Goal: Task Accomplishment & Management: Use online tool/utility

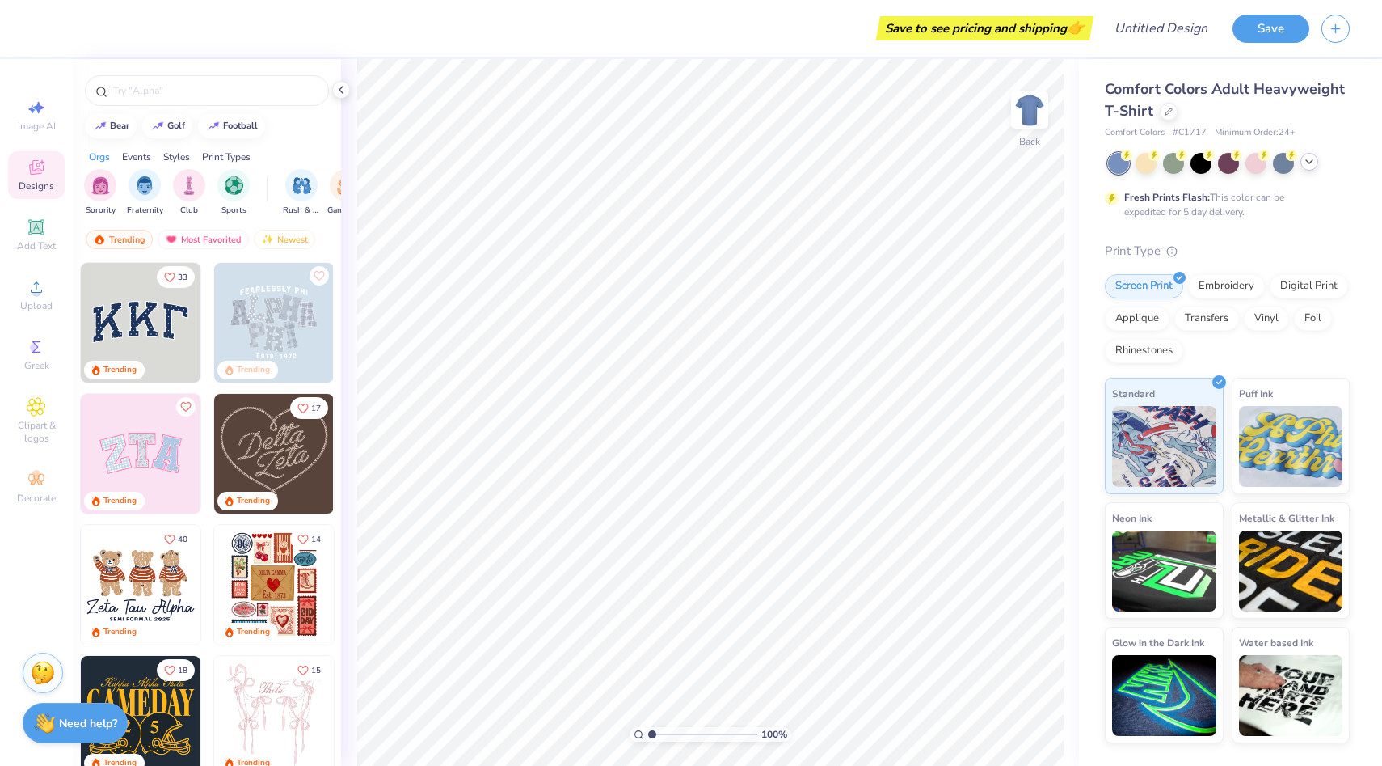
click at [1310, 167] on icon at bounding box center [1309, 161] width 13 height 13
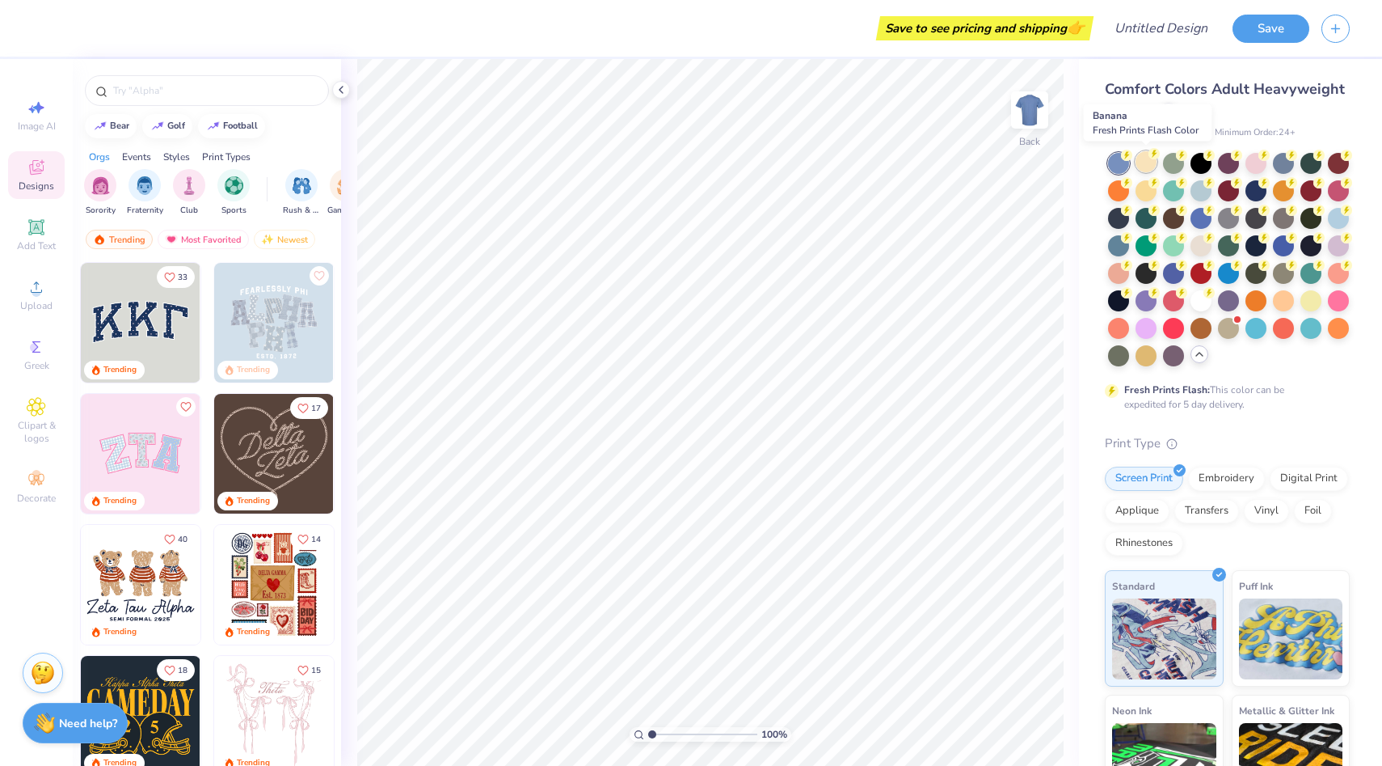
click at [1146, 162] on div at bounding box center [1146, 161] width 21 height 21
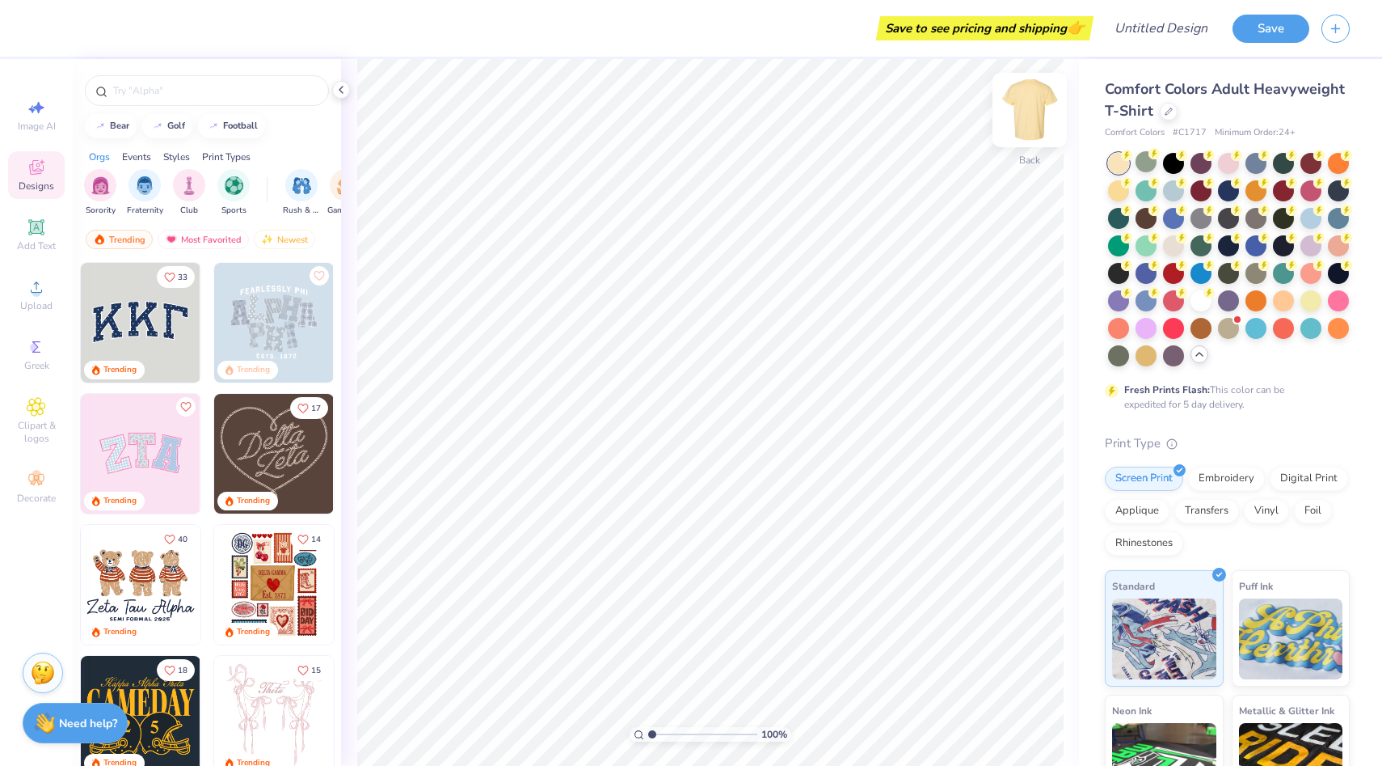
click at [1036, 112] on img at bounding box center [1030, 110] width 65 height 65
click at [1123, 196] on div at bounding box center [1118, 189] width 21 height 21
click at [1143, 190] on div at bounding box center [1146, 189] width 21 height 21
click at [1164, 188] on div at bounding box center [1173, 189] width 21 height 21
click at [1199, 188] on div at bounding box center [1201, 189] width 21 height 21
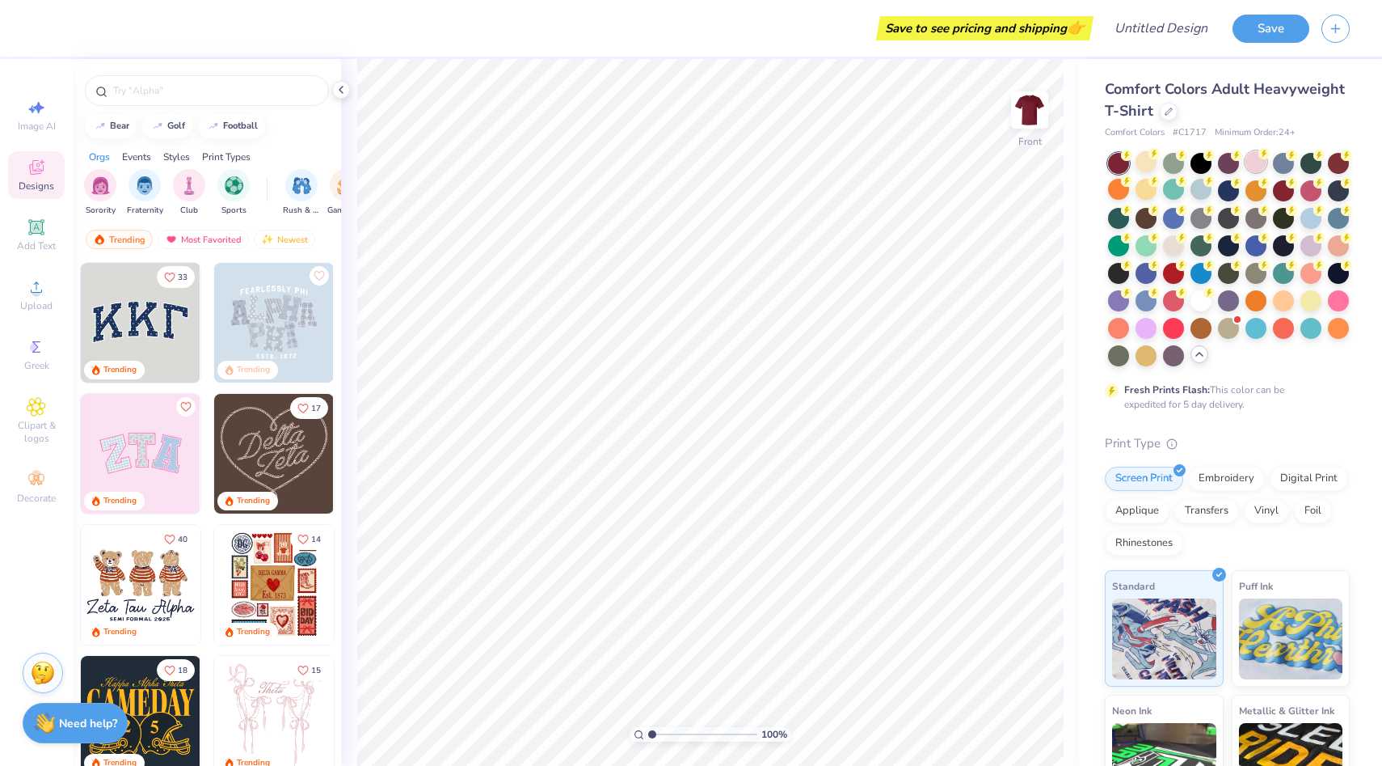
click at [1259, 167] on div at bounding box center [1256, 161] width 21 height 21
click at [1305, 194] on div at bounding box center [1311, 189] width 21 height 21
click at [1342, 218] on div at bounding box center [1338, 216] width 21 height 21
click at [1310, 226] on div at bounding box center [1311, 216] width 21 height 21
click at [1269, 221] on div at bounding box center [1229, 259] width 242 height 213
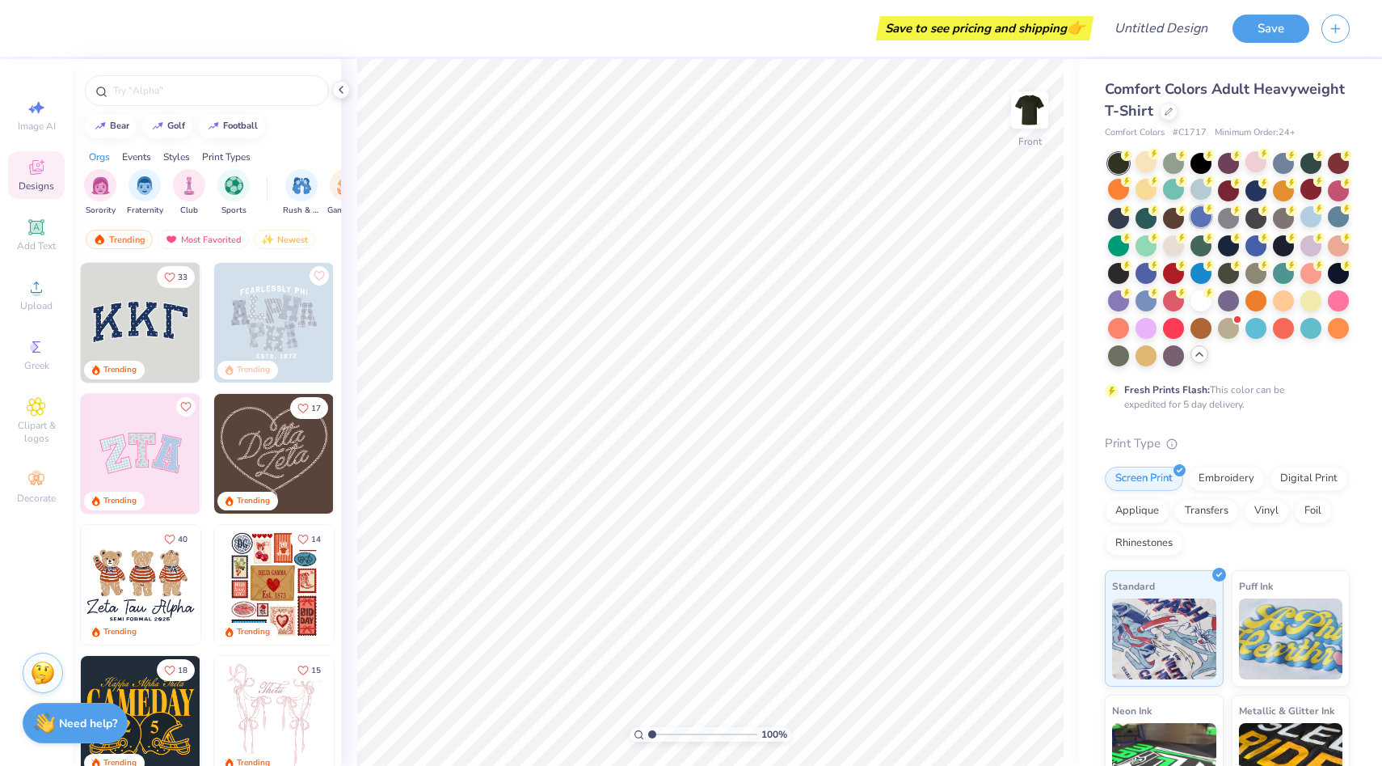
click at [1205, 218] on div at bounding box center [1201, 216] width 21 height 21
click at [1167, 218] on div at bounding box center [1173, 216] width 21 height 21
click at [1150, 220] on div at bounding box center [1146, 216] width 21 height 21
click at [1118, 222] on div at bounding box center [1118, 216] width 21 height 21
click at [1139, 222] on div at bounding box center [1146, 216] width 21 height 21
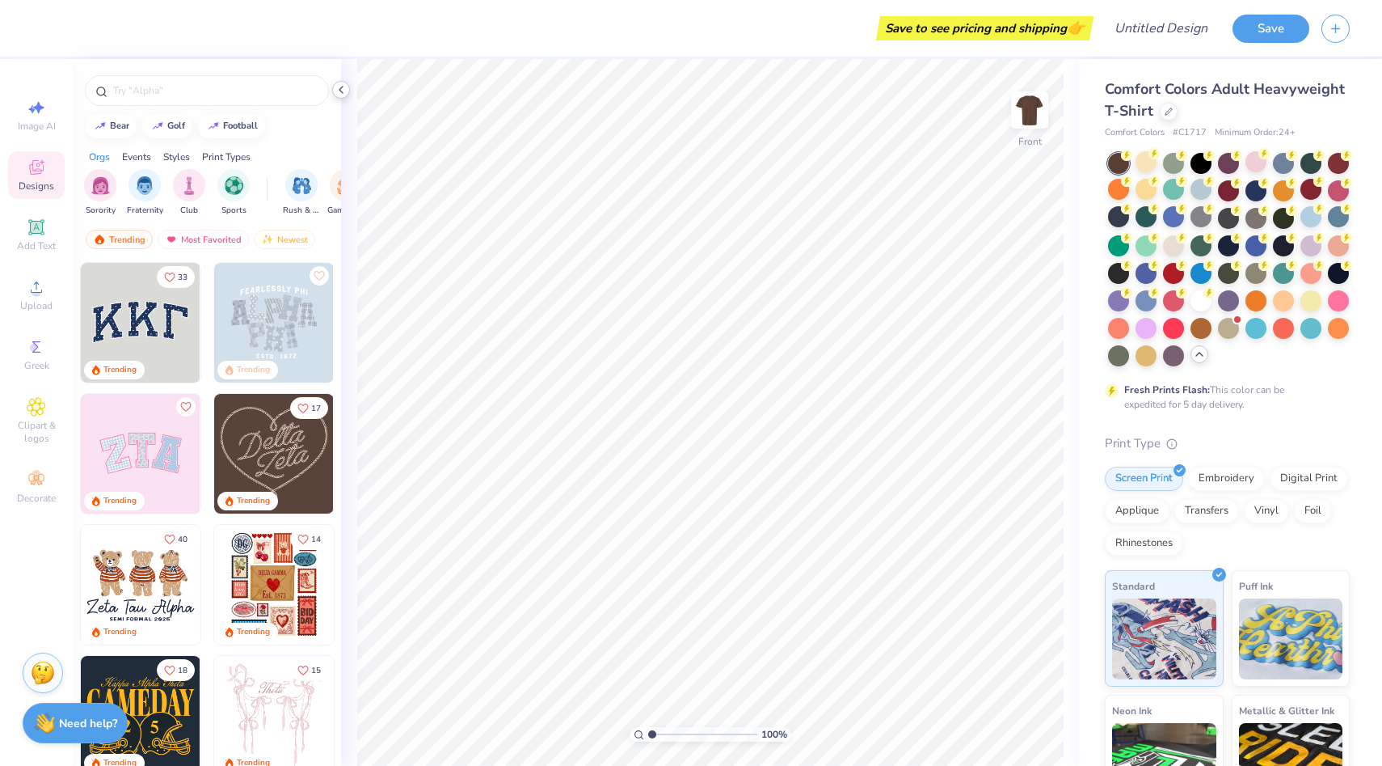
click at [340, 90] on icon at bounding box center [341, 89] width 13 height 13
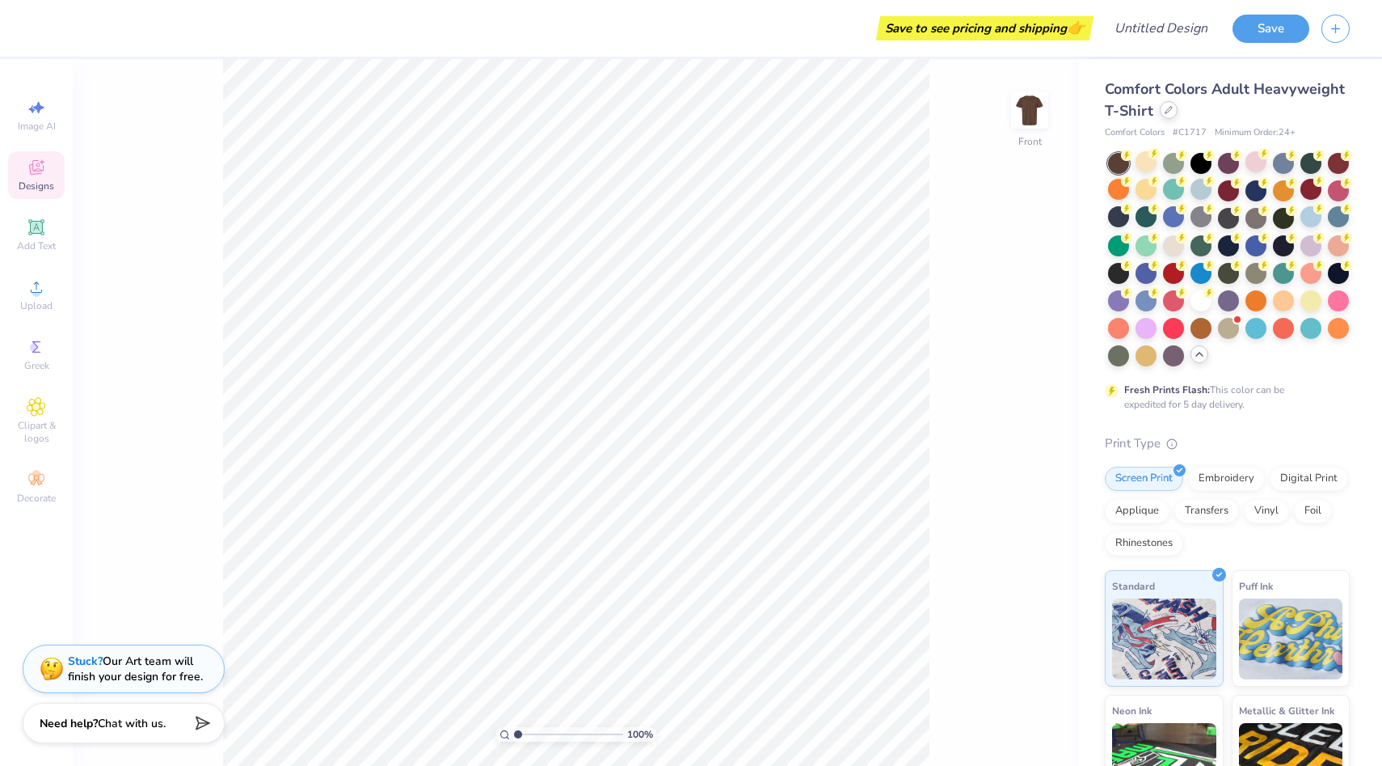
click at [1170, 112] on icon at bounding box center [1169, 110] width 8 height 8
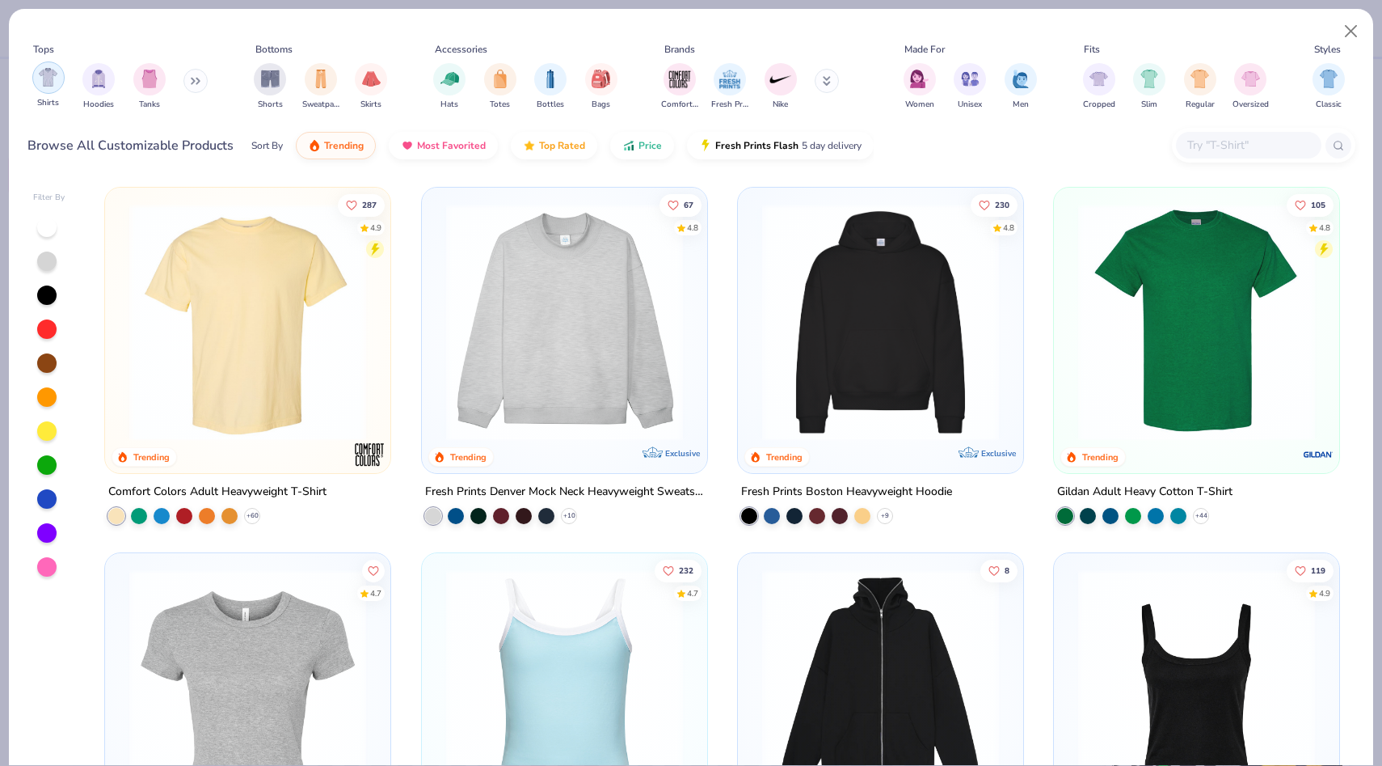
click at [40, 80] on img "filter for Shirts" at bounding box center [48, 77] width 19 height 19
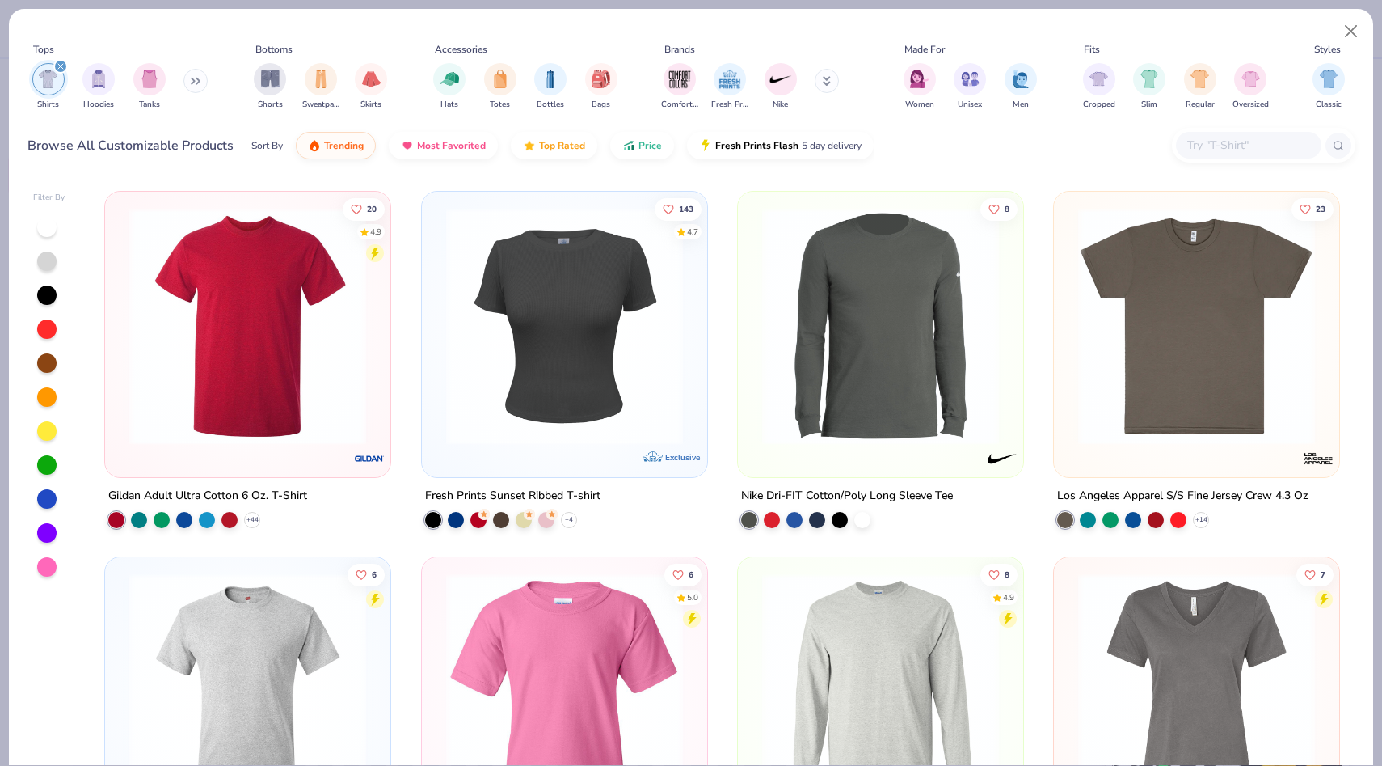
scroll to position [1455, 0]
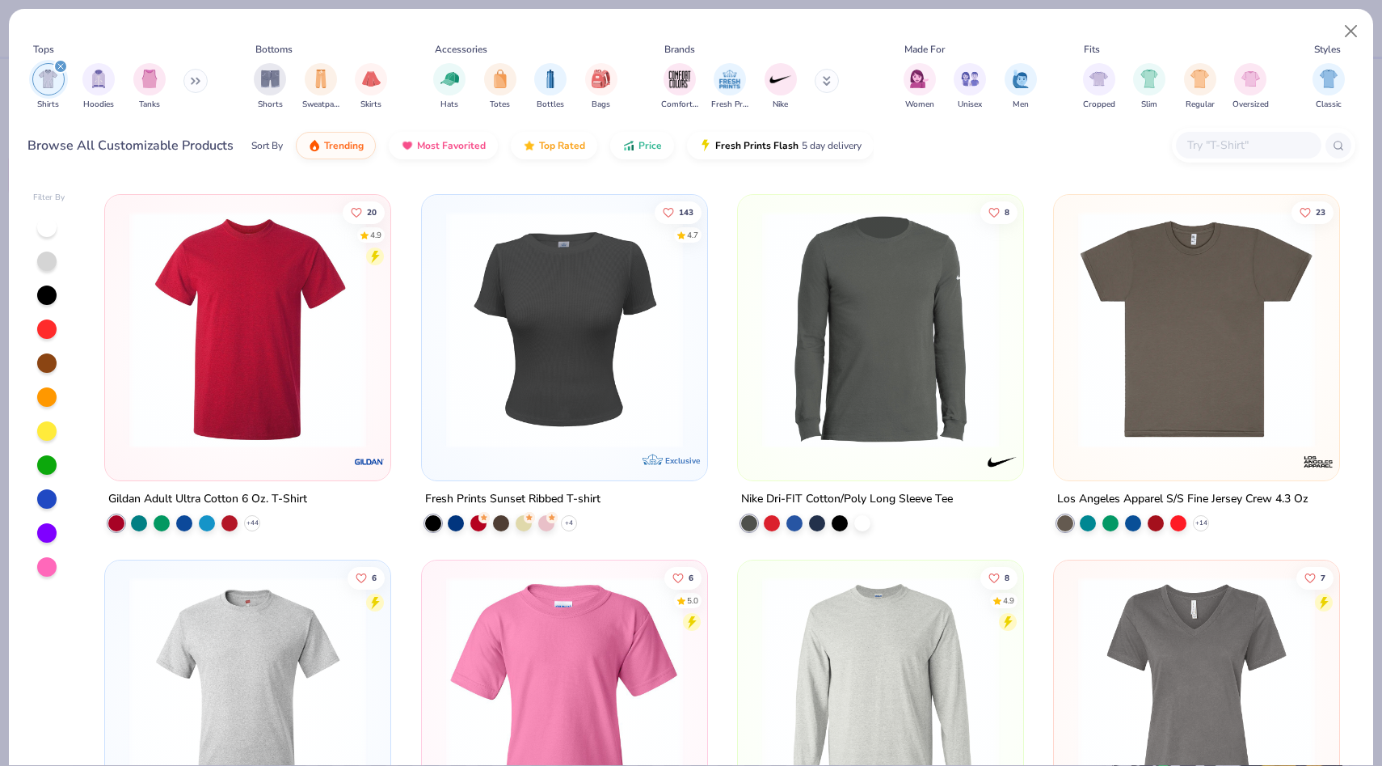
click at [238, 330] on img at bounding box center [247, 329] width 253 height 237
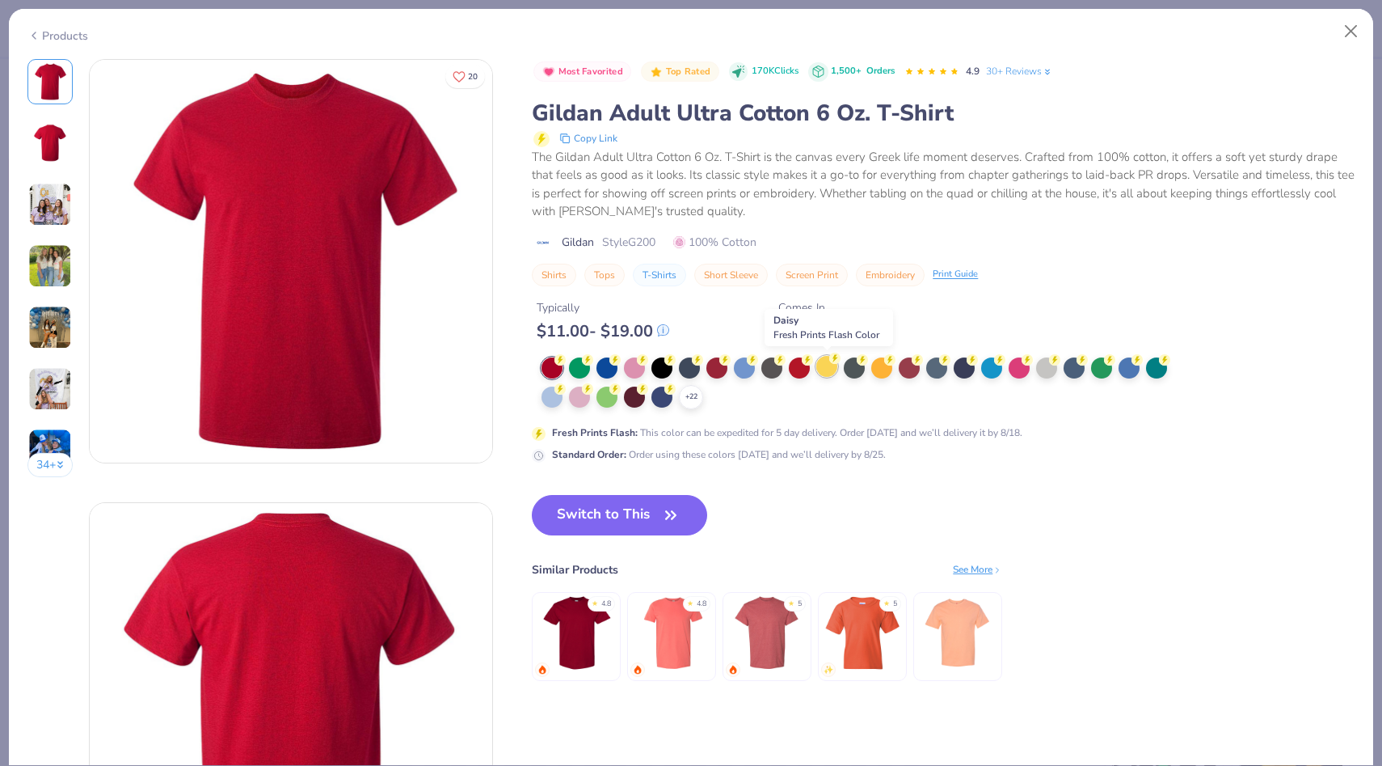
click at [830, 369] on div at bounding box center [826, 366] width 21 height 21
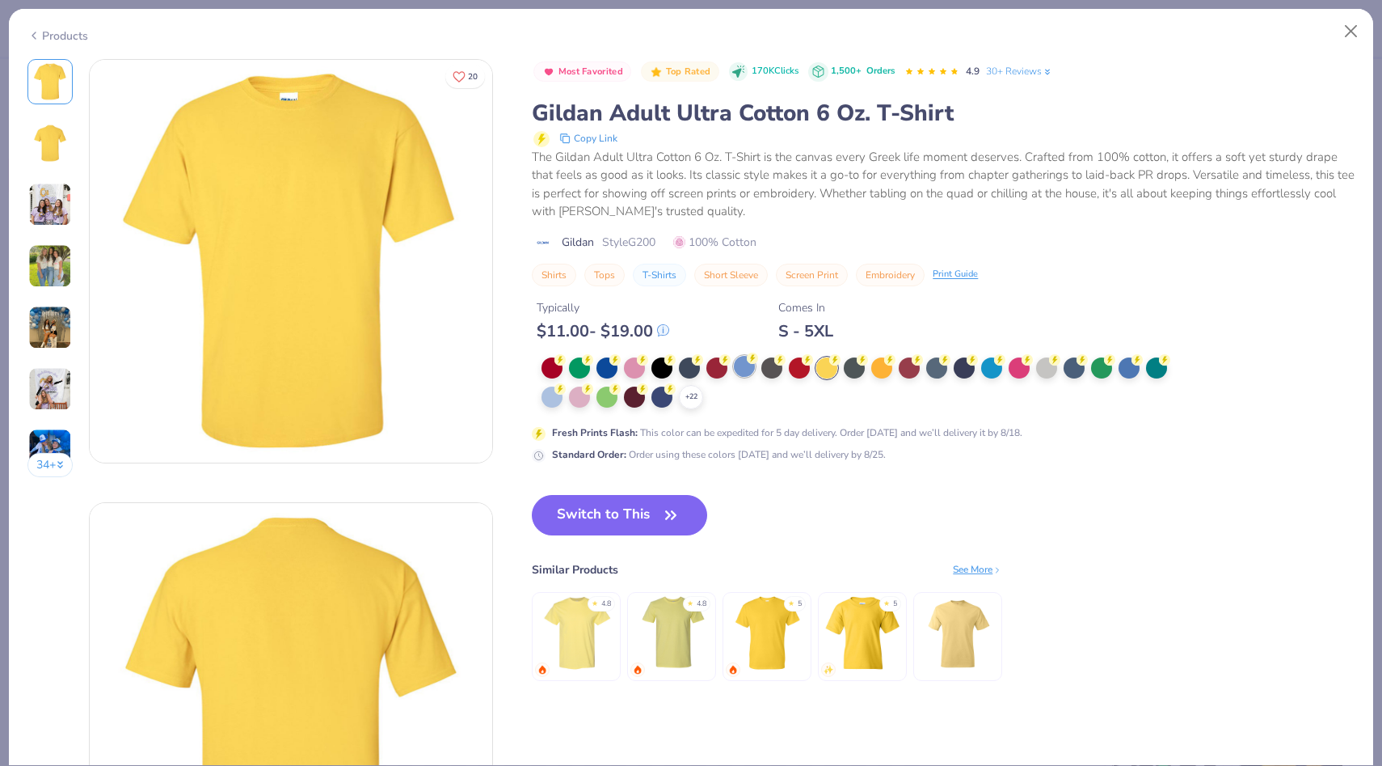
click at [746, 371] on div at bounding box center [744, 366] width 21 height 21
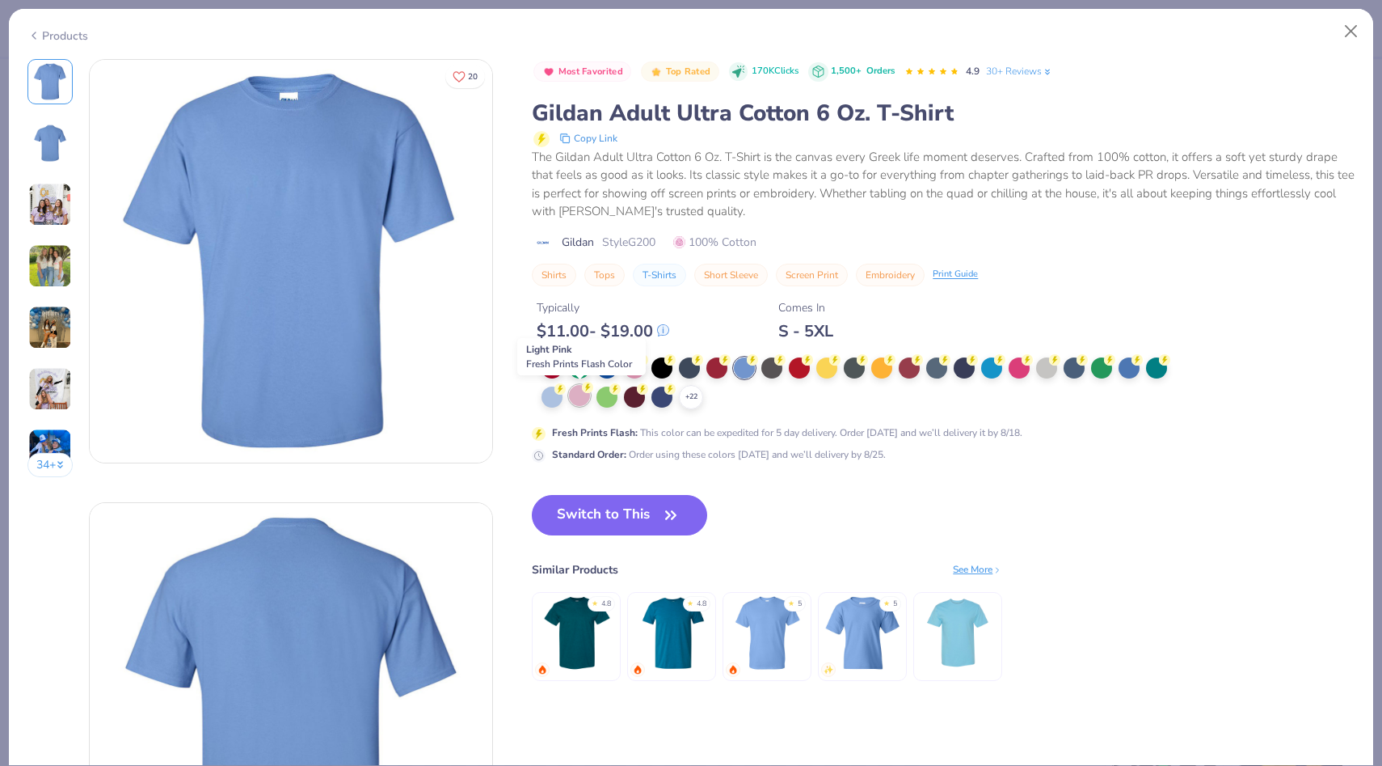
click at [581, 389] on div at bounding box center [579, 395] width 21 height 21
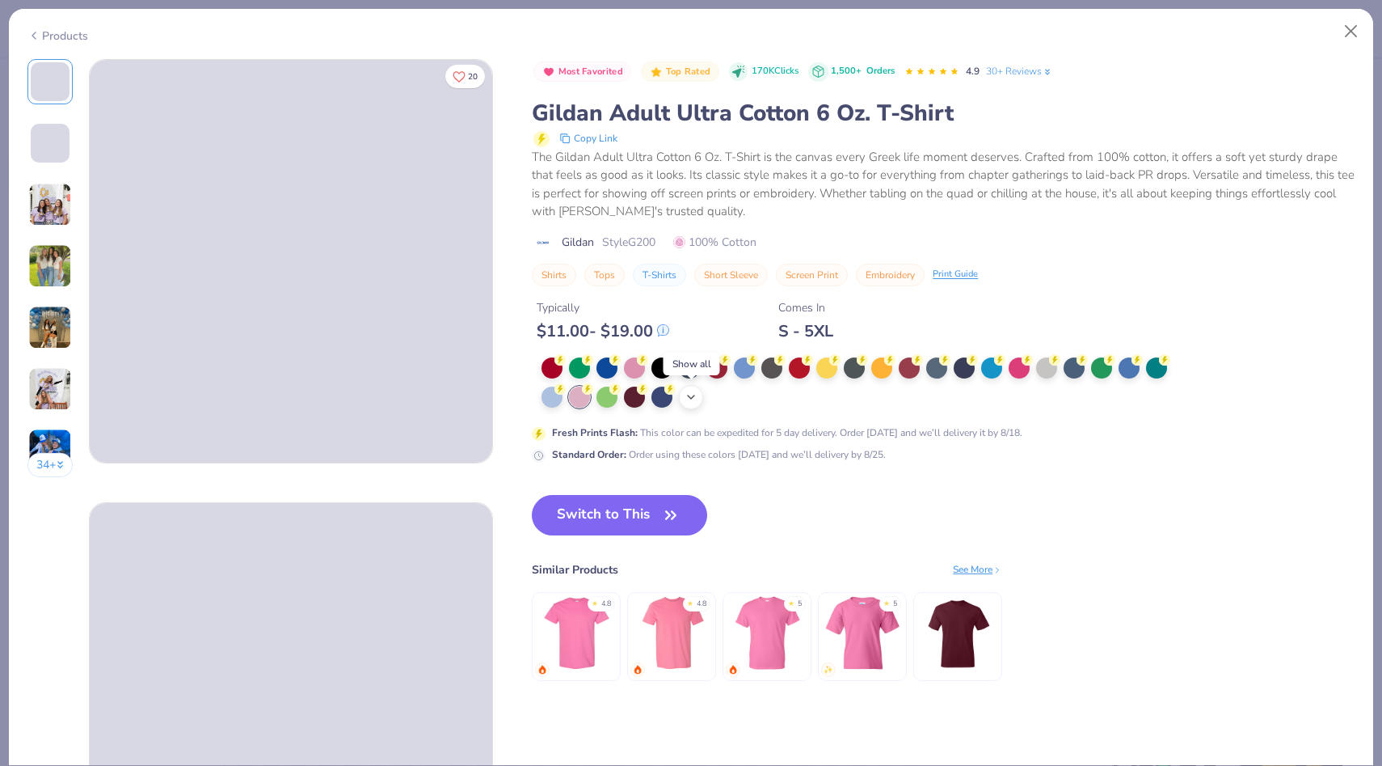
click at [697, 394] on icon at bounding box center [691, 396] width 13 height 13
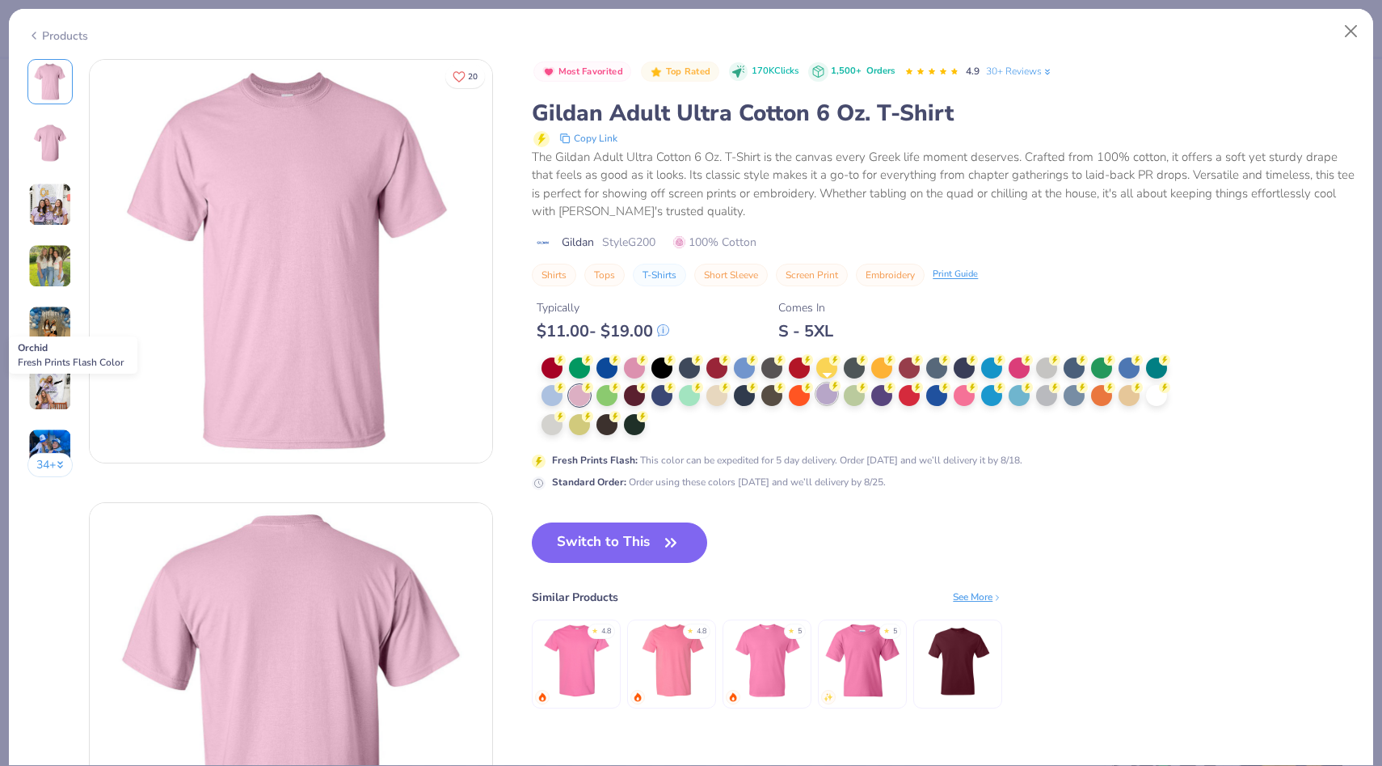
click at [833, 395] on div at bounding box center [826, 393] width 21 height 21
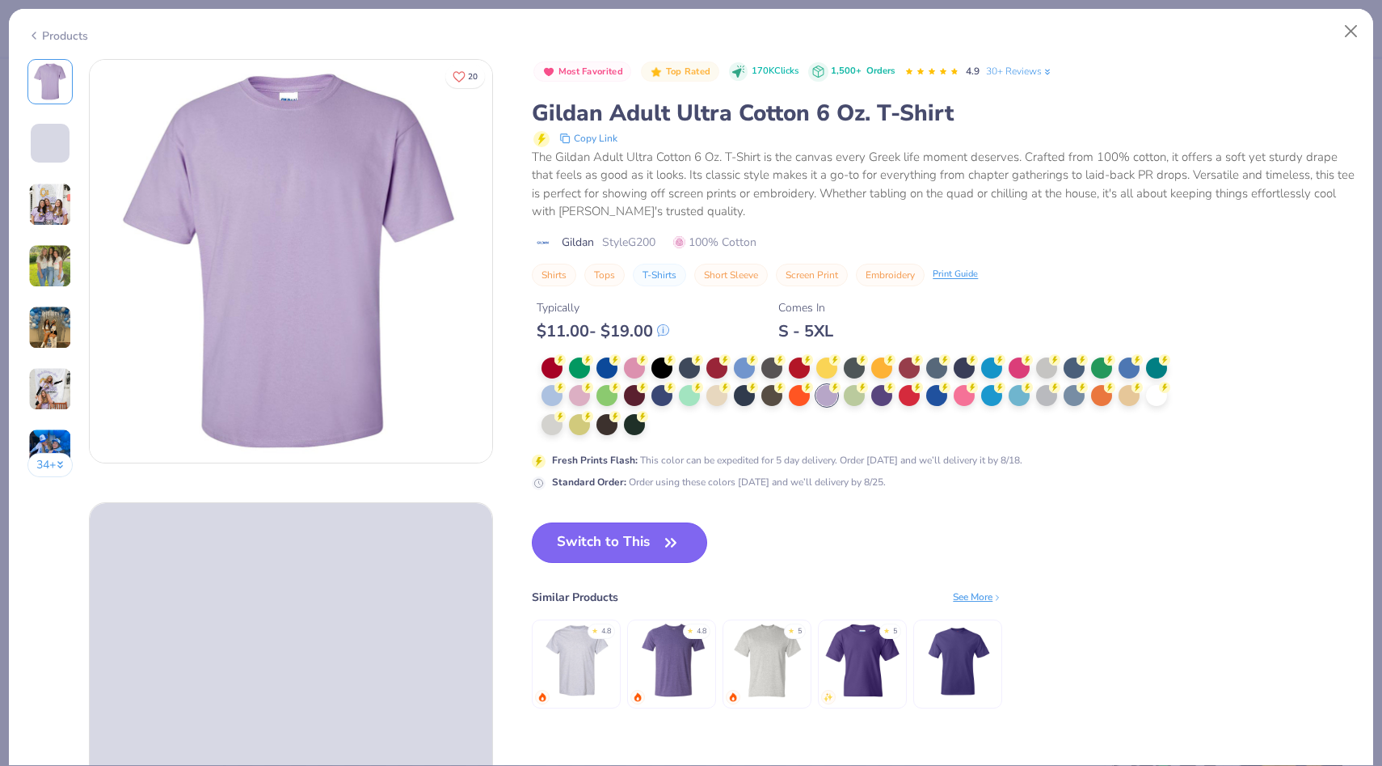
click at [648, 535] on button "Switch to This" at bounding box center [619, 542] width 175 height 40
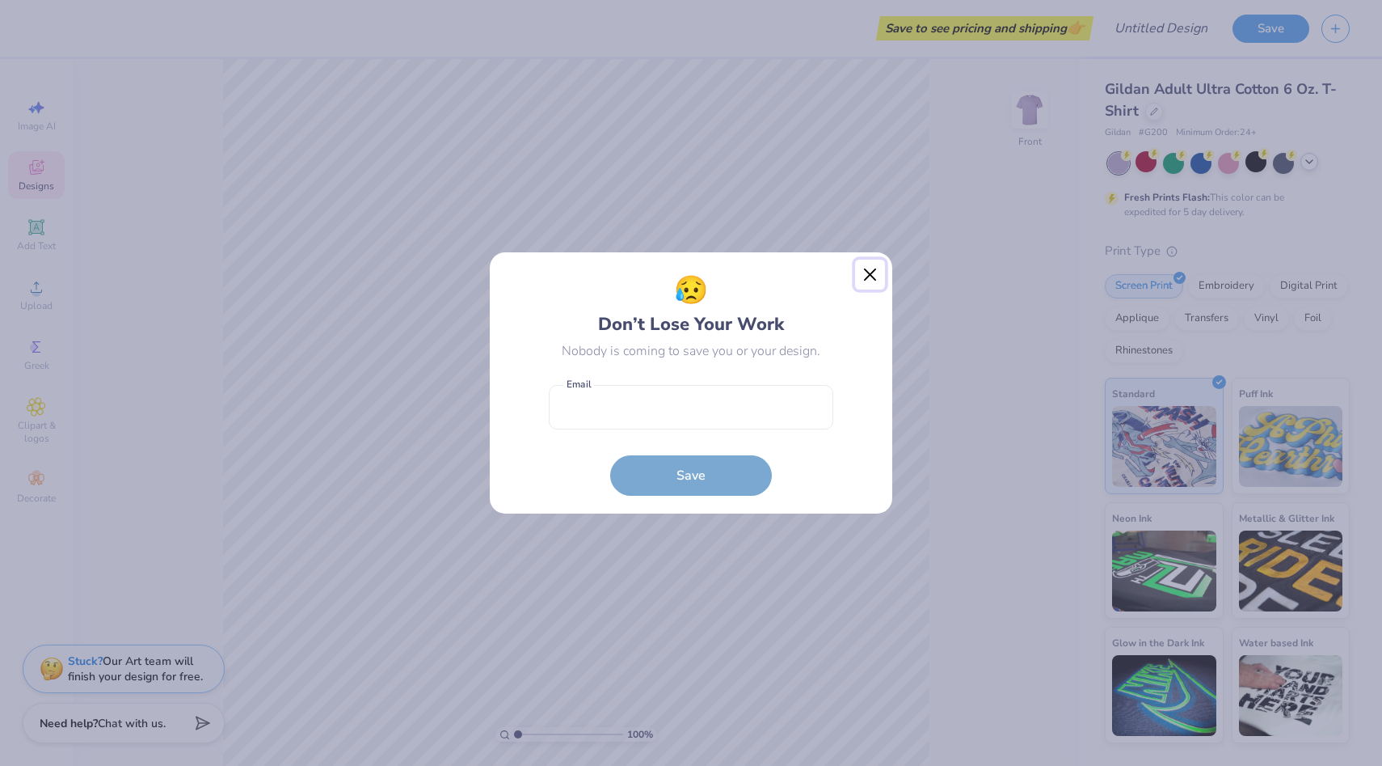
click at [871, 264] on button "Close" at bounding box center [870, 274] width 31 height 31
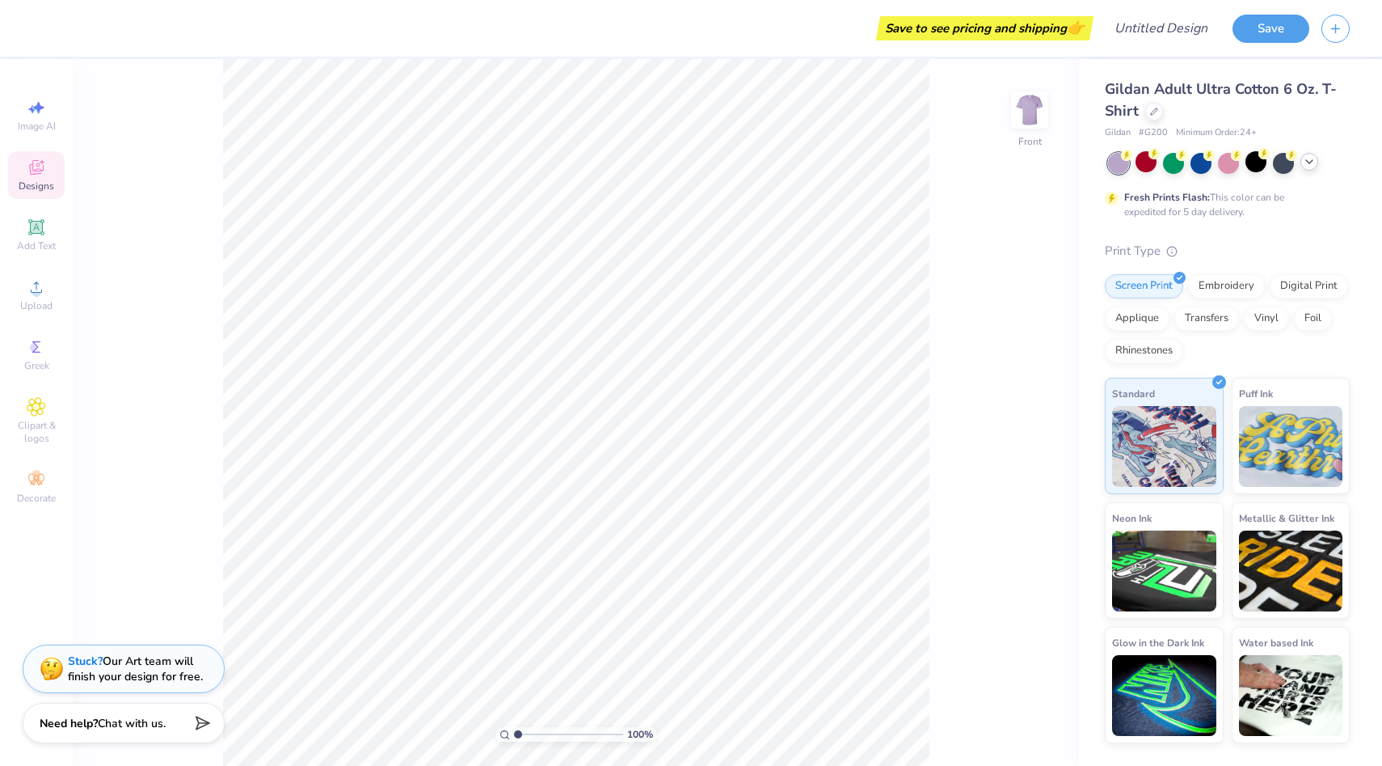
click at [1026, 87] on div "100 % Front" at bounding box center [576, 412] width 1006 height 707
click at [1026, 97] on img at bounding box center [1030, 110] width 65 height 65
click at [1026, 97] on img at bounding box center [1030, 110] width 32 height 32
click at [1312, 157] on icon at bounding box center [1309, 161] width 13 height 13
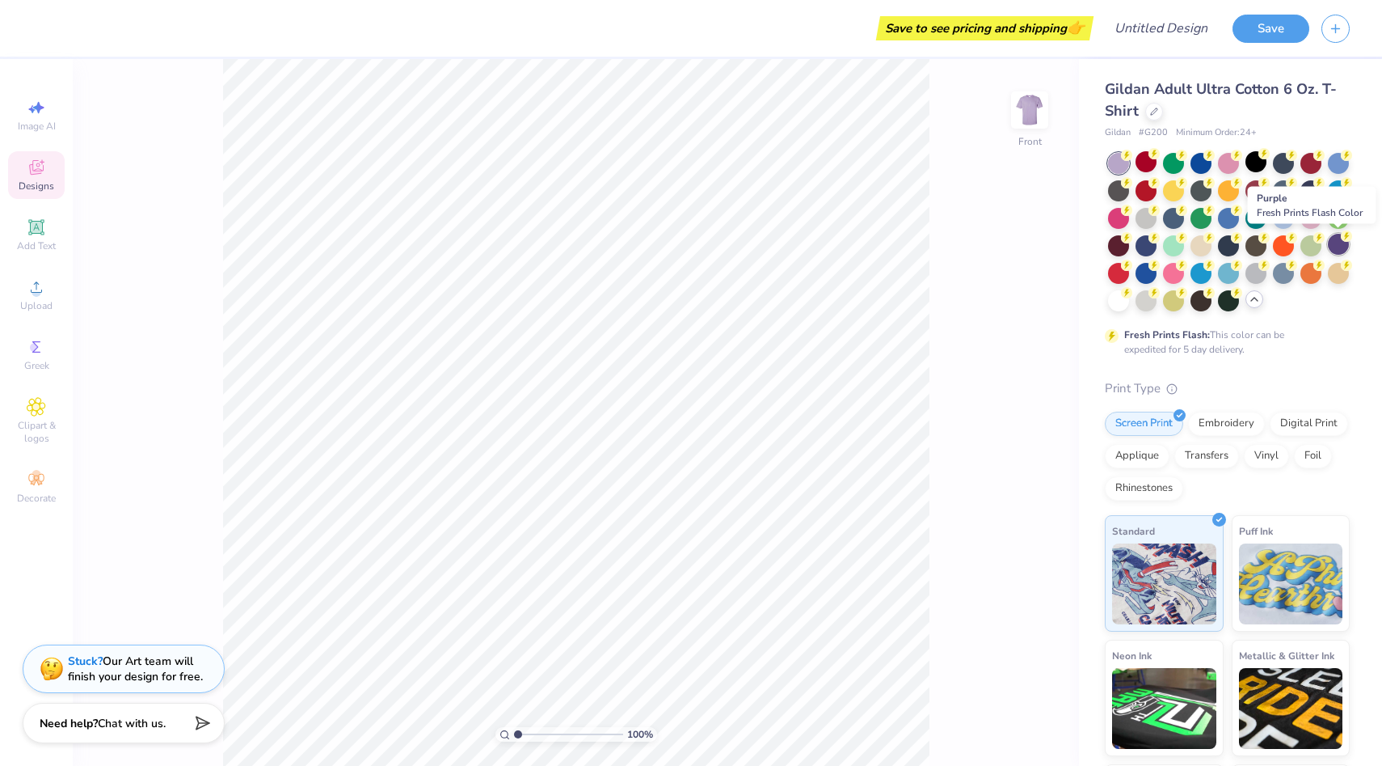
click at [1337, 234] on div at bounding box center [1338, 244] width 21 height 21
click at [1309, 243] on div at bounding box center [1311, 244] width 21 height 21
click at [1274, 220] on div at bounding box center [1283, 216] width 21 height 21
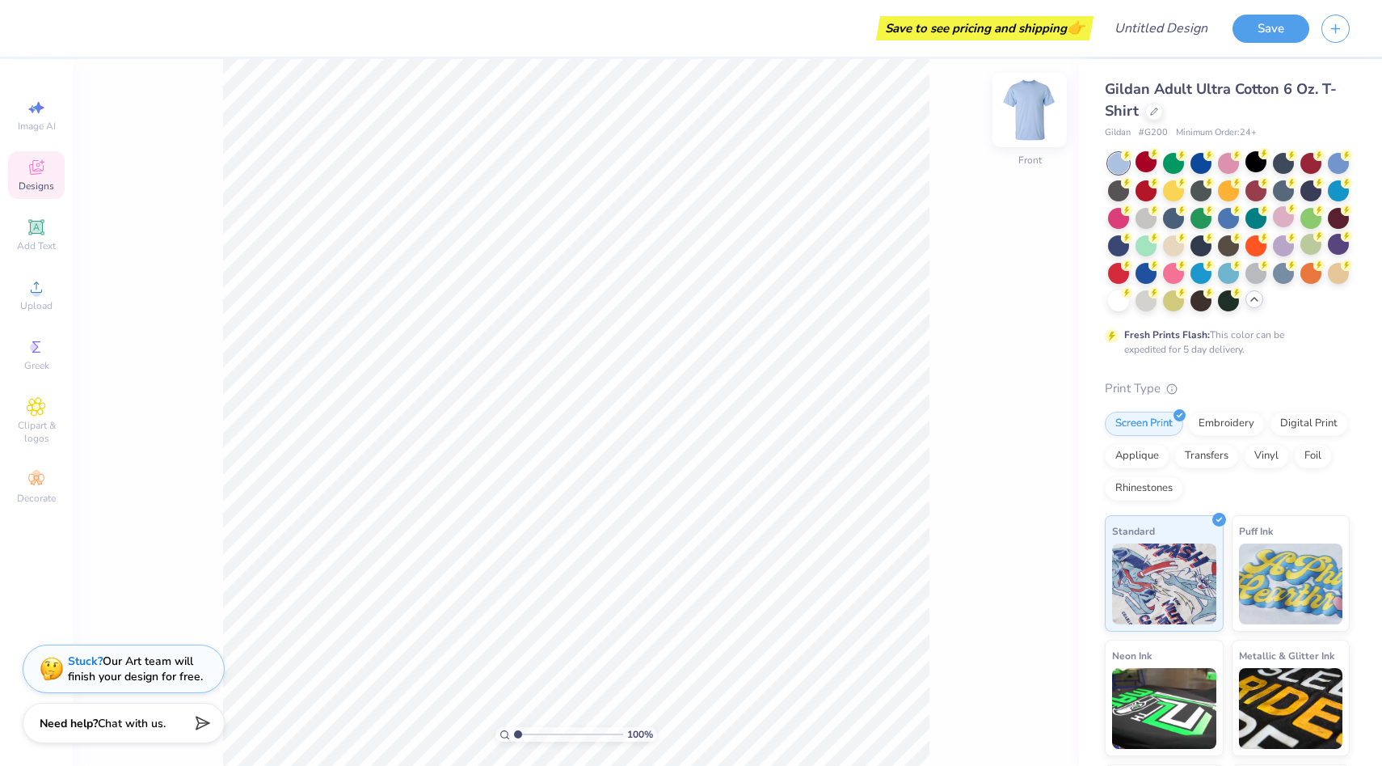
click at [1029, 112] on img at bounding box center [1030, 110] width 65 height 65
click at [1036, 105] on img at bounding box center [1030, 110] width 65 height 65
click at [1172, 302] on div at bounding box center [1173, 299] width 21 height 21
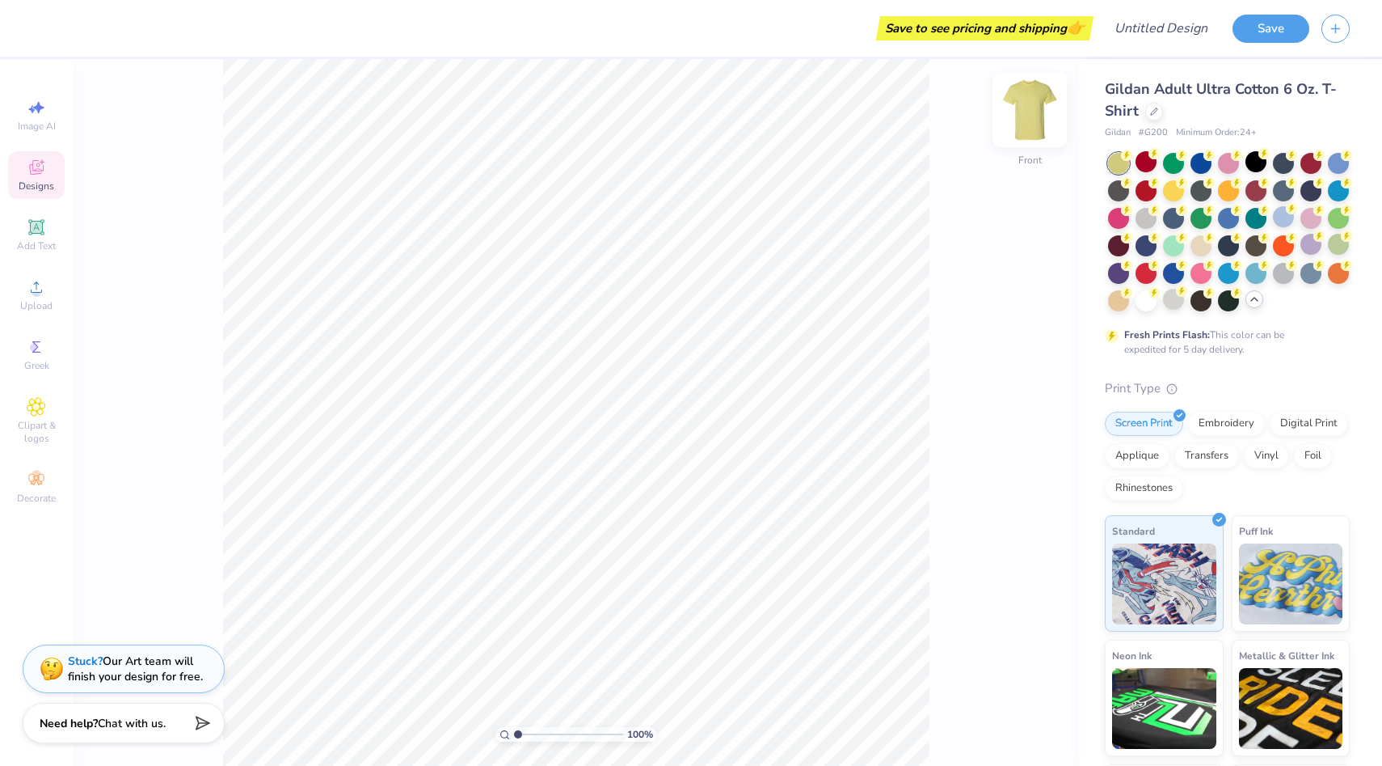
click at [1022, 117] on img at bounding box center [1030, 110] width 65 height 65
click at [1120, 309] on div at bounding box center [1118, 299] width 21 height 21
click at [1113, 304] on div at bounding box center [1118, 299] width 21 height 21
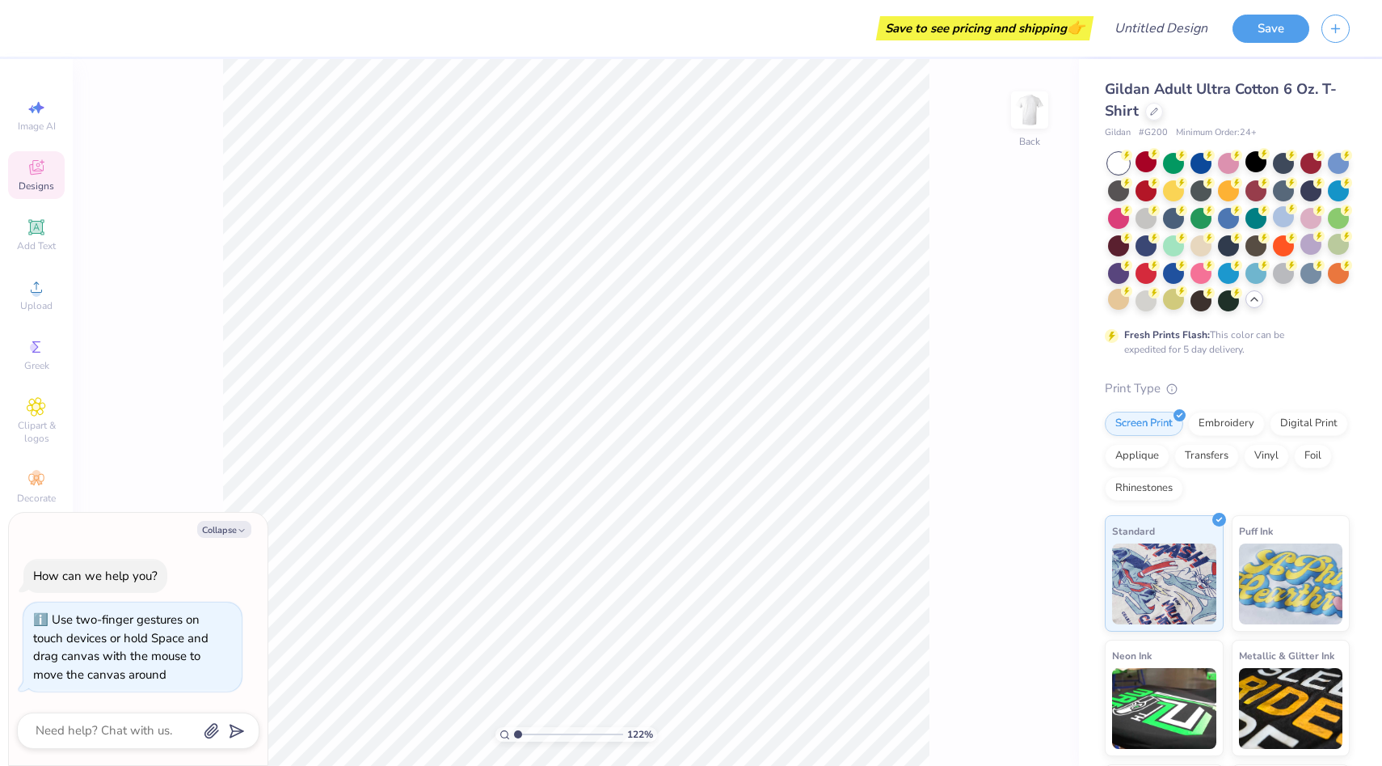
type input "1"
click at [515, 735] on input "range" at bounding box center [568, 734] width 109 height 15
click at [38, 233] on icon at bounding box center [35, 226] width 15 height 15
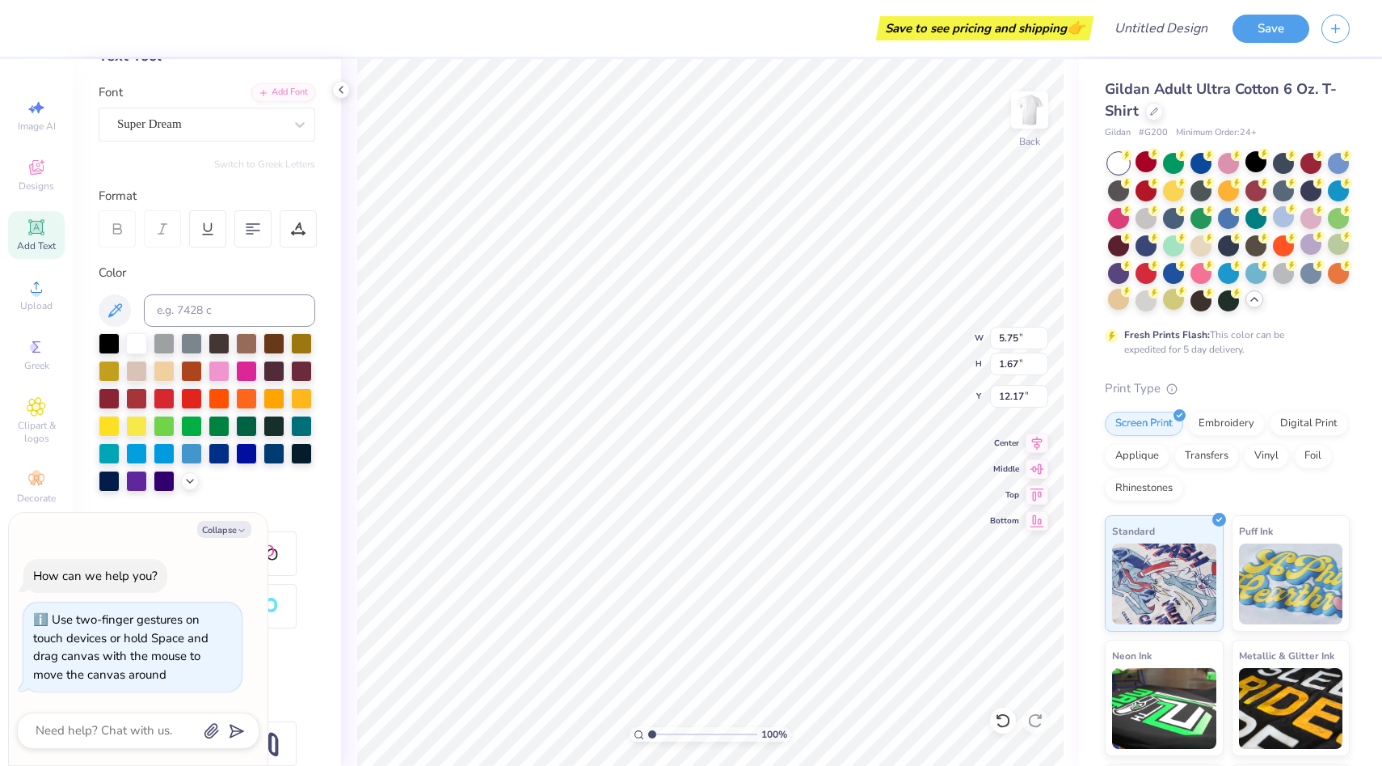
scroll to position [174, 0]
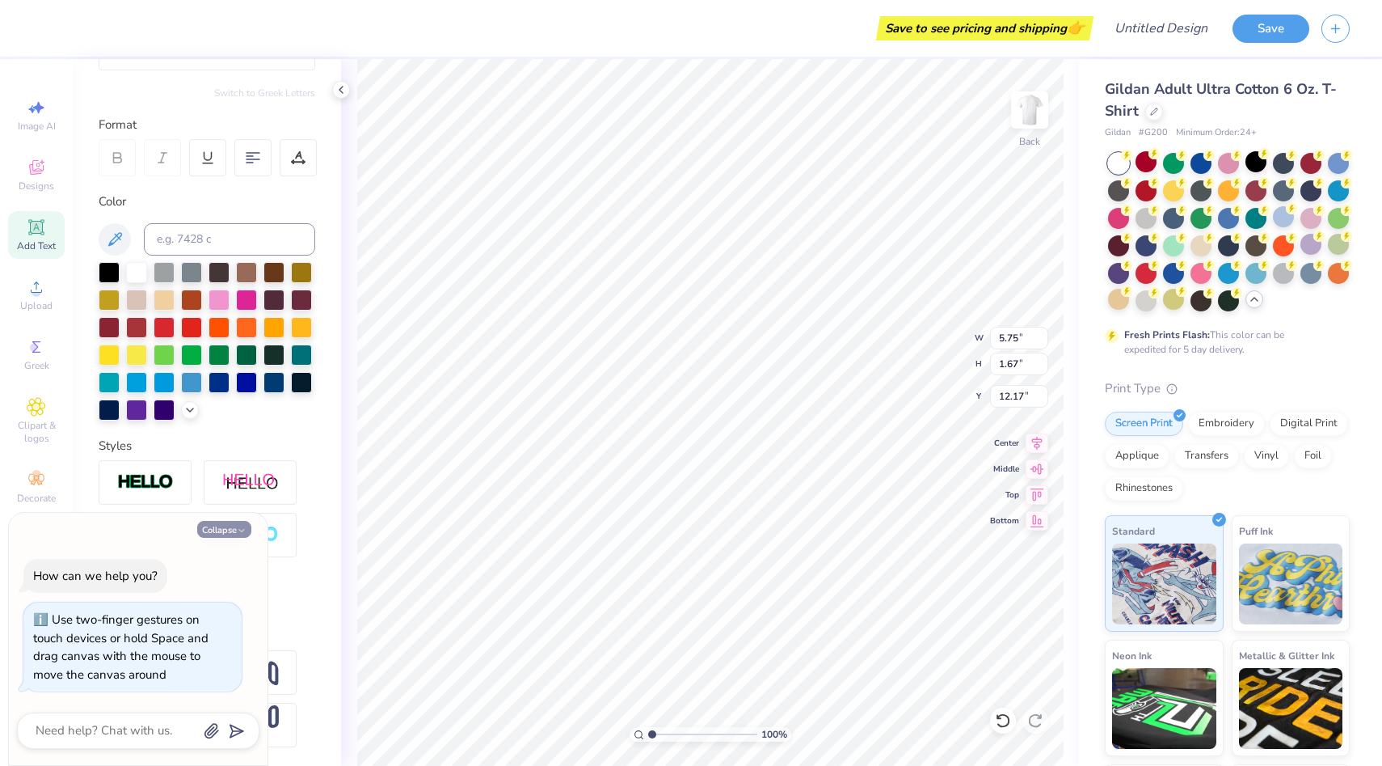
click at [238, 530] on icon "button" at bounding box center [242, 530] width 10 height 10
type textarea "x"
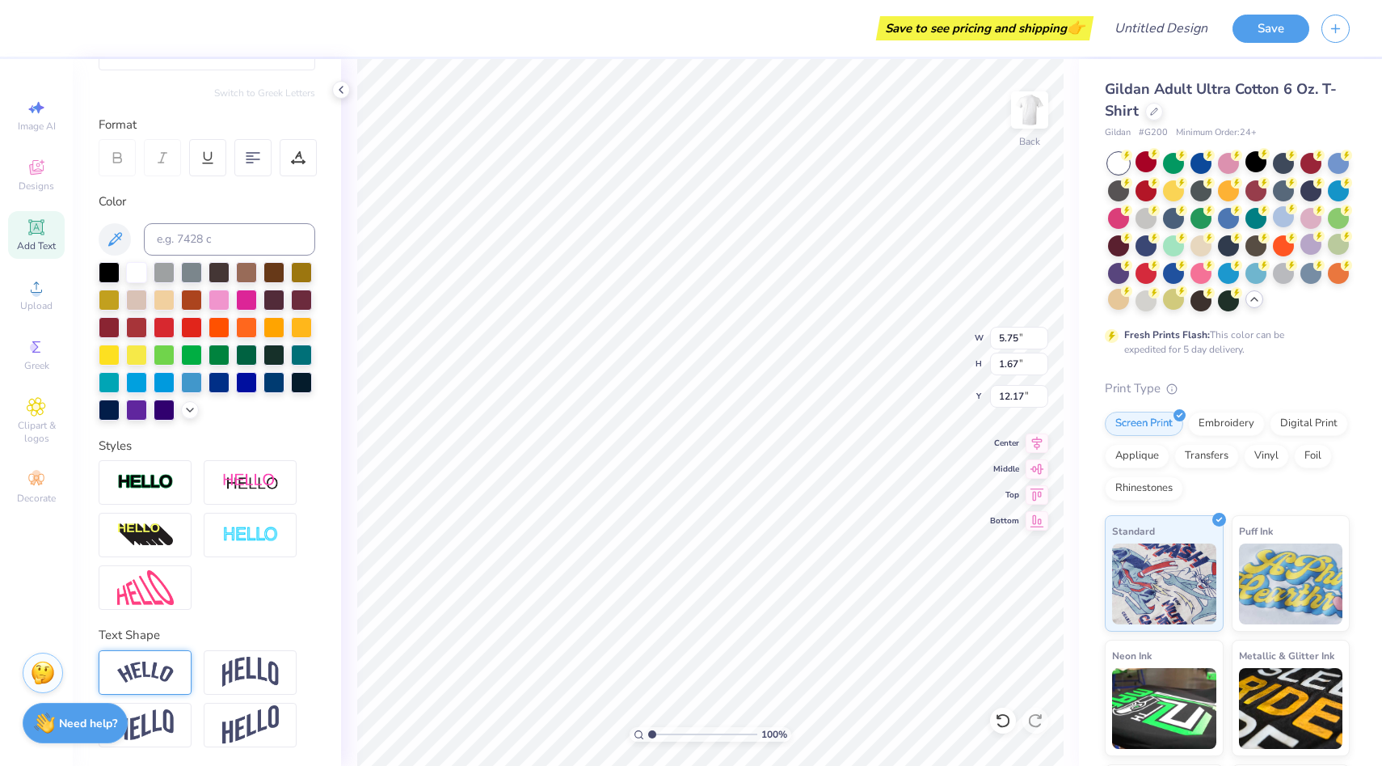
click at [167, 661] on img at bounding box center [145, 672] width 57 height 22
type input "7.81"
type input "2.19"
type input "11.90"
click at [164, 530] on img at bounding box center [145, 535] width 57 height 26
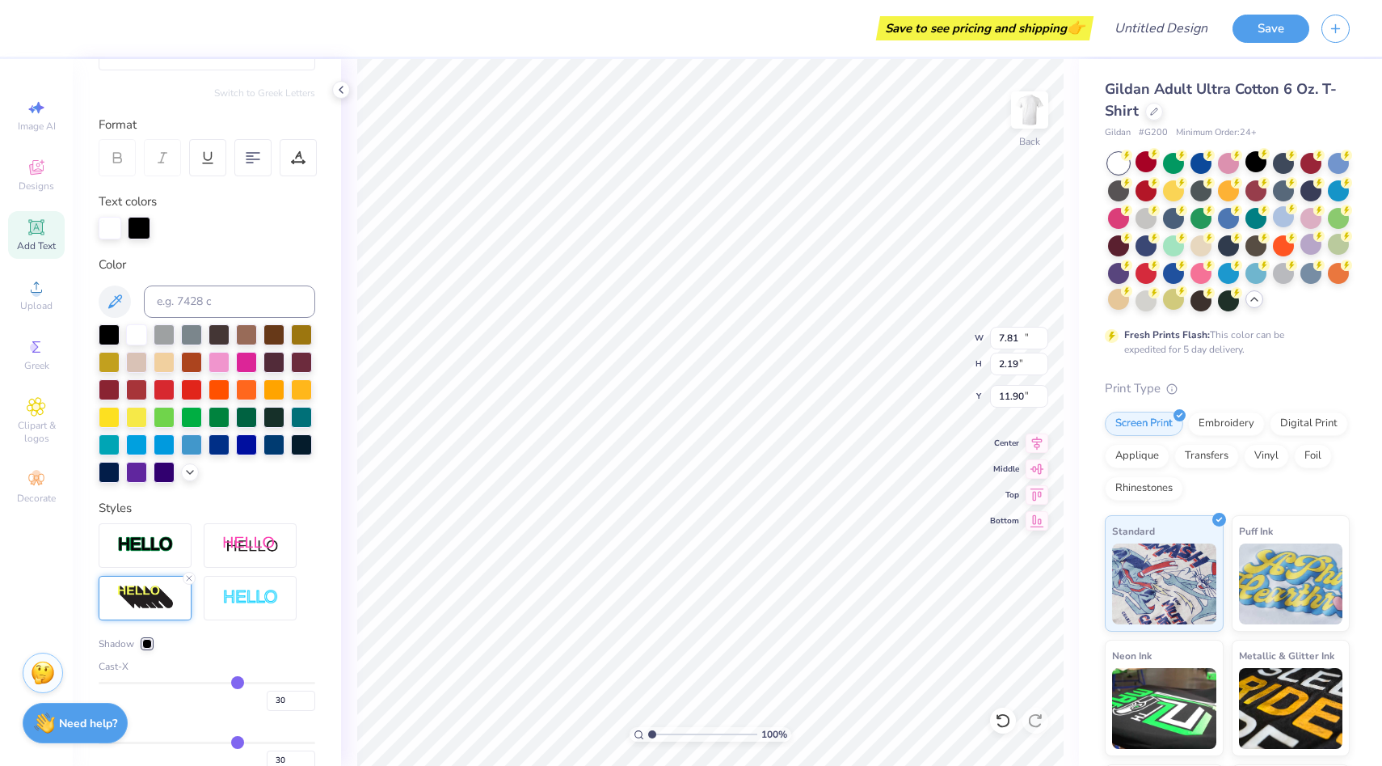
type input "10.15"
type input "2.85"
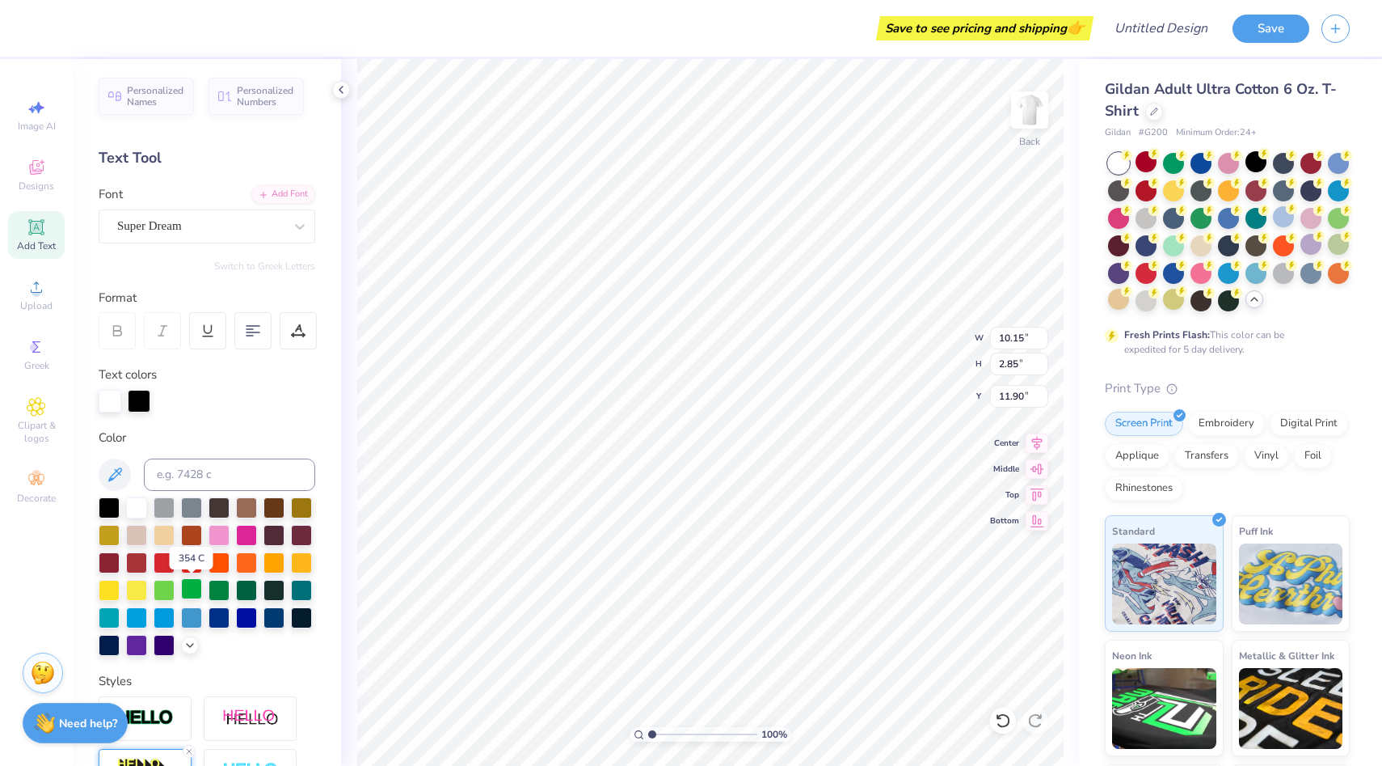
scroll to position [0, 0]
click at [216, 227] on div "Super Dream" at bounding box center [201, 226] width 170 height 25
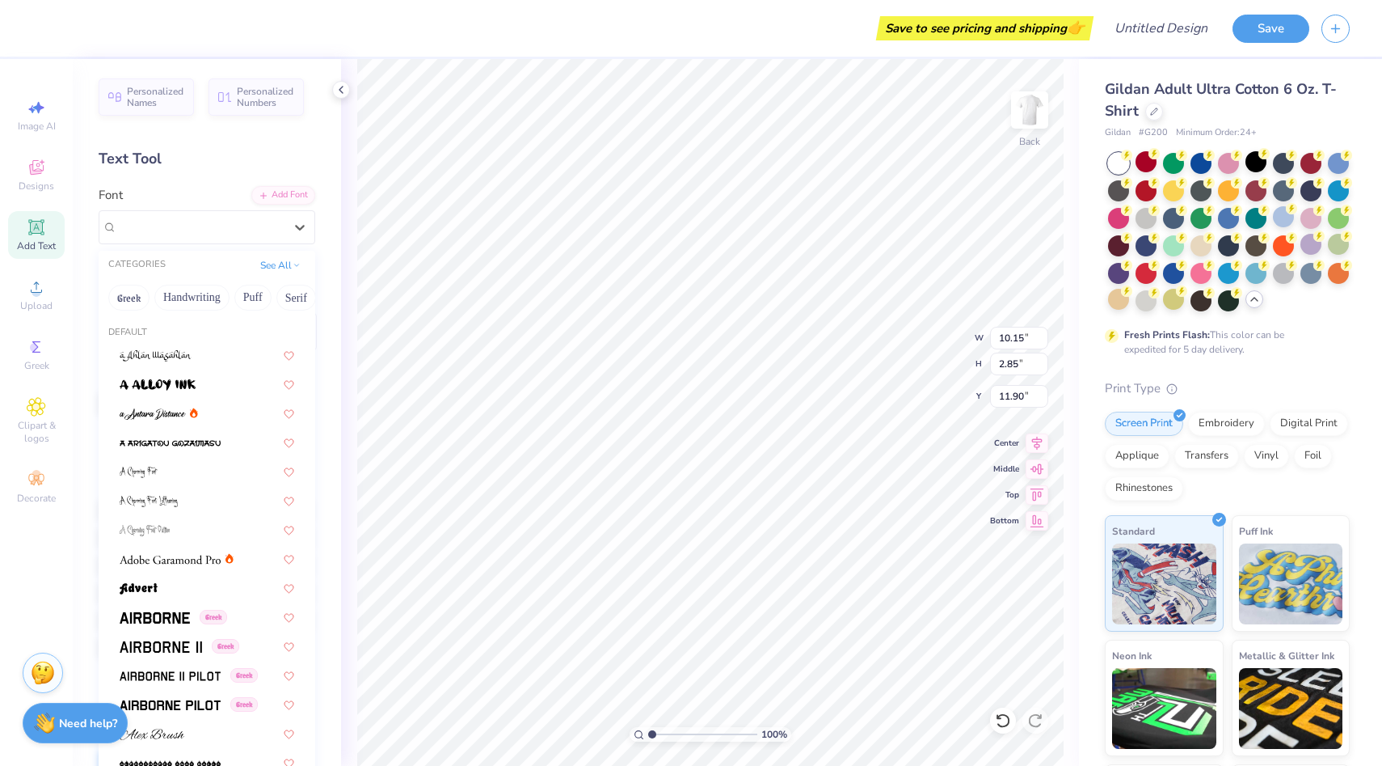
click at [298, 155] on div "Text Tool" at bounding box center [207, 159] width 217 height 22
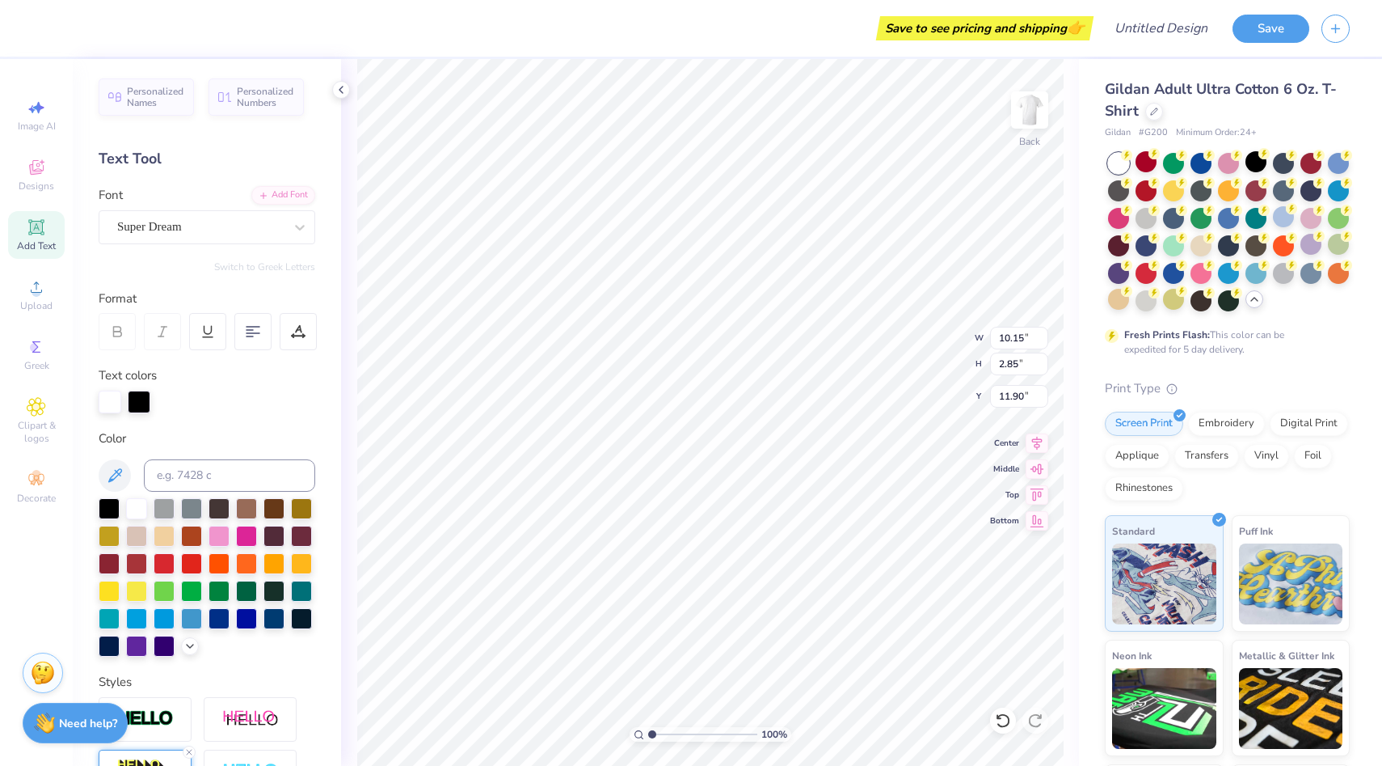
type input "11.91"
type textarea "T"
type textarea "S"
type textarea "ENGINEERS"
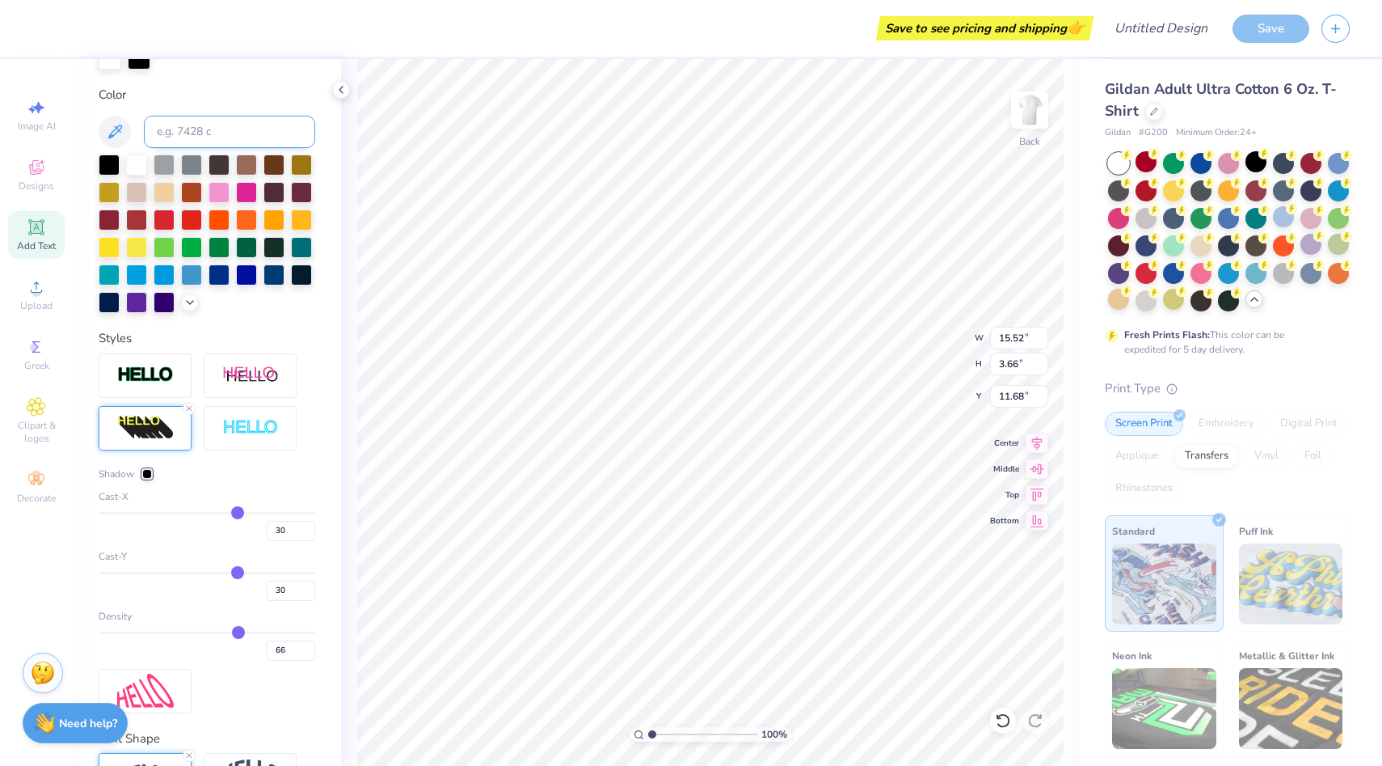
scroll to position [345, 0]
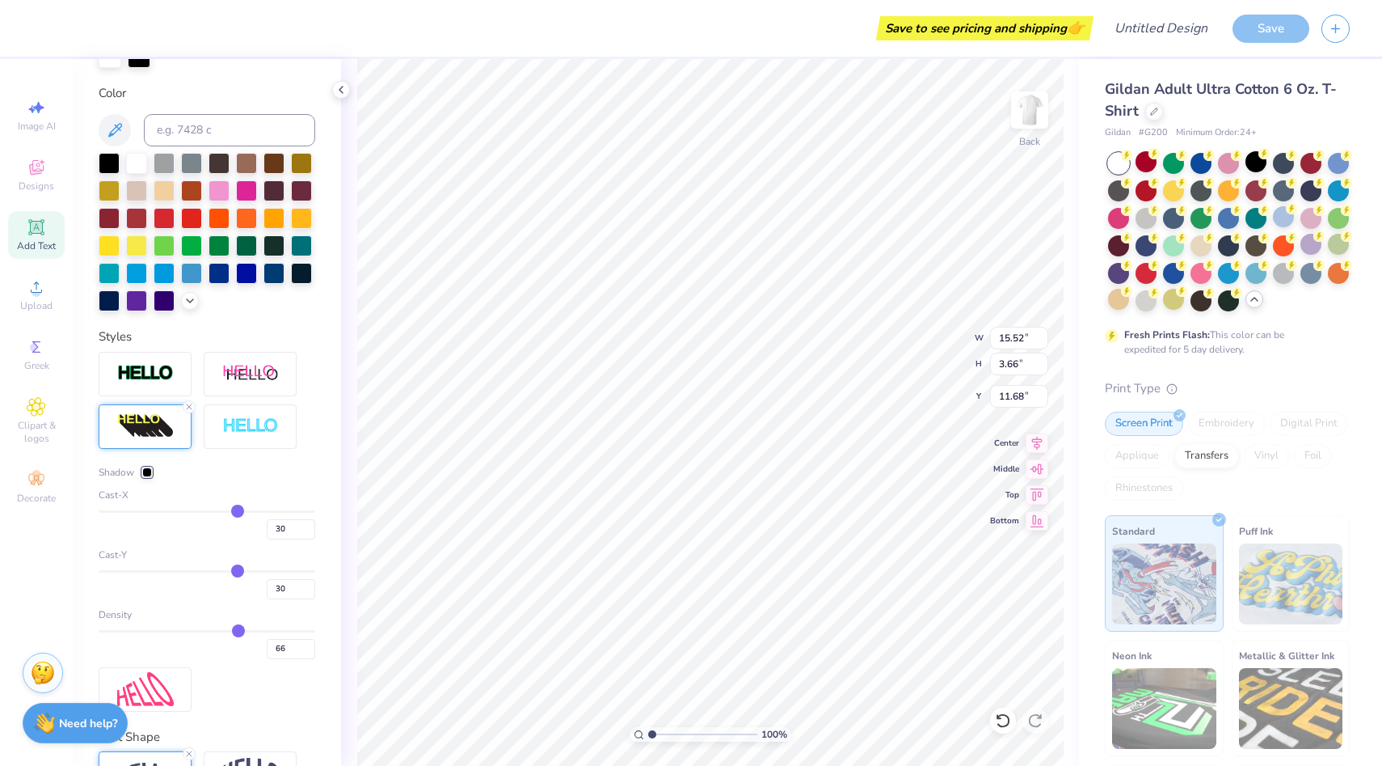
type input "29"
type input "28"
type input "27"
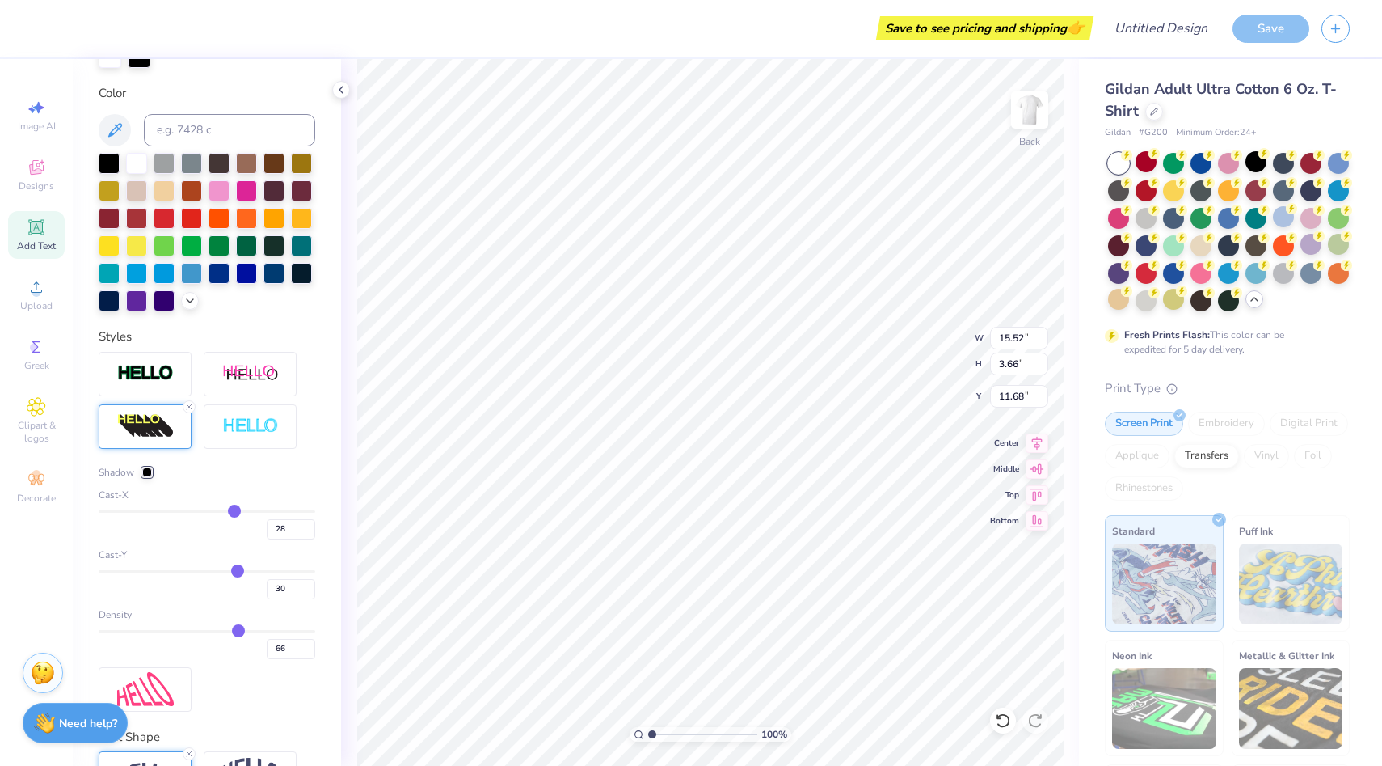
type input "27"
type input "24"
type input "21"
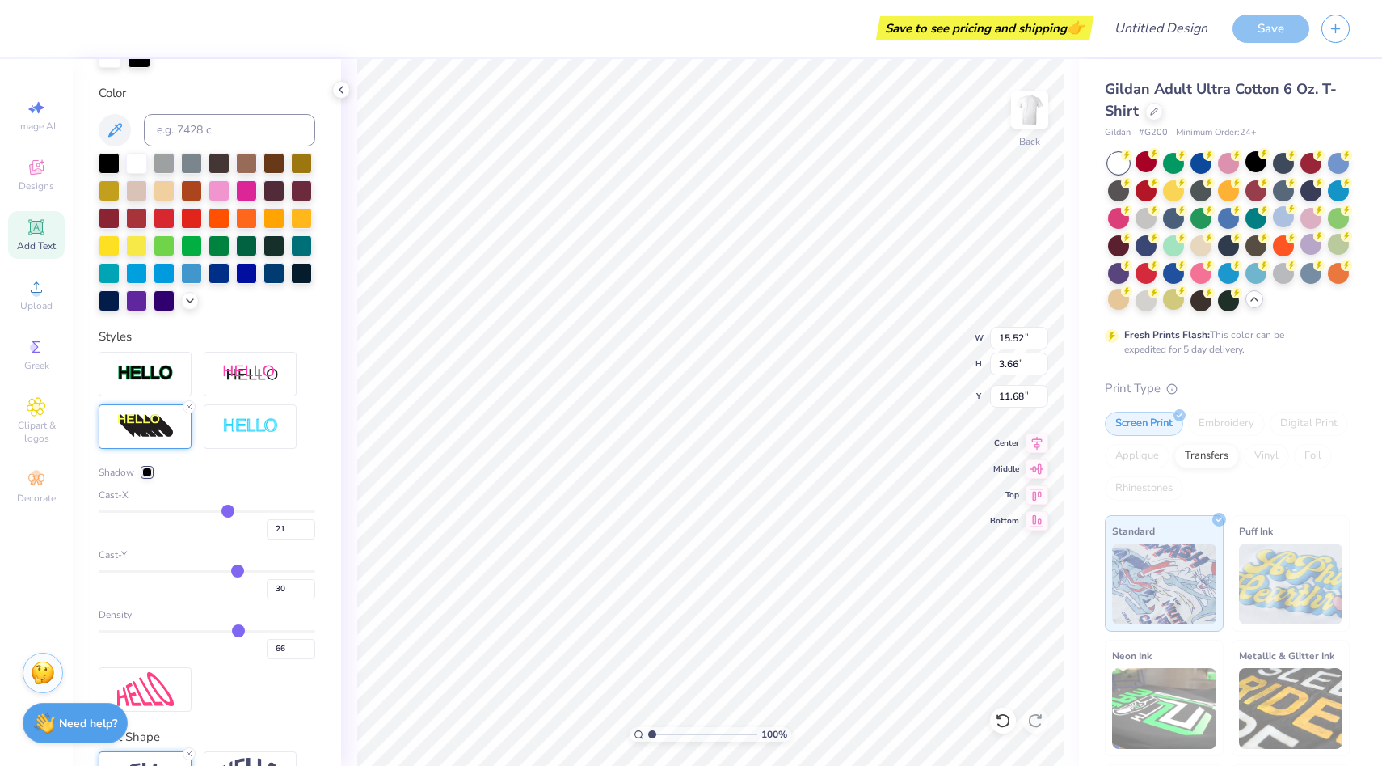
type input "18"
type input "16"
type input "14"
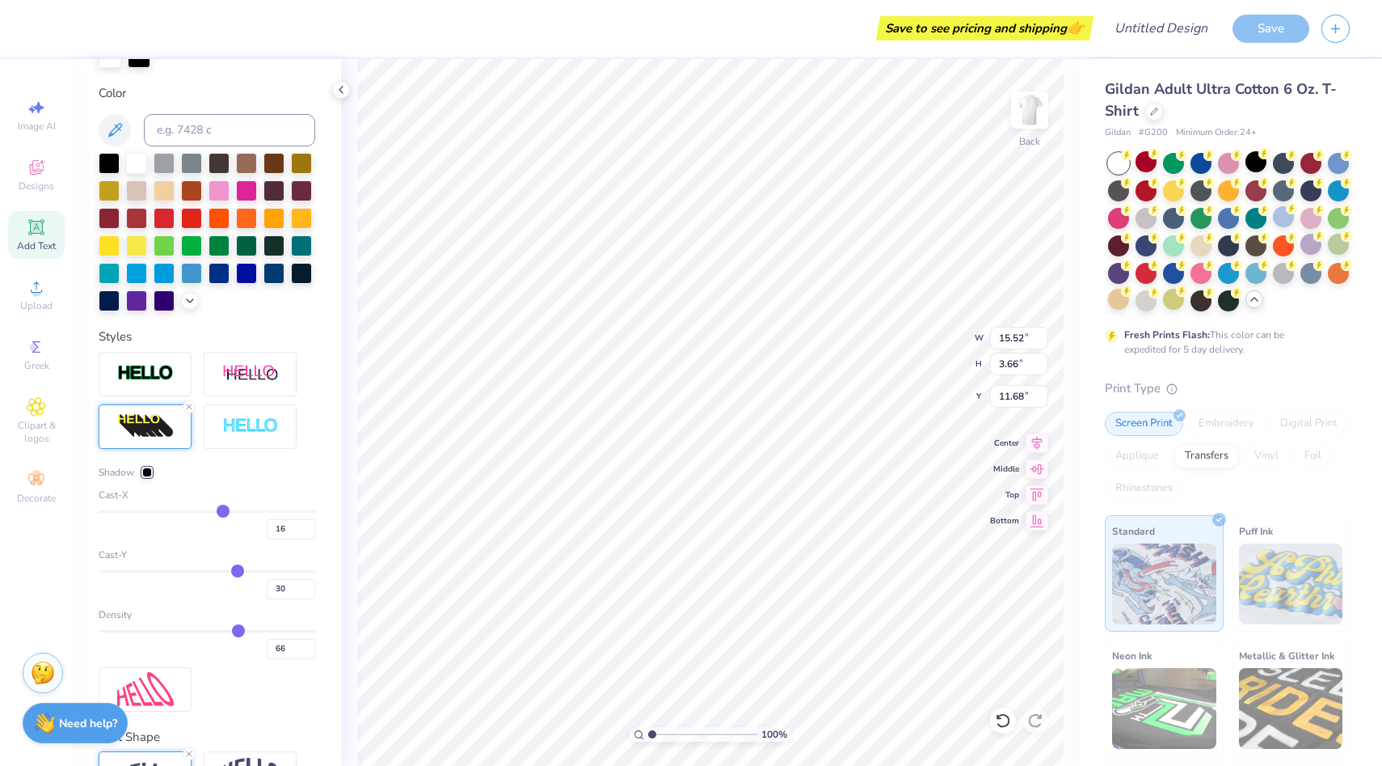
type input "14"
type input "13"
type input "12"
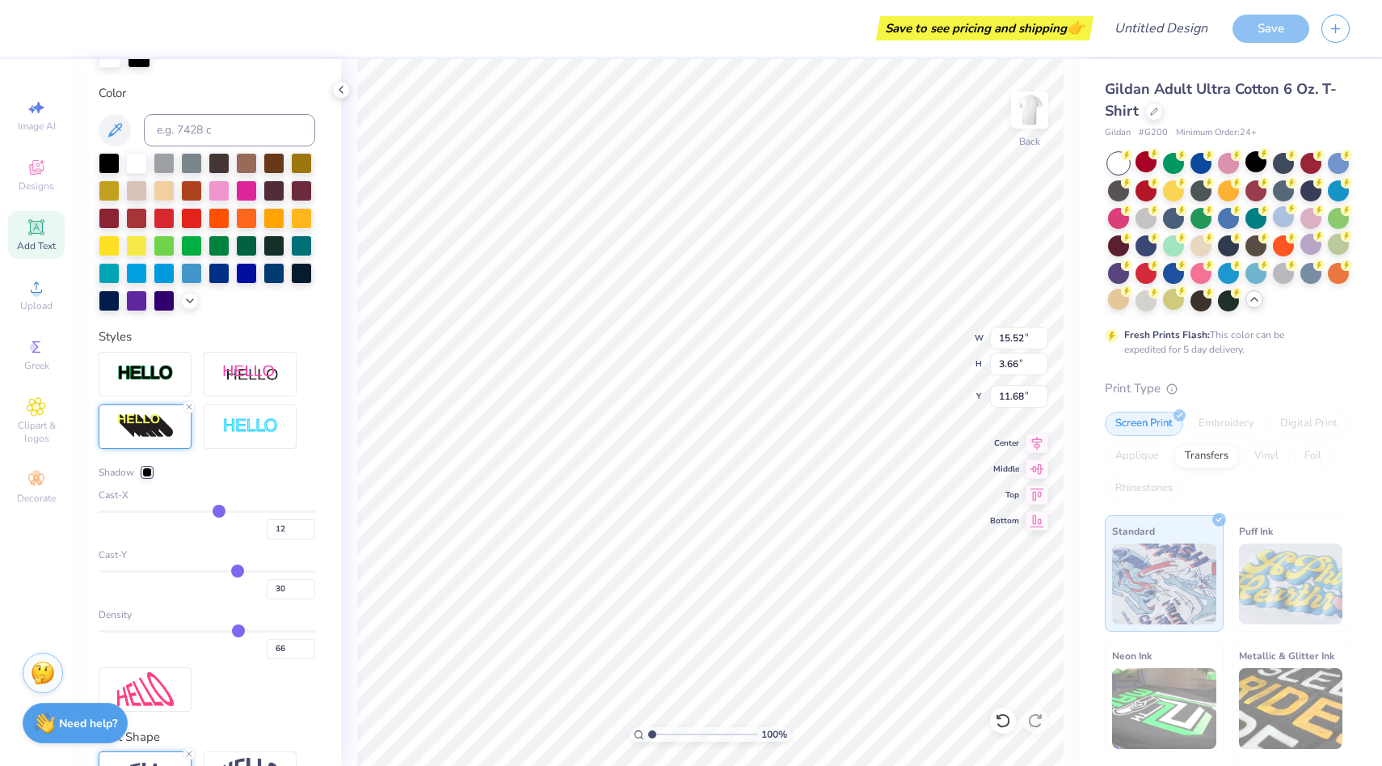
type input "11"
type input "10"
type input "9"
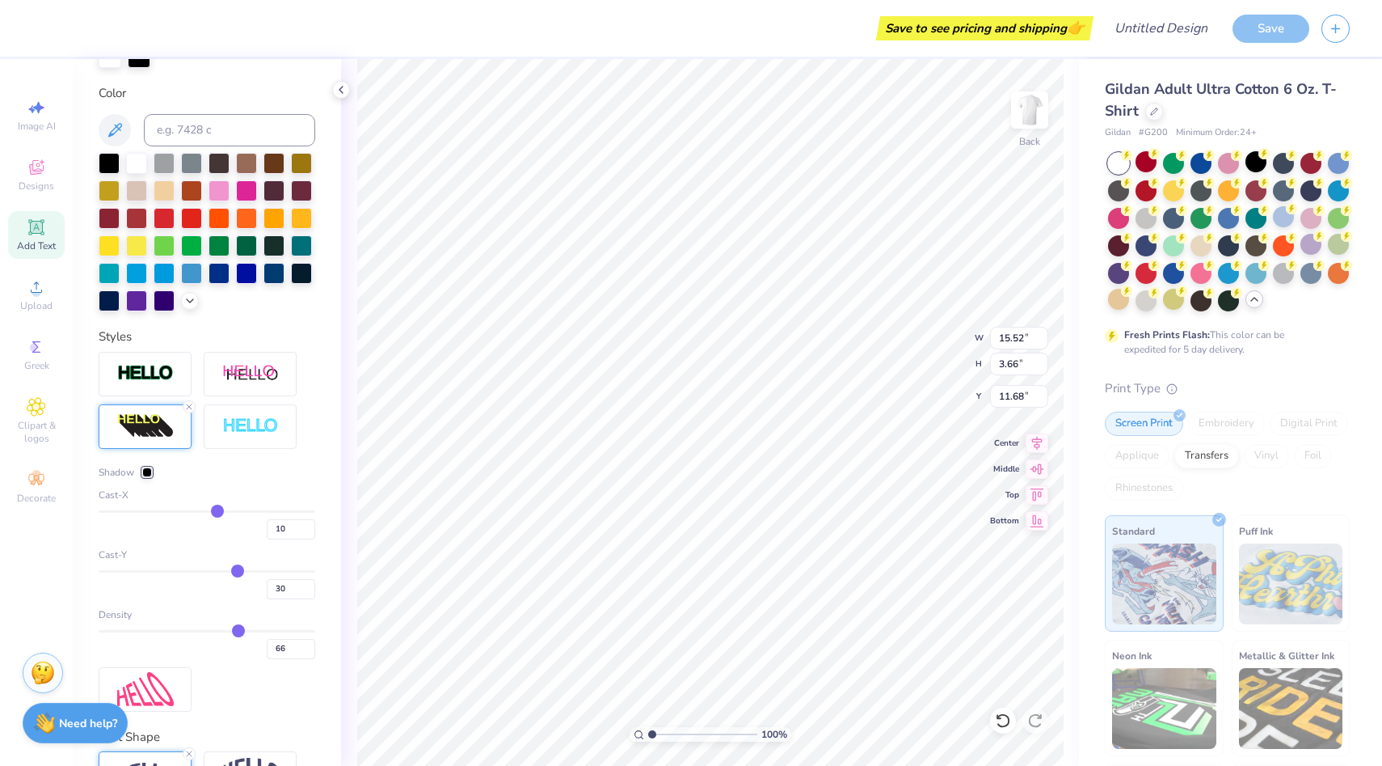
type input "9"
type input "8"
type input "7"
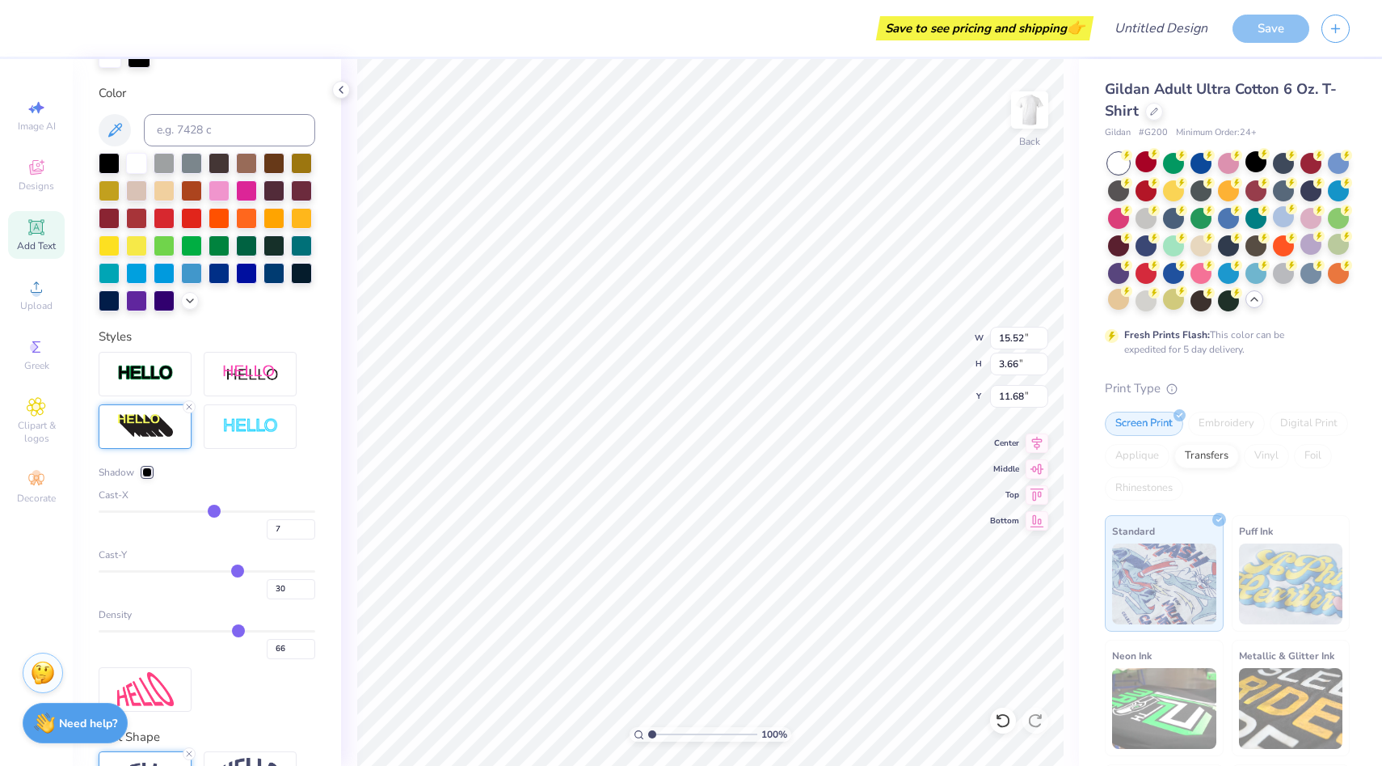
type input "6"
type input "5"
type input "4"
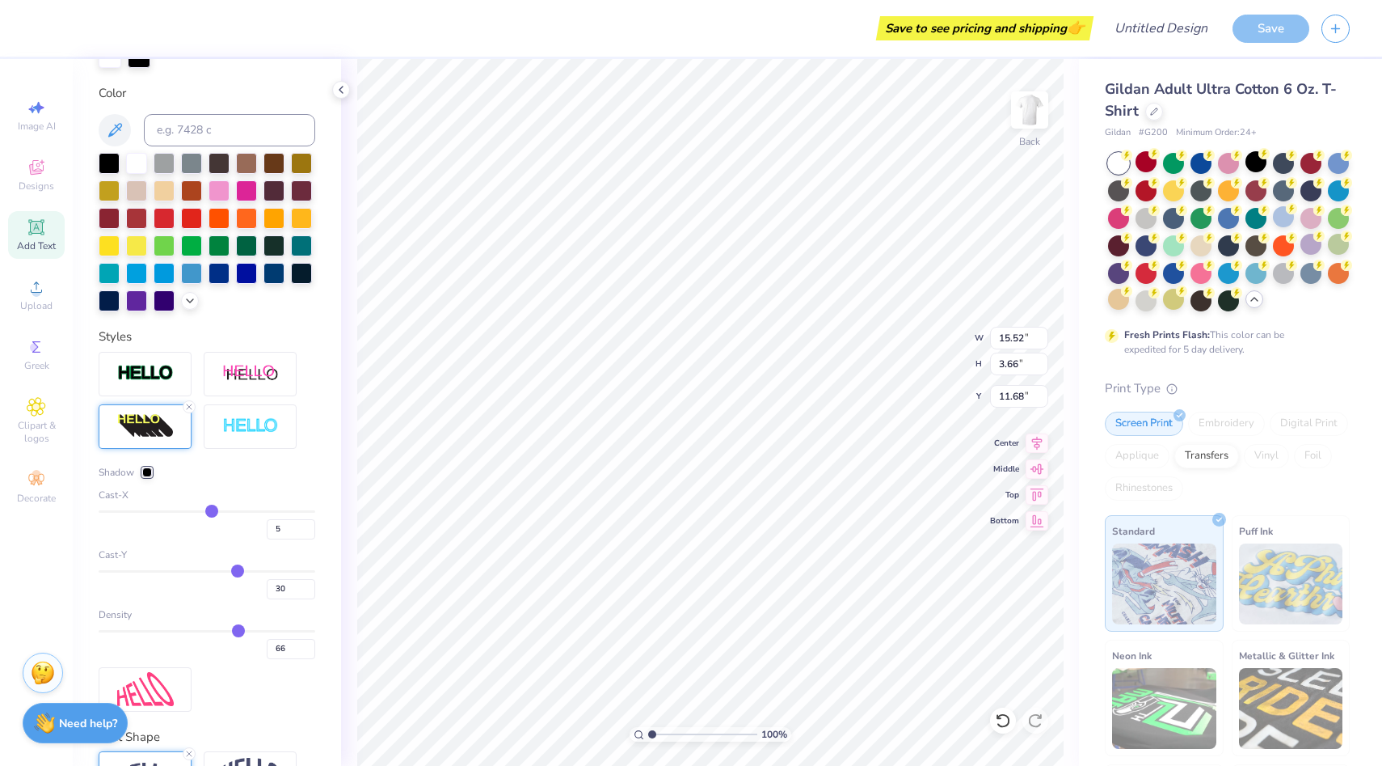
type input "4"
type input "3"
type input "2"
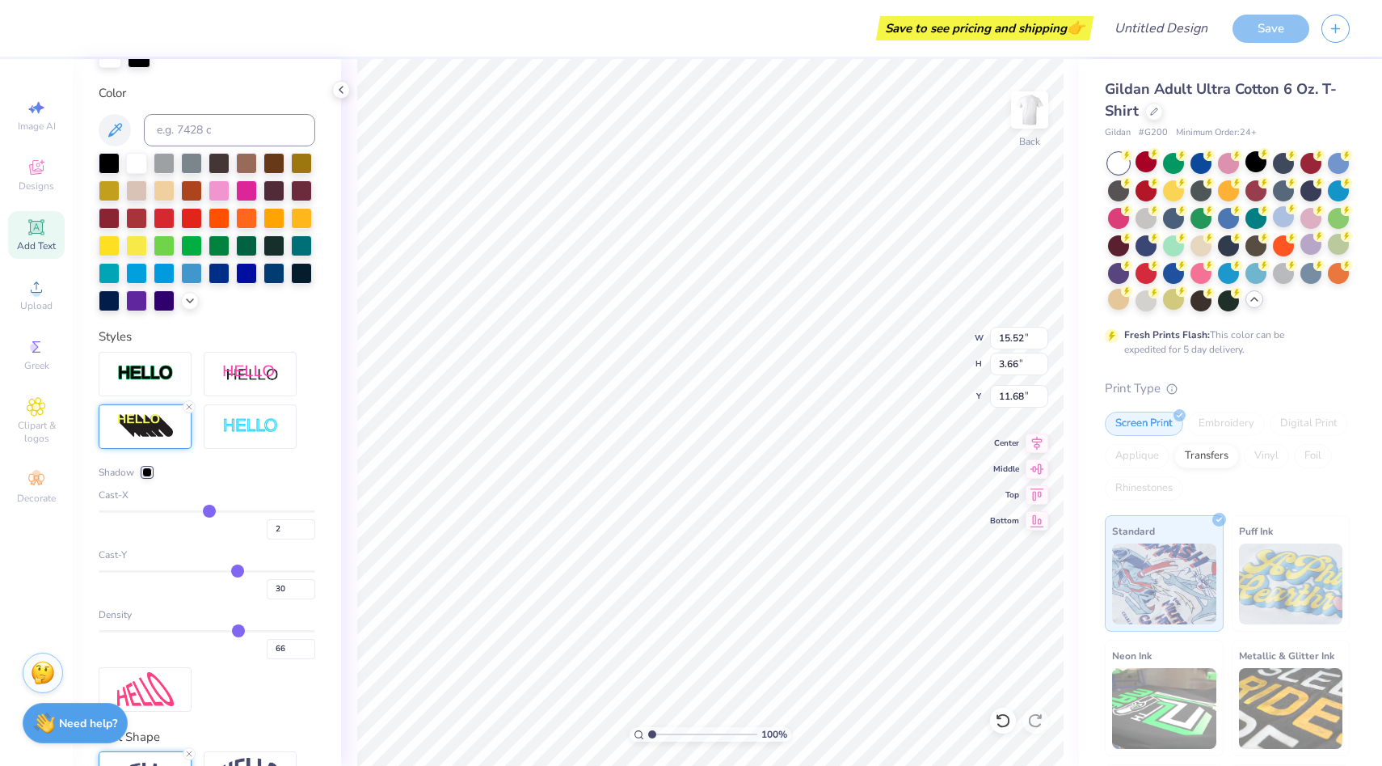
drag, startPoint x: 236, startPoint y: 514, endPoint x: 209, endPoint y: 513, distance: 27.5
type input "2"
click at [209, 513] on input "range" at bounding box center [207, 511] width 217 height 2
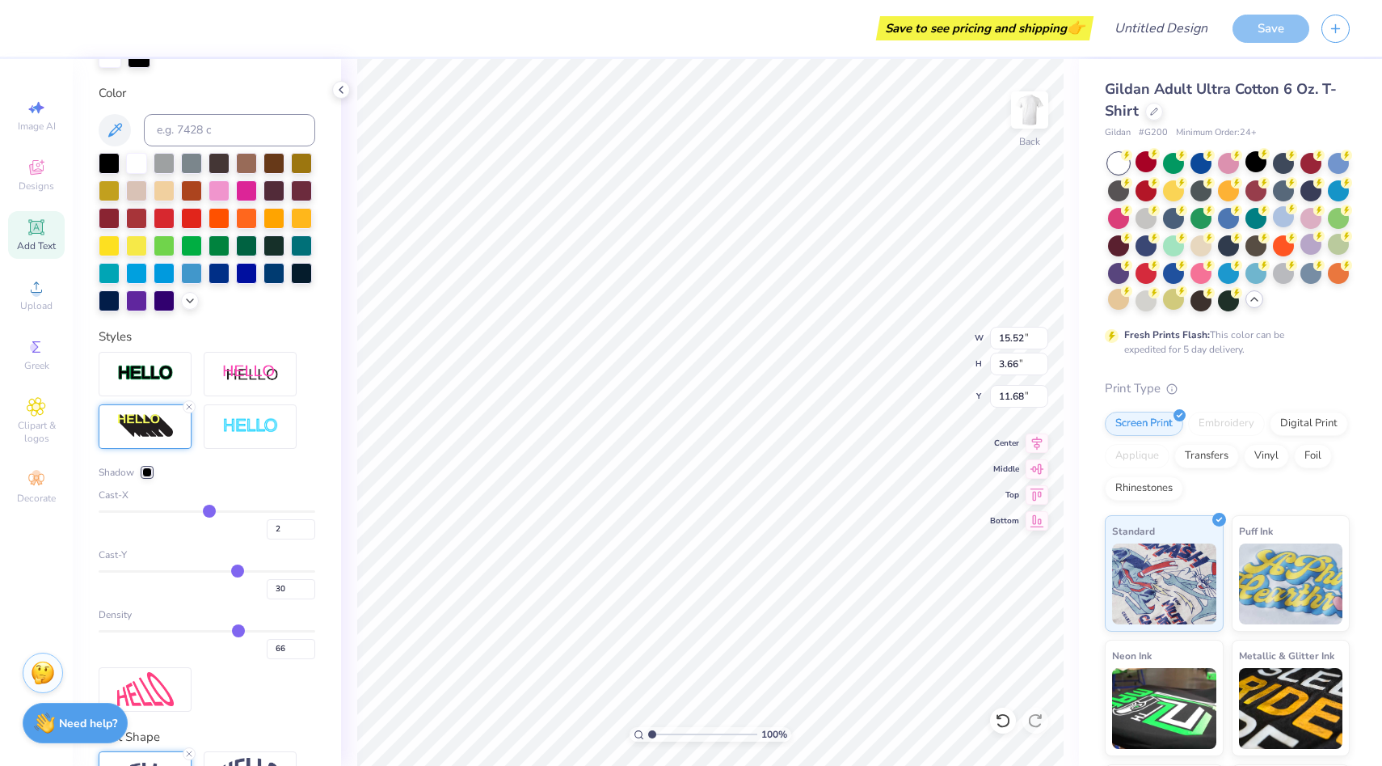
type input "12.18"
type input "28"
type input "27"
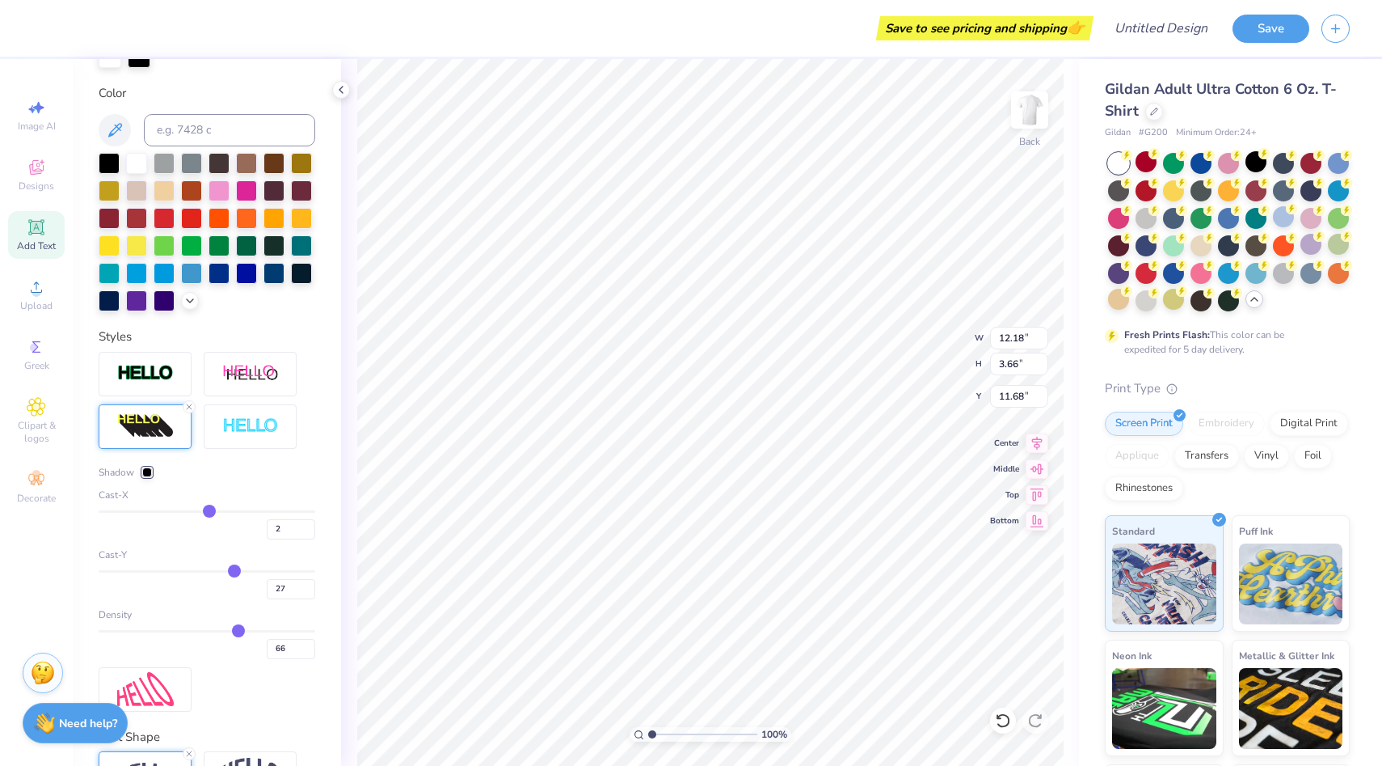
type input "24"
type input "21"
type input "16"
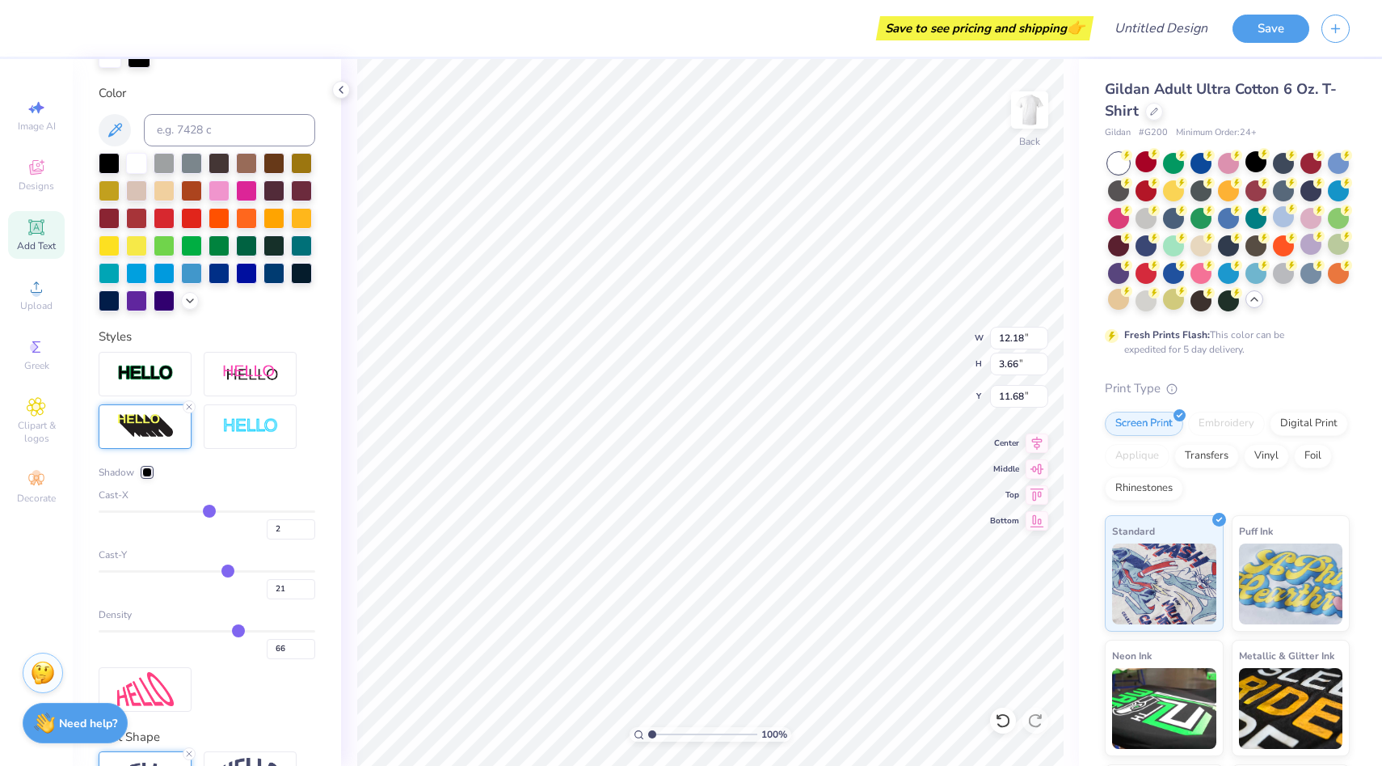
type input "16"
type input "13"
type input "10"
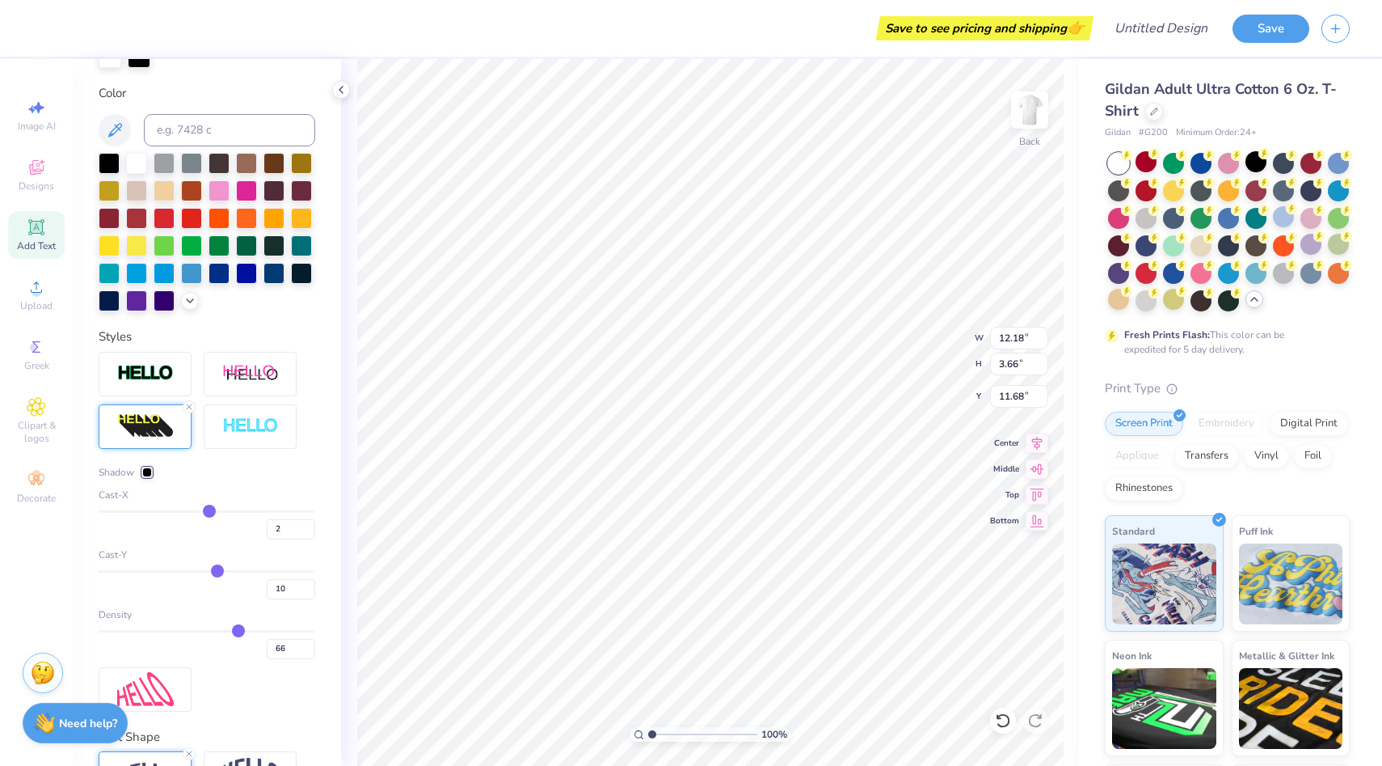
type input "8"
type input "6"
type input "5"
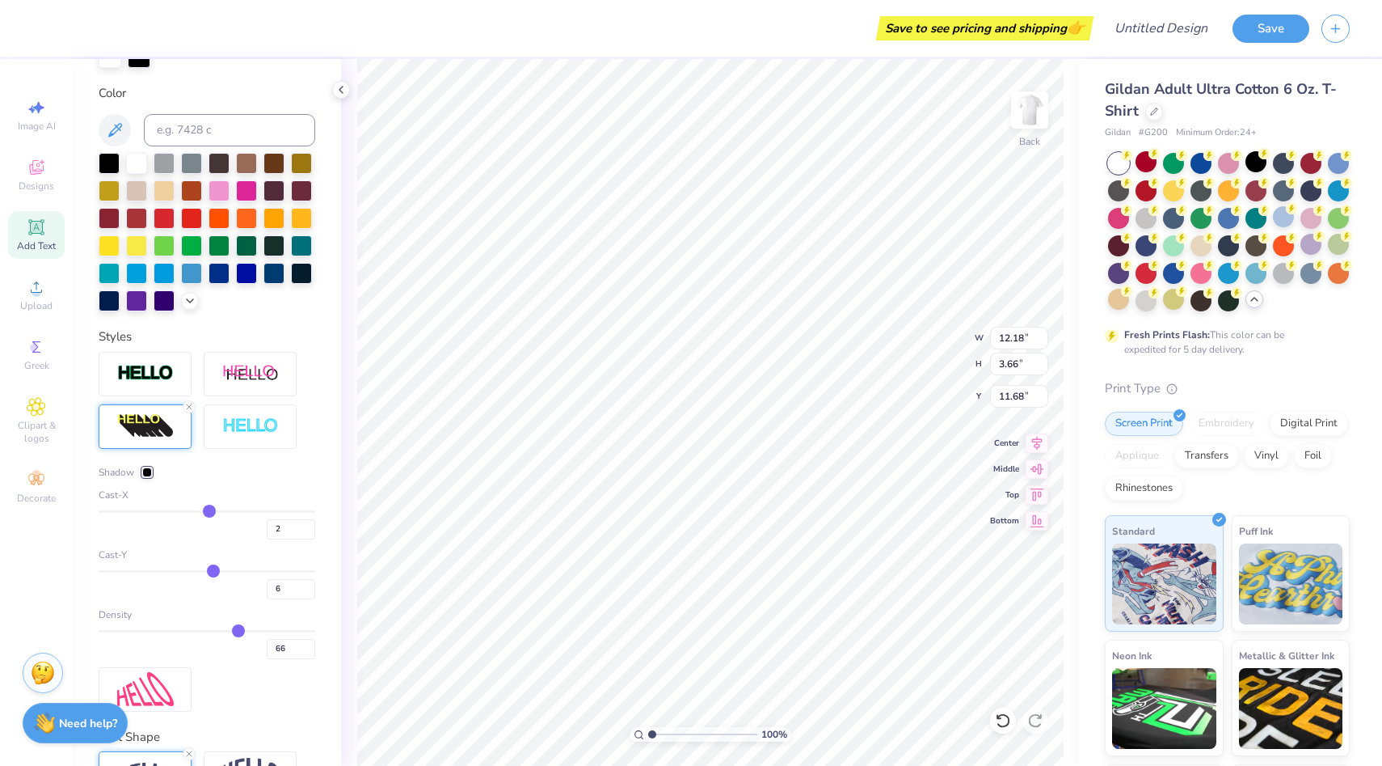
type input "5"
type input "3"
type input "2"
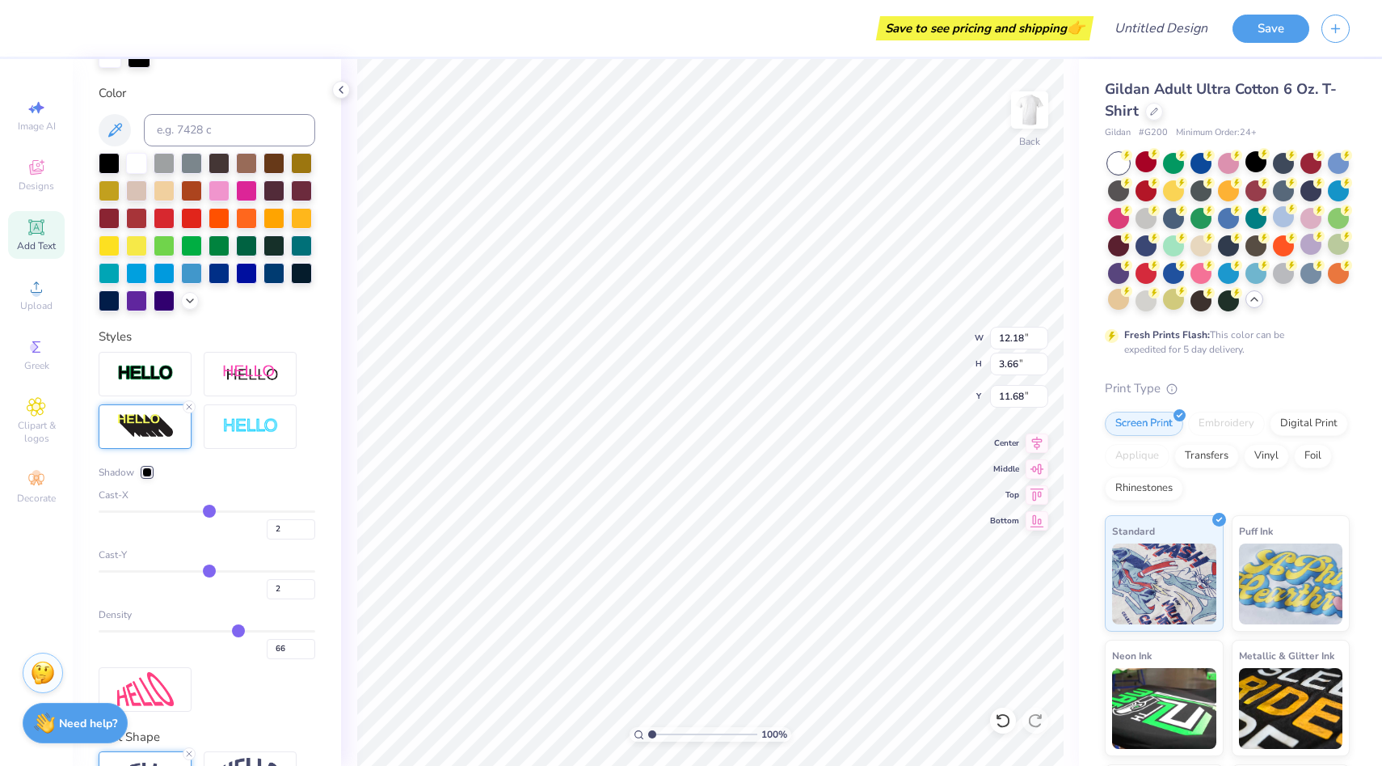
type input "1"
type input "0"
type input "-9"
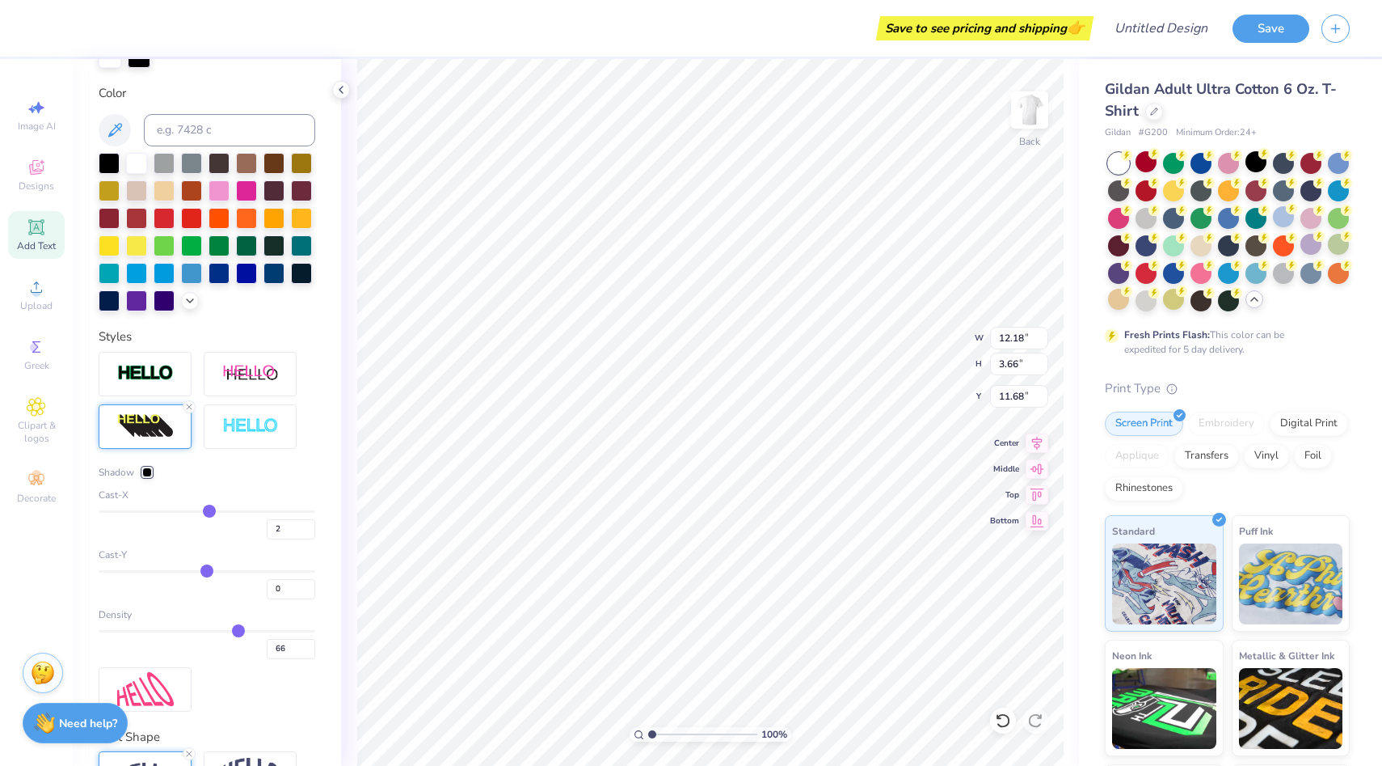
type input "-9"
type input "2.81"
drag, startPoint x: 234, startPoint y: 568, endPoint x: 197, endPoint y: 566, distance: 37.2
type input "-9"
click at [197, 570] on input "range" at bounding box center [207, 571] width 217 height 2
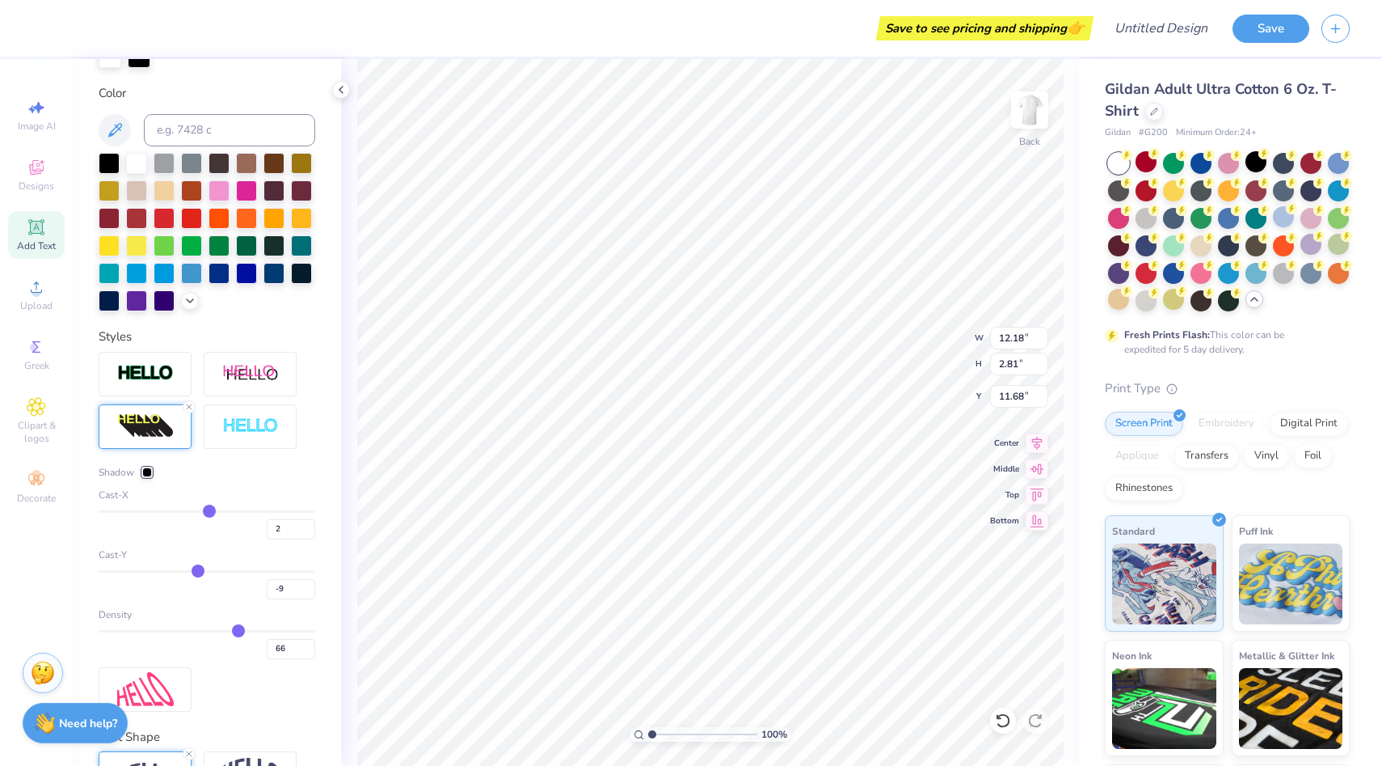
type input "3.07"
type input "11.43"
type input "-6"
type input "-5"
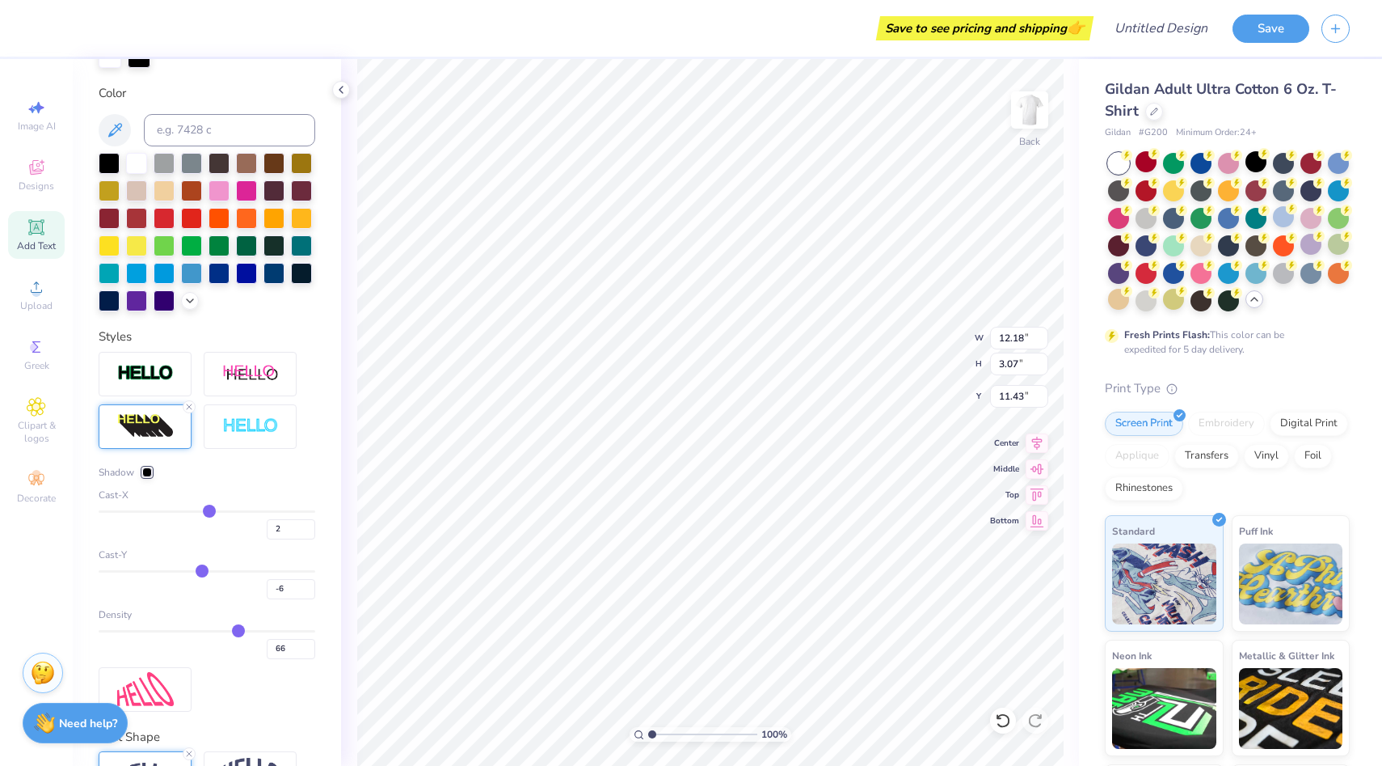
type input "-5"
type input "-3"
type input "-1"
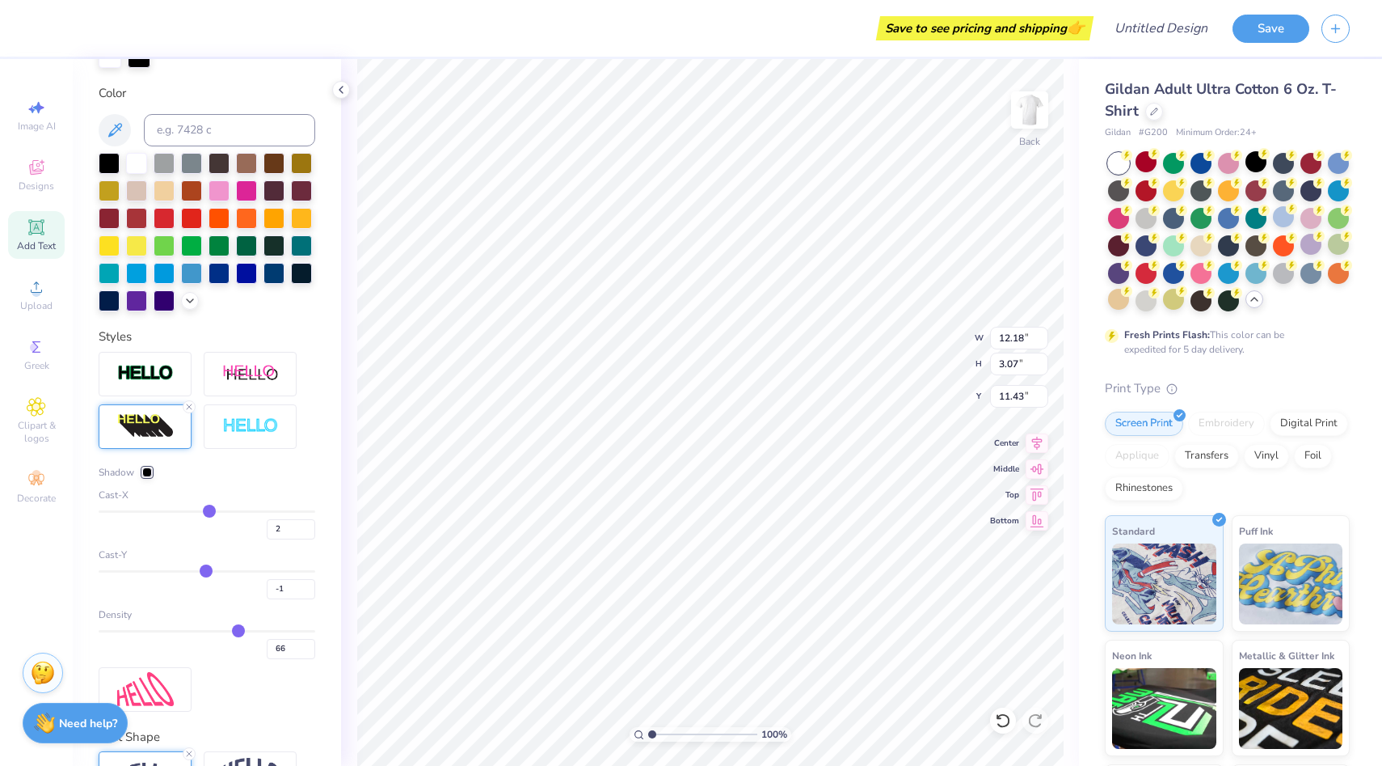
type input "0"
type input "1"
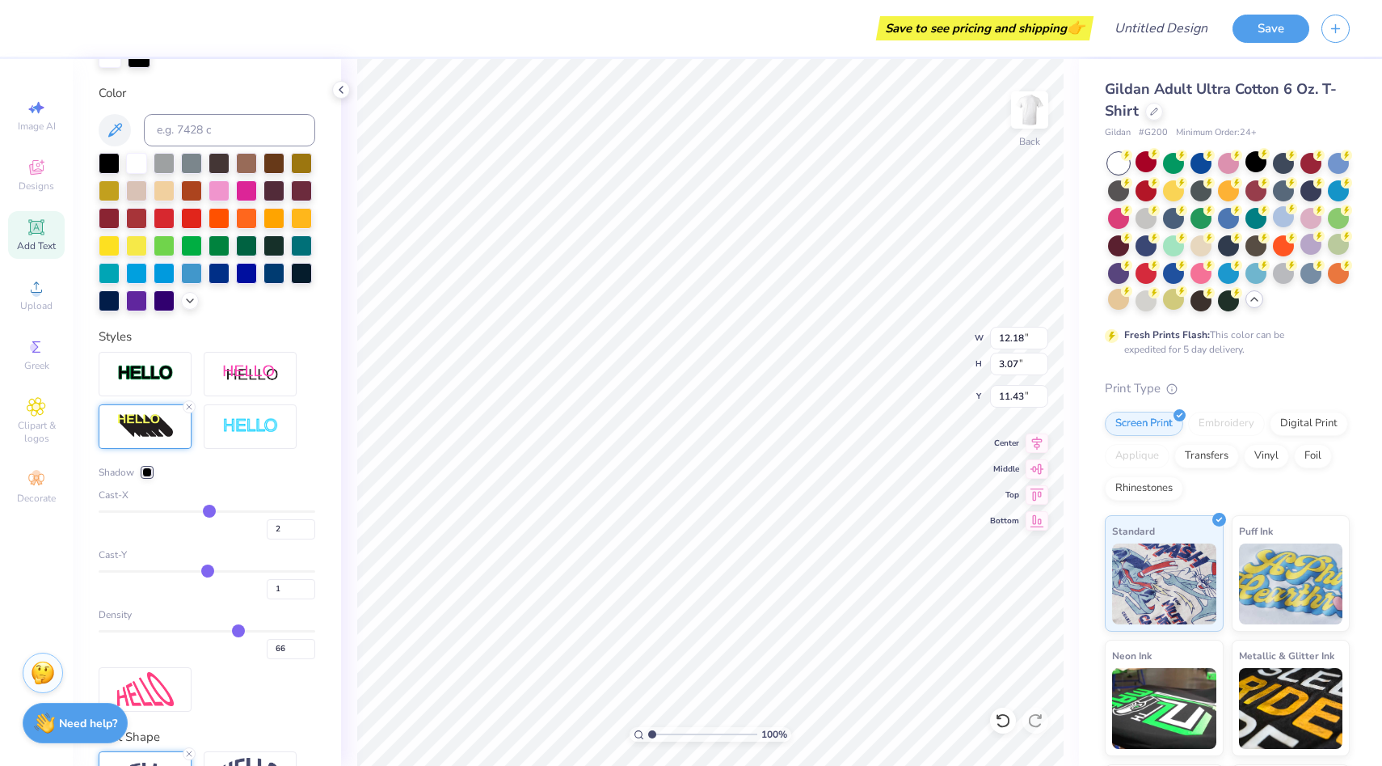
click at [208, 570] on input "range" at bounding box center [207, 571] width 217 height 2
type input "2.84"
type input "11.68"
type input "2"
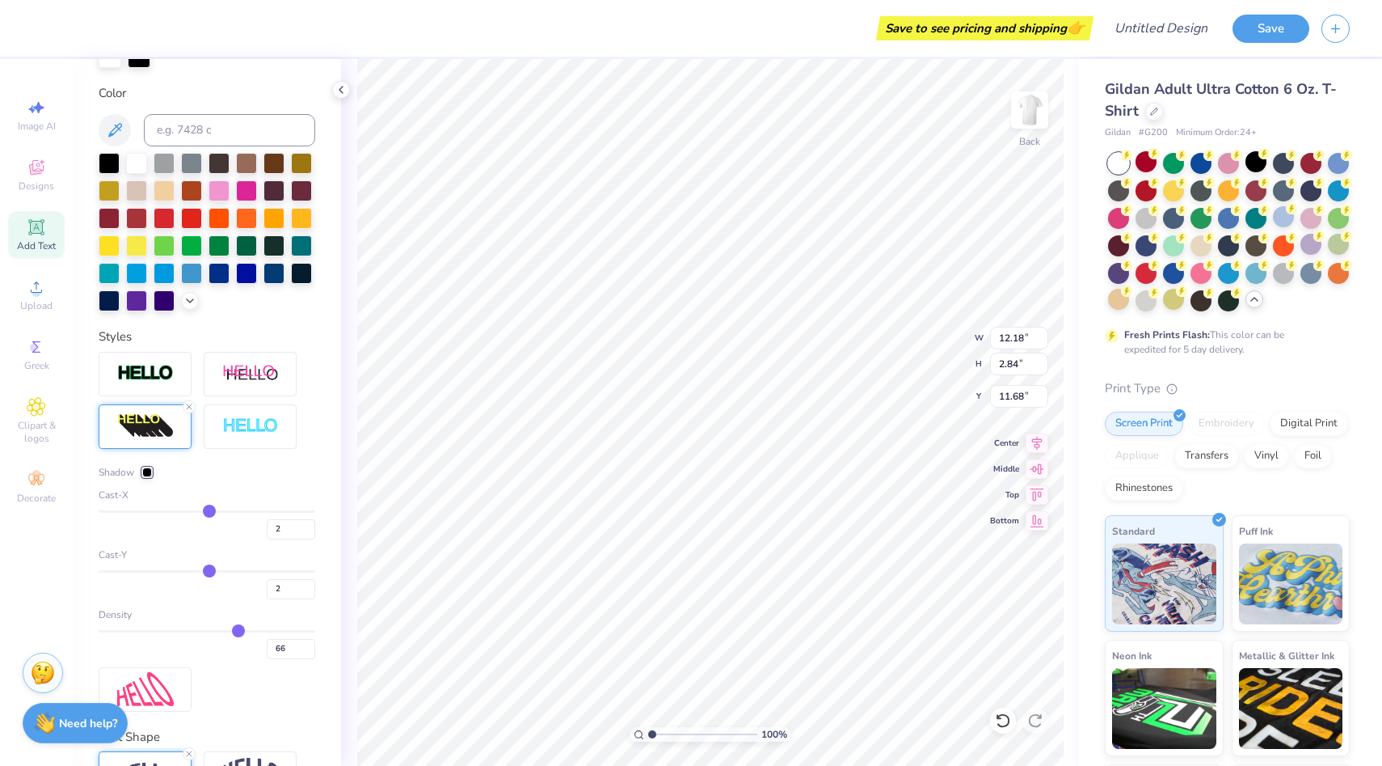
type input "3"
type input "4"
type input "5"
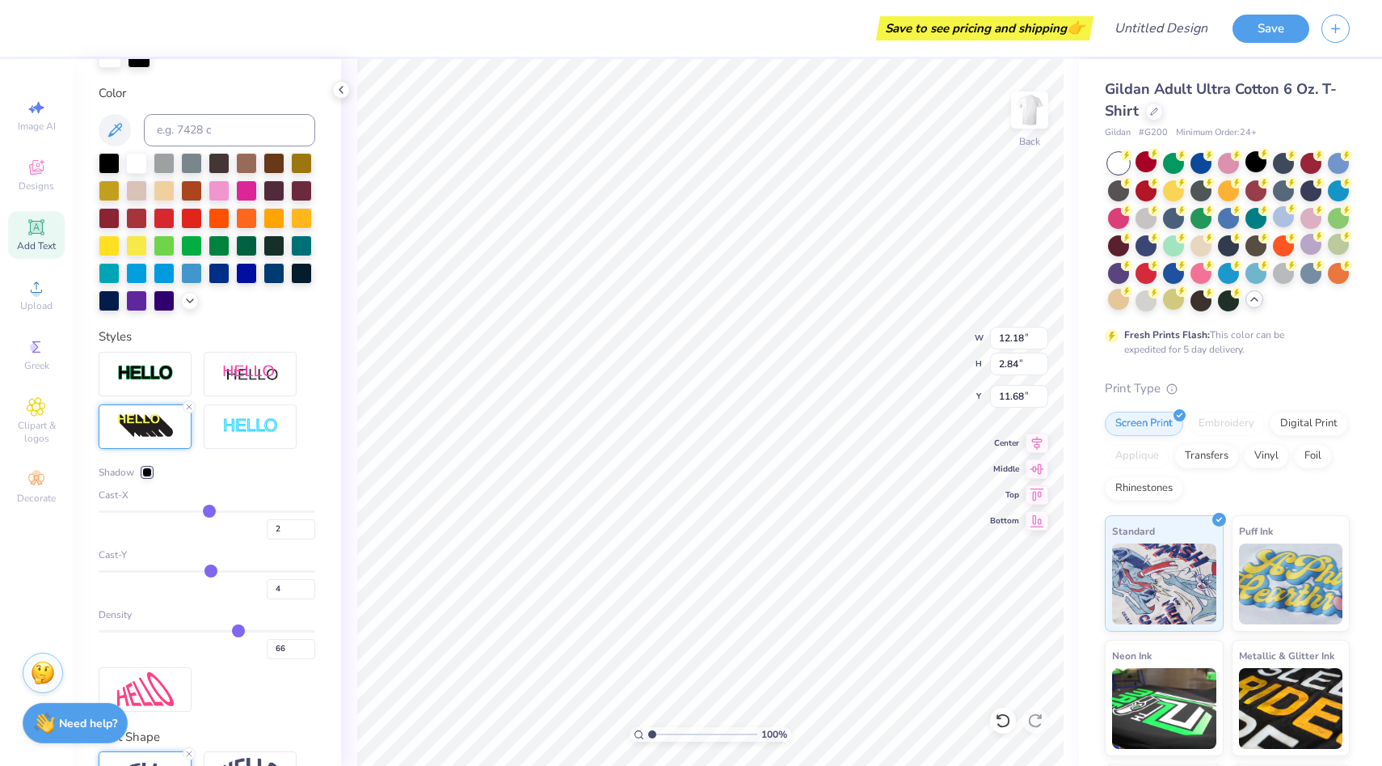
type input "5"
type input "6"
type input "7"
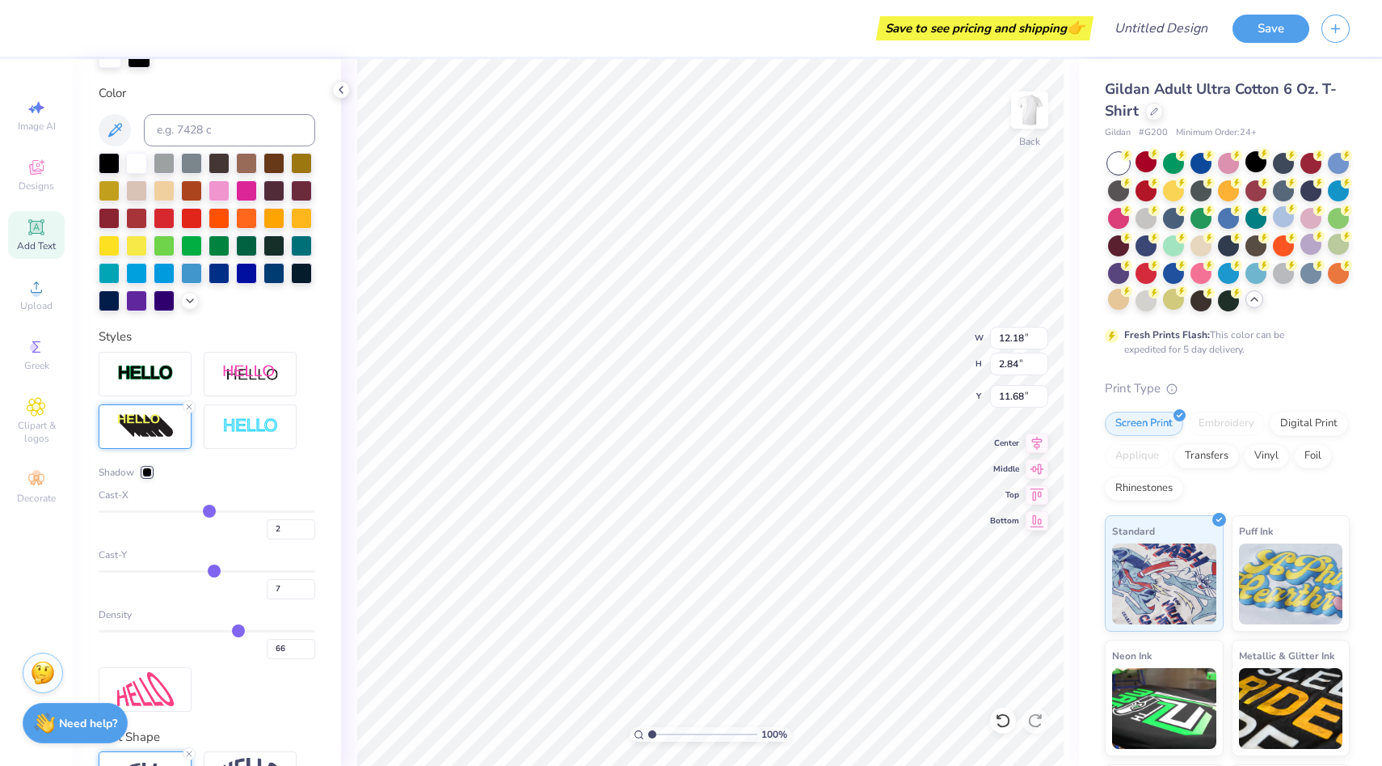
type input "8"
type input "9"
type input "10"
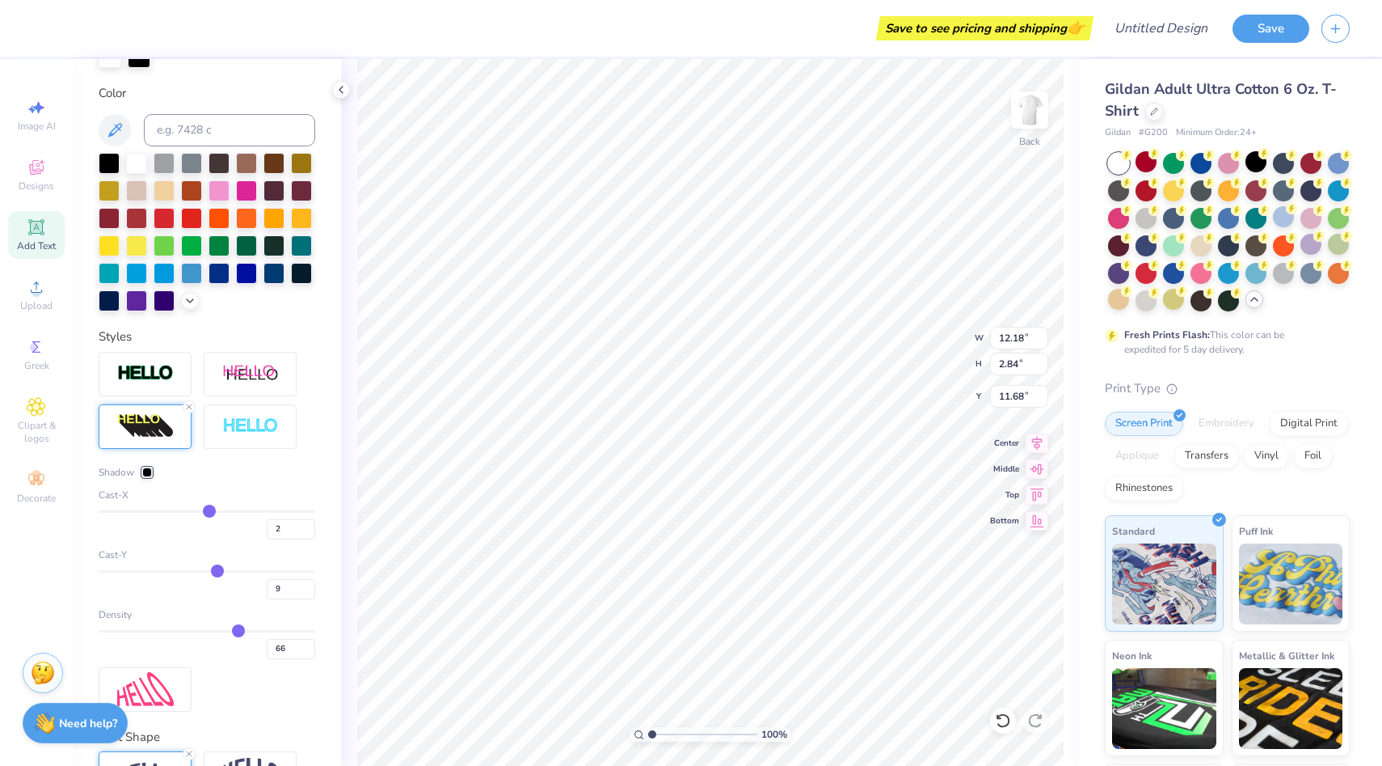
type input "10"
type input "11"
drag, startPoint x: 208, startPoint y: 568, endPoint x: 218, endPoint y: 569, distance: 10.6
type input "11"
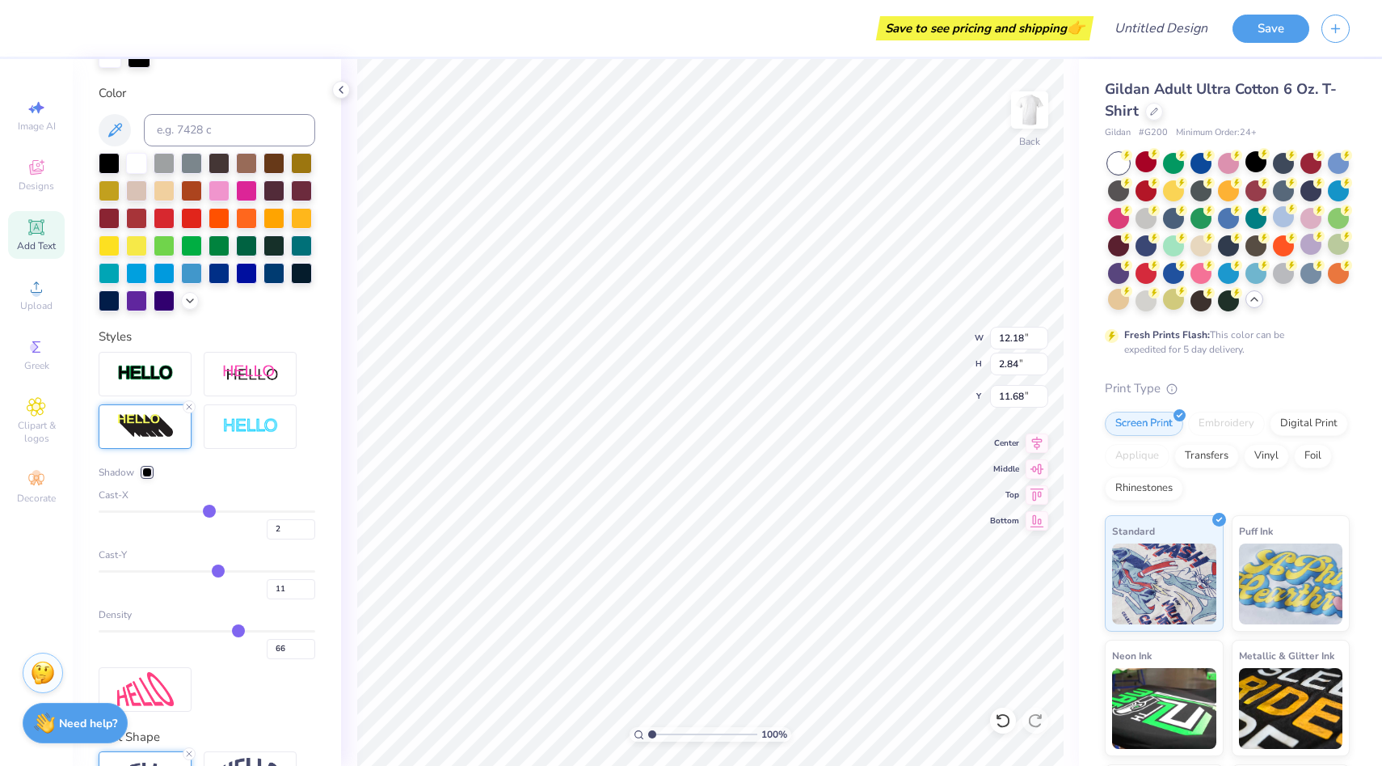
click at [218, 570] on input "range" at bounding box center [207, 571] width 217 height 2
type input "3.12"
click at [137, 303] on div at bounding box center [136, 299] width 21 height 21
click at [169, 195] on div at bounding box center [164, 189] width 21 height 21
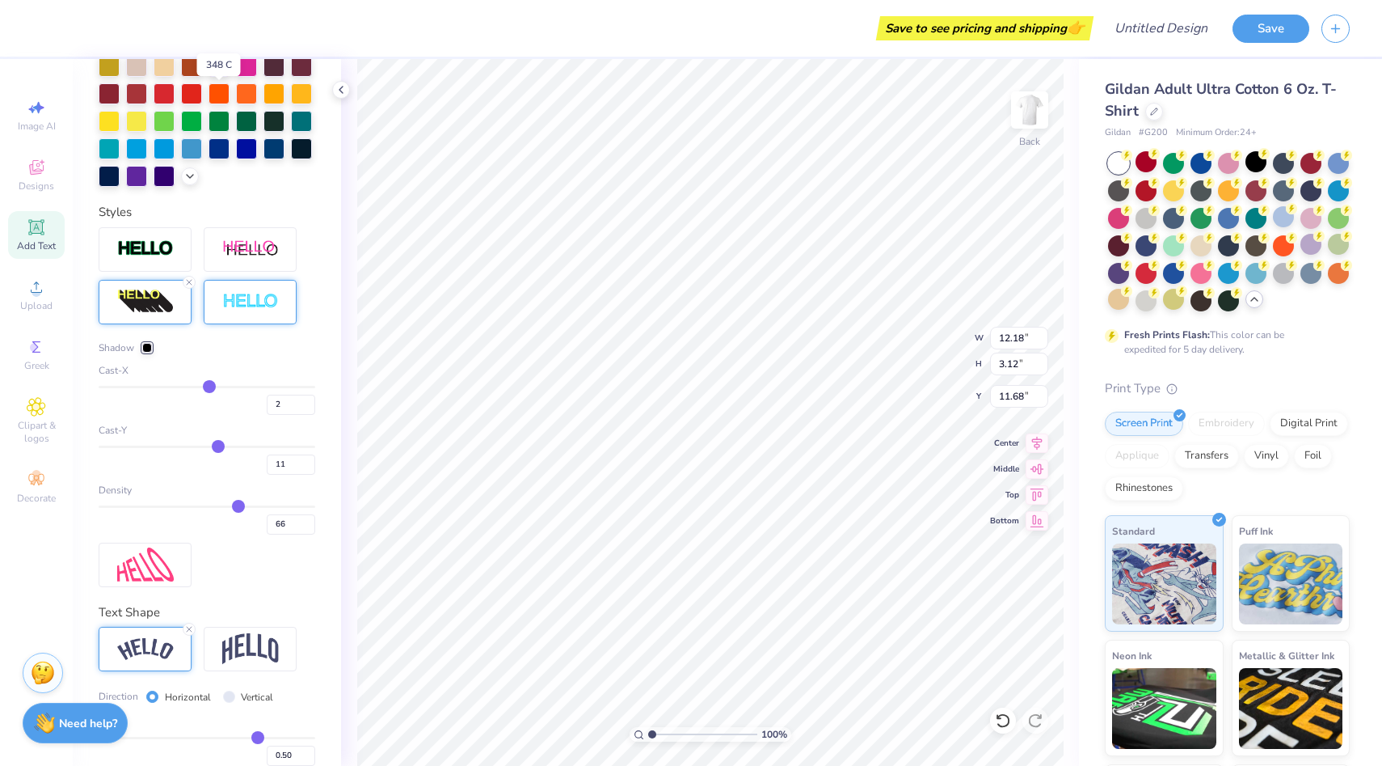
scroll to position [497, 0]
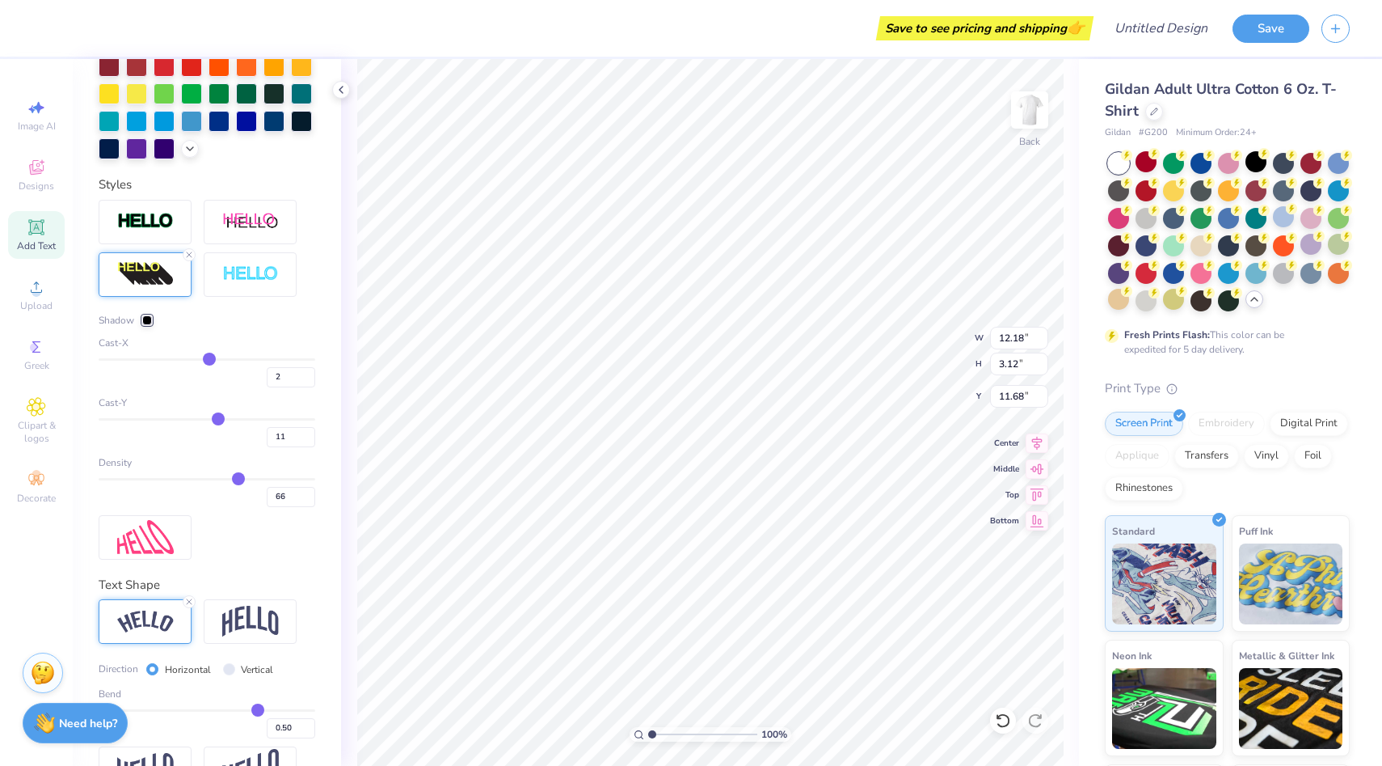
click at [144, 320] on div at bounding box center [147, 320] width 10 height 10
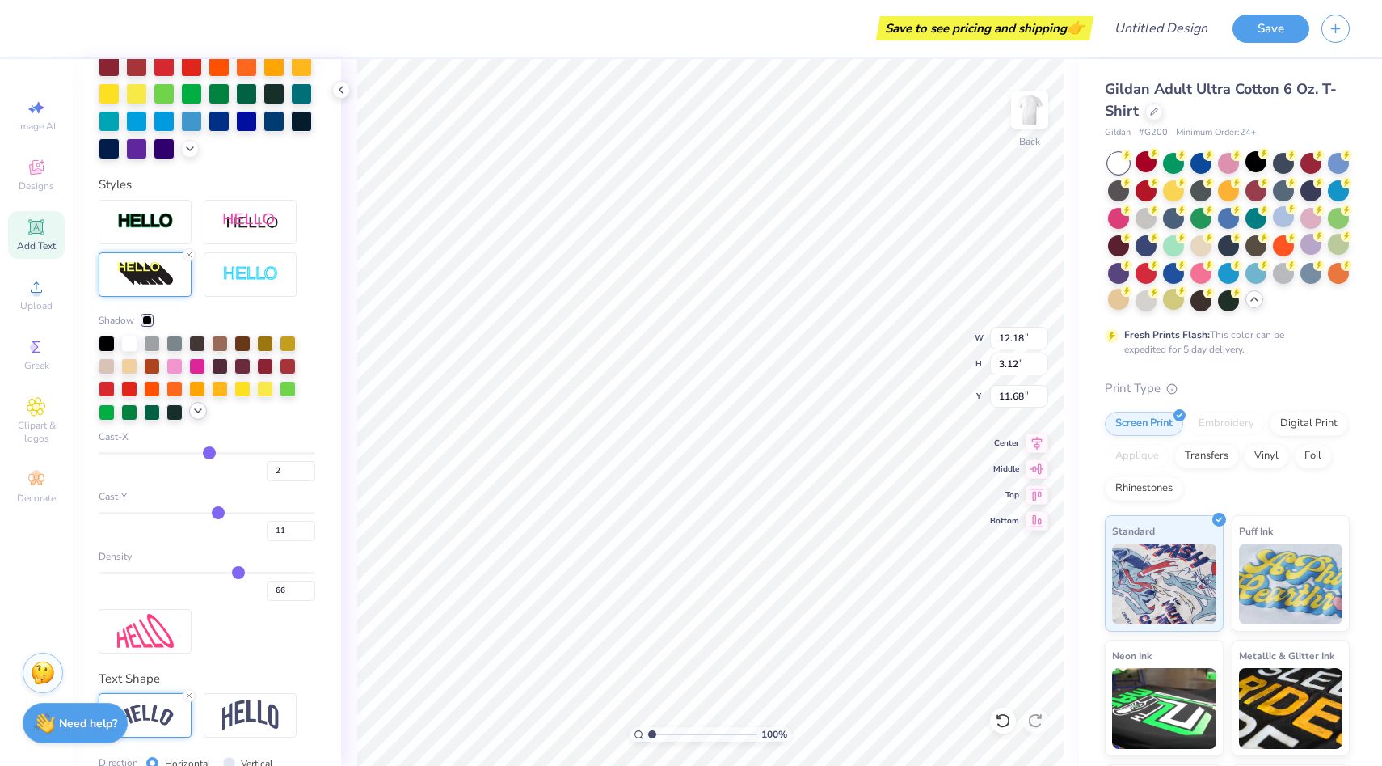
click at [196, 420] on div at bounding box center [207, 378] width 217 height 86
click at [197, 411] on icon at bounding box center [198, 410] width 13 height 13
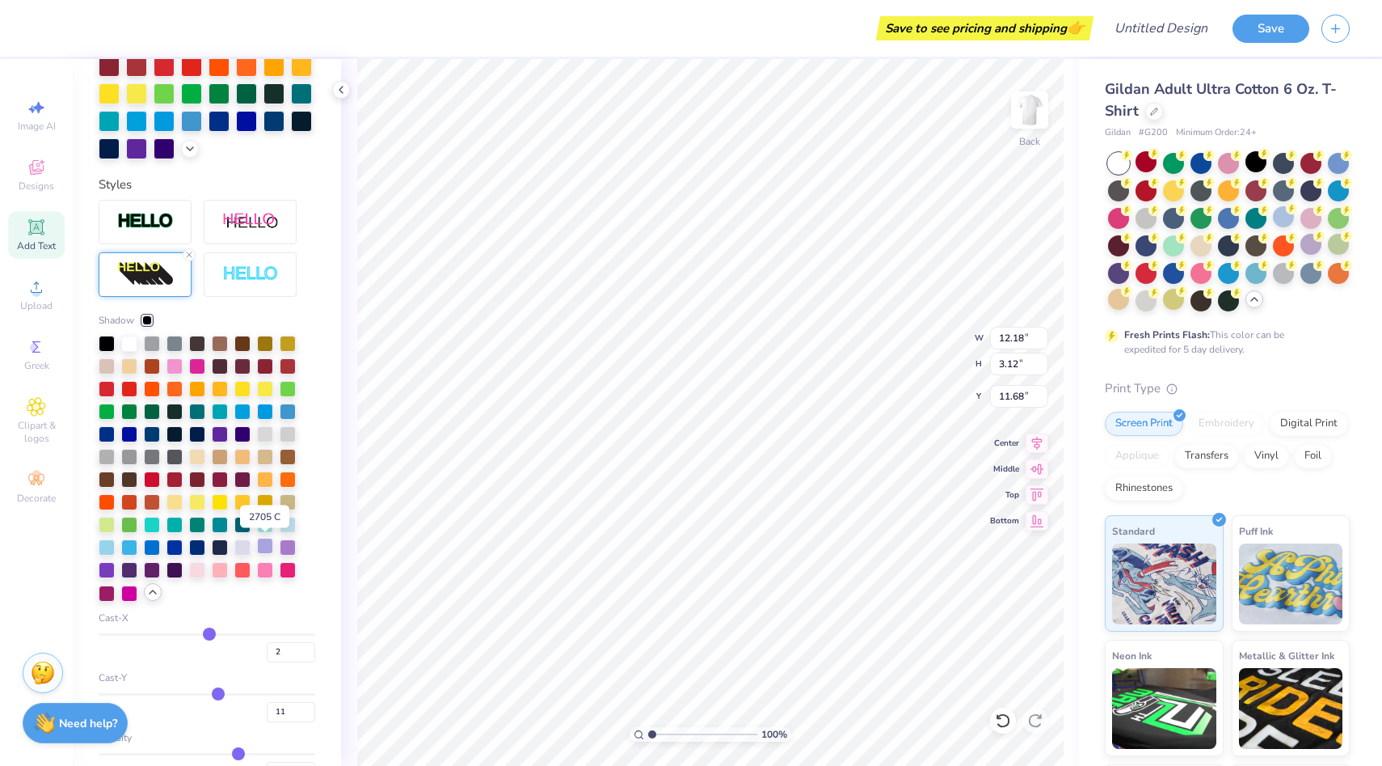
click at [267, 547] on div at bounding box center [265, 546] width 16 height 16
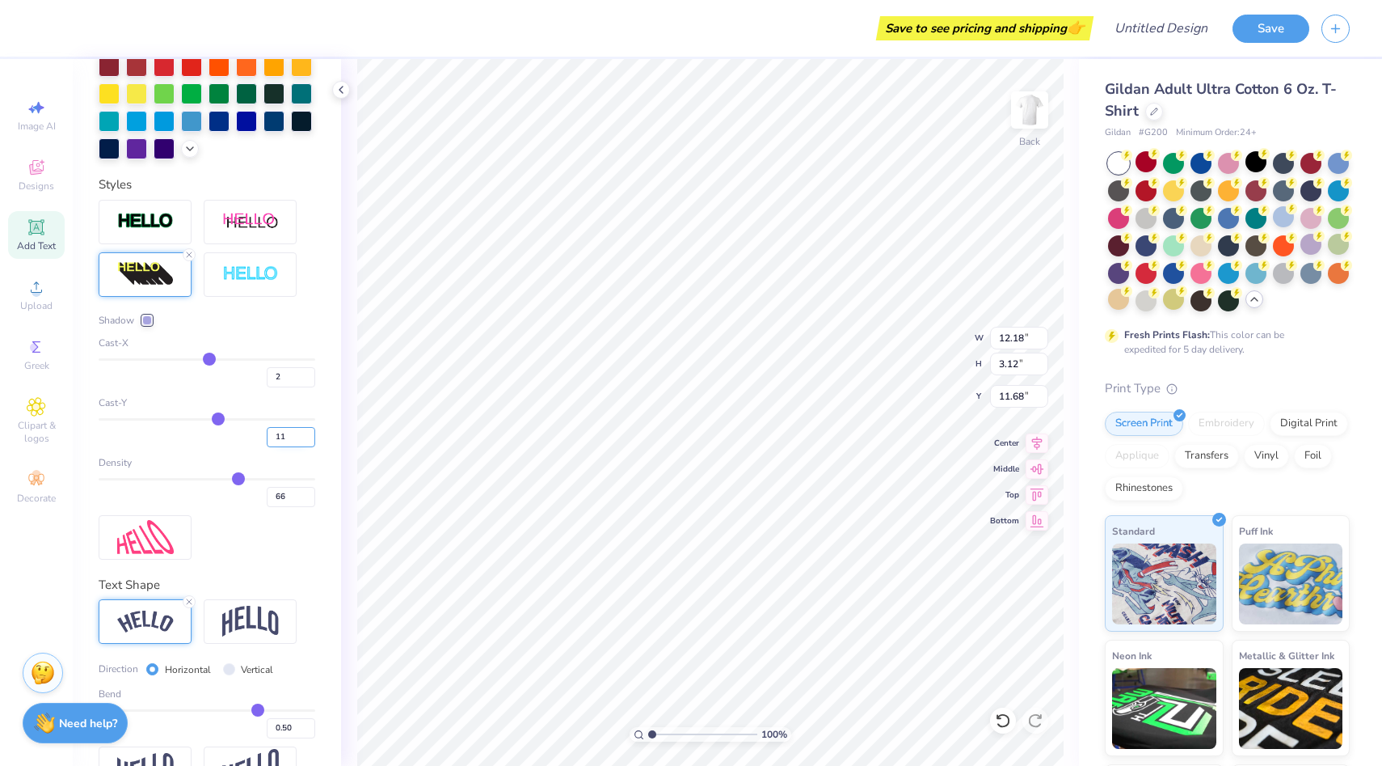
scroll to position [541, 0]
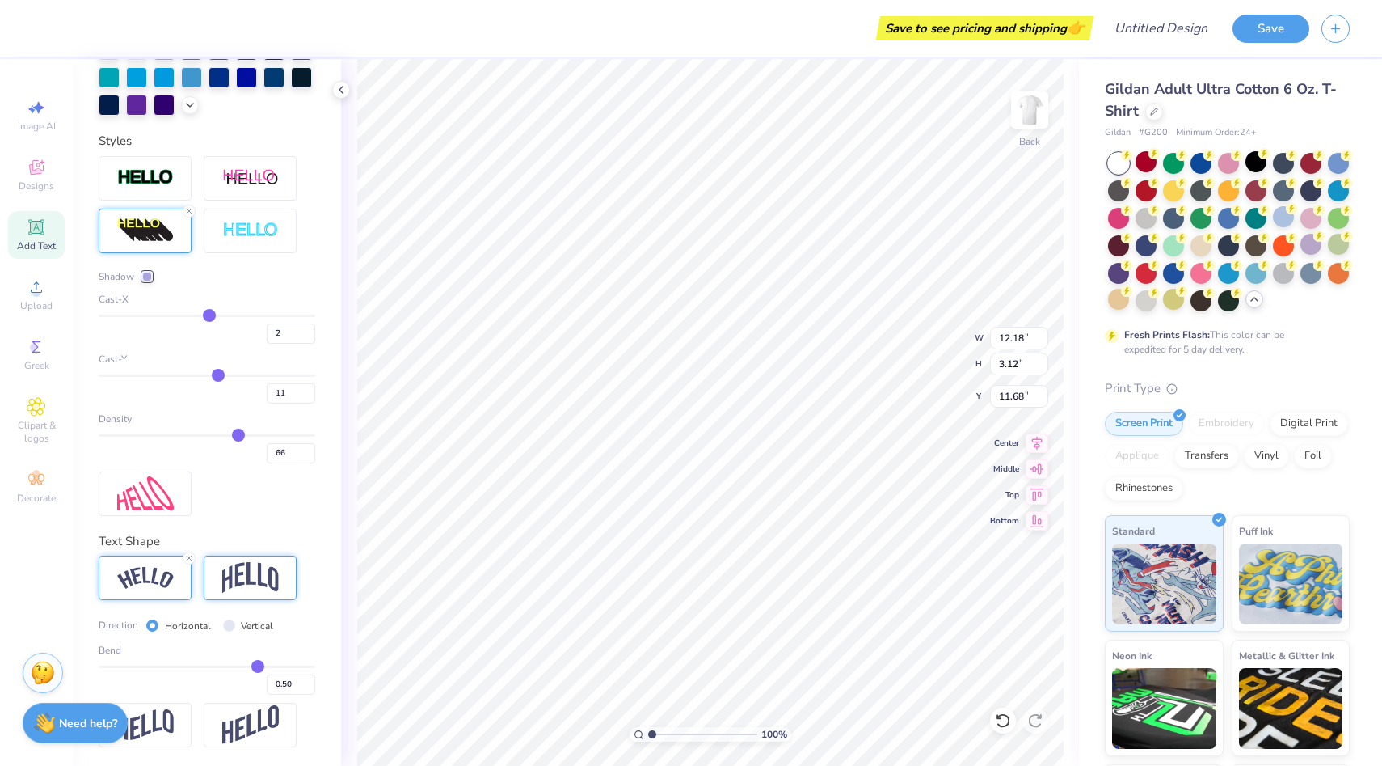
click at [251, 593] on div at bounding box center [250, 577] width 93 height 44
type input "10.39"
type input "3.76"
type input "11.40"
click at [188, 216] on div at bounding box center [189, 211] width 13 height 13
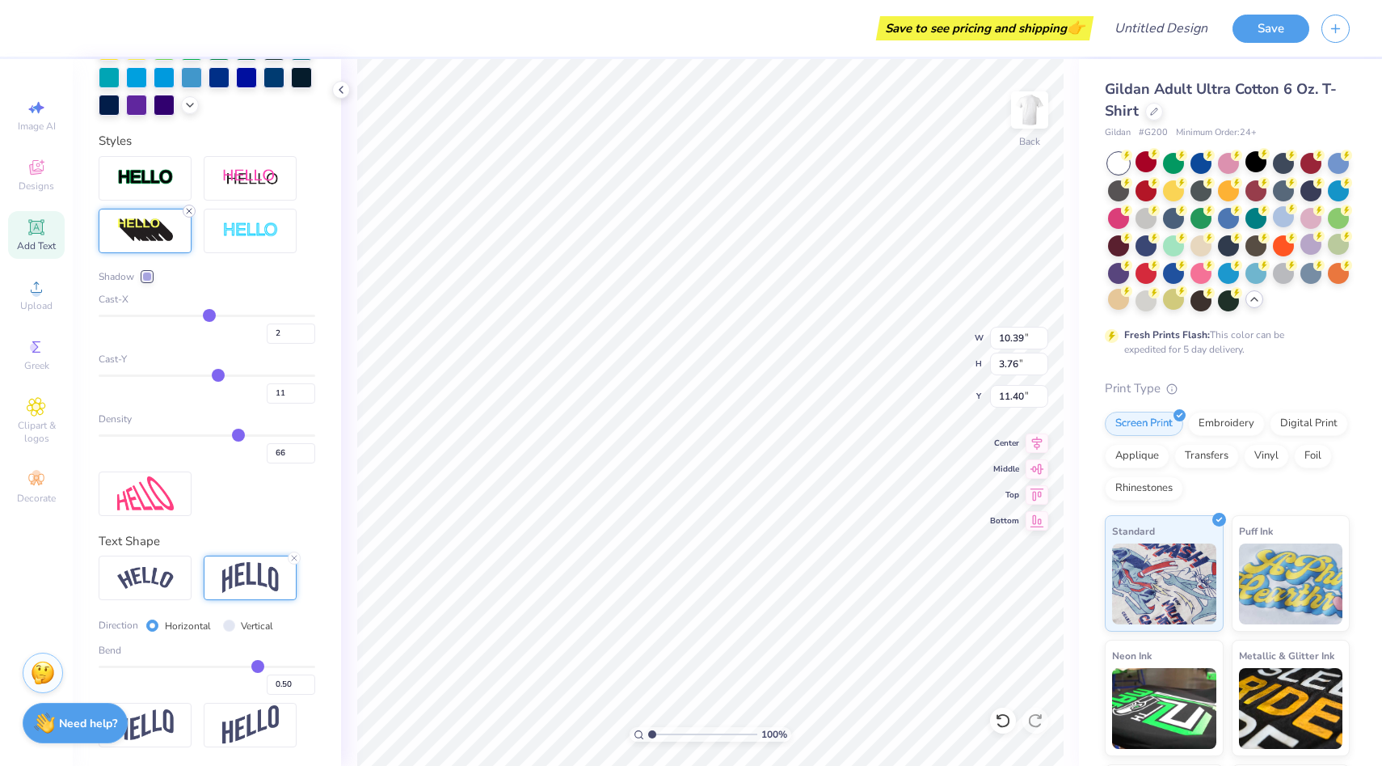
type input "10.19"
type input "3.38"
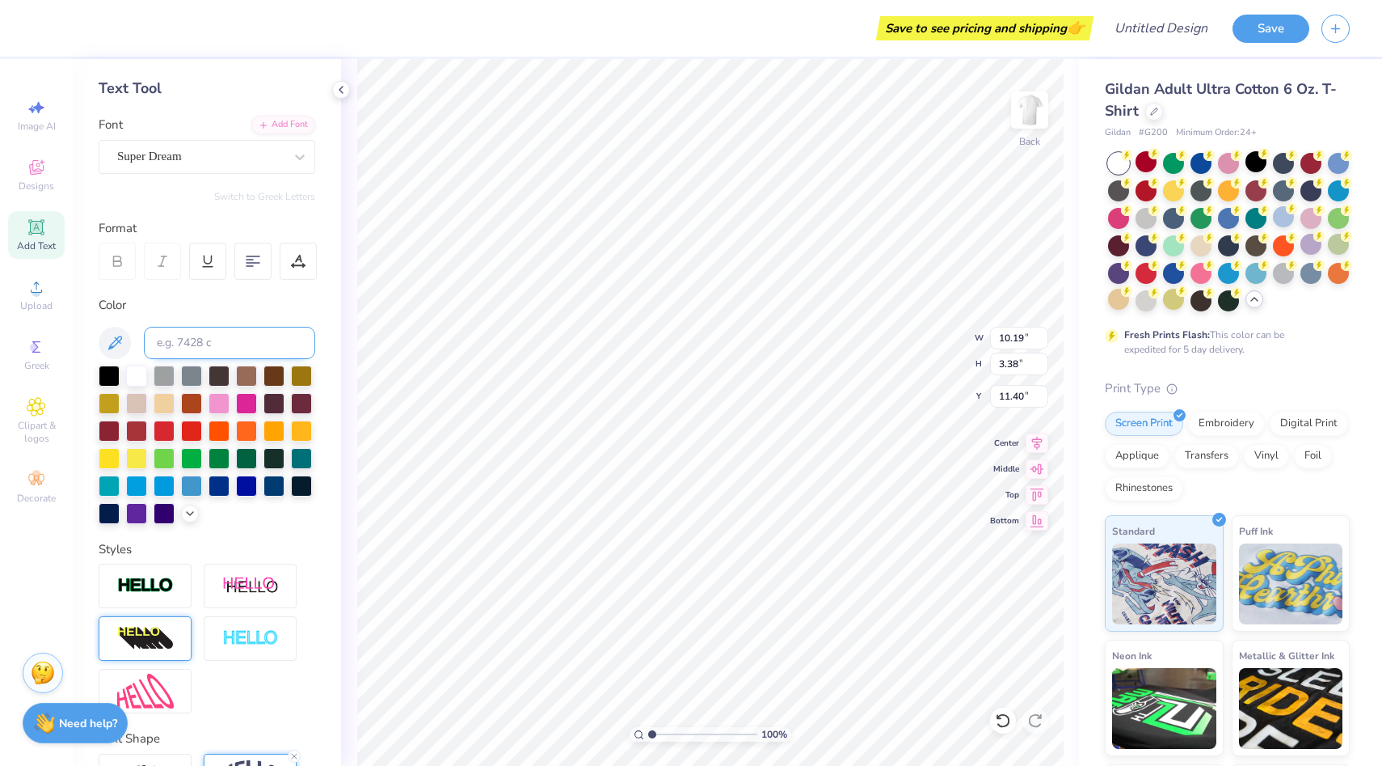
scroll to position [51, 0]
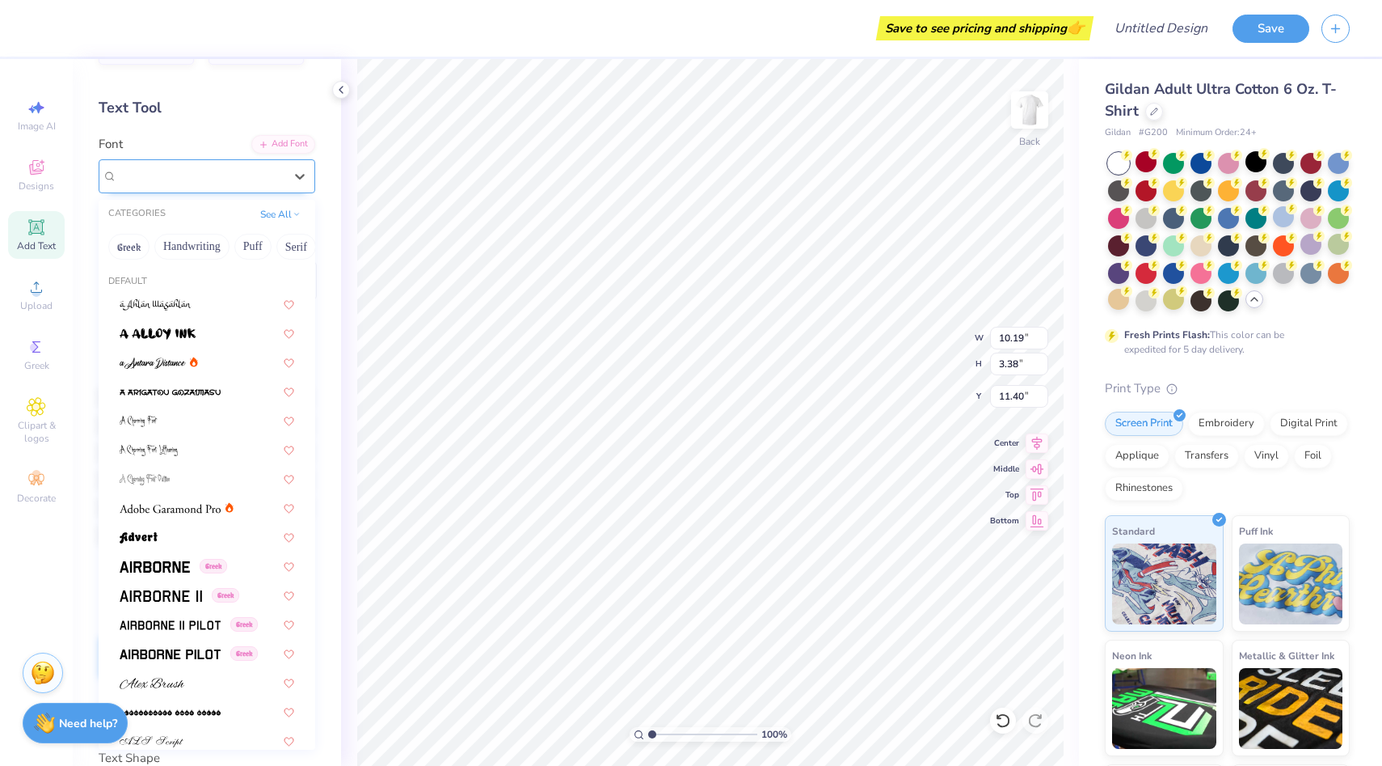
click at [245, 168] on div "Super Dream" at bounding box center [201, 175] width 170 height 25
click at [176, 570] on img at bounding box center [155, 566] width 70 height 11
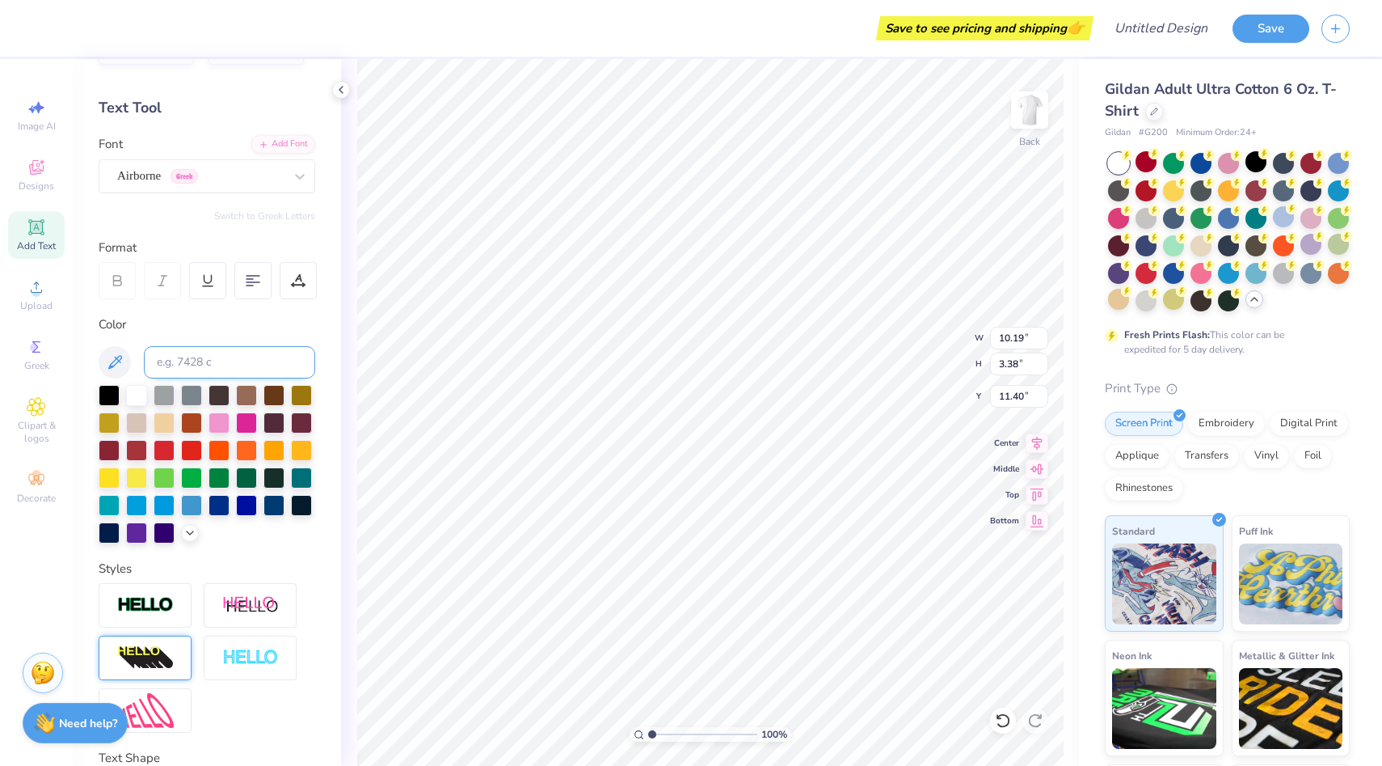
type input "10.05"
type input "3.53"
type input "11.33"
click at [183, 171] on div "Airborne Greek" at bounding box center [201, 175] width 170 height 25
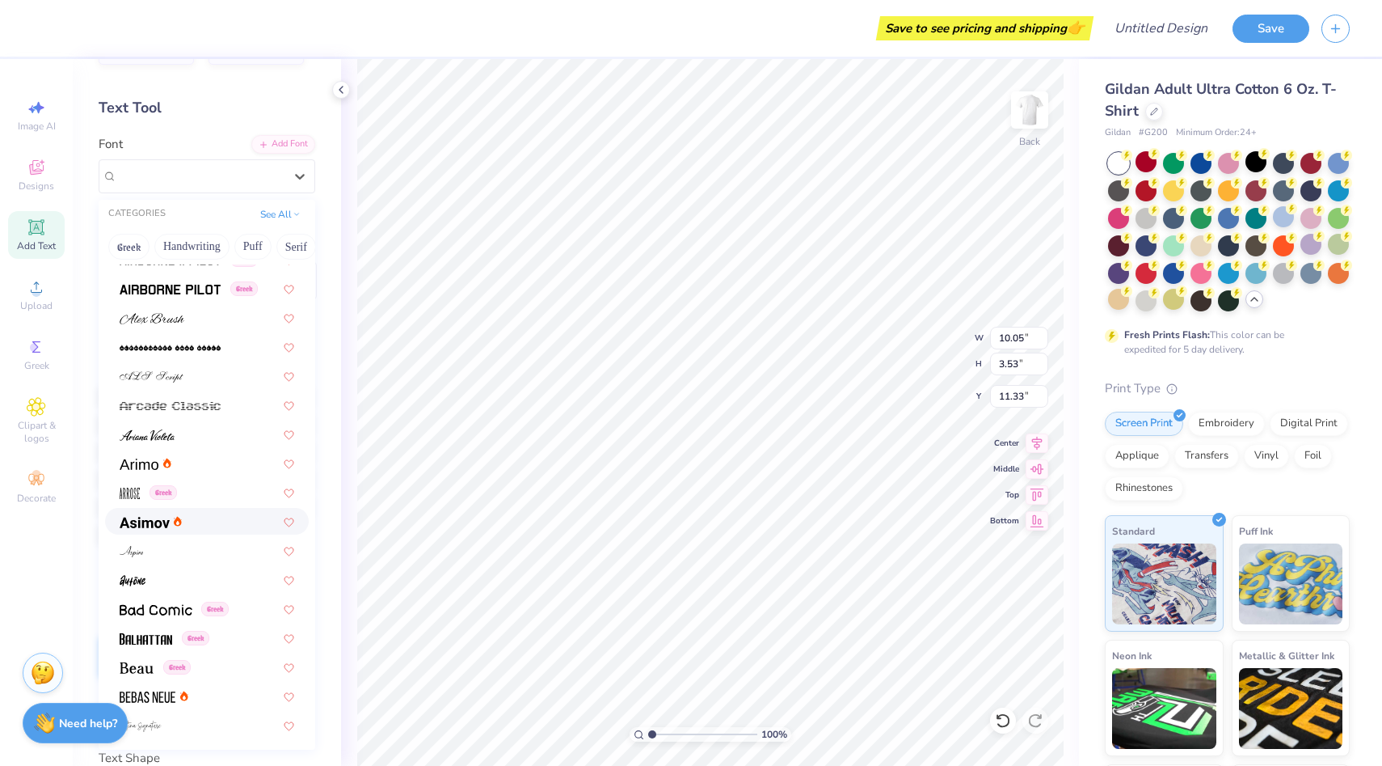
scroll to position [381, 0]
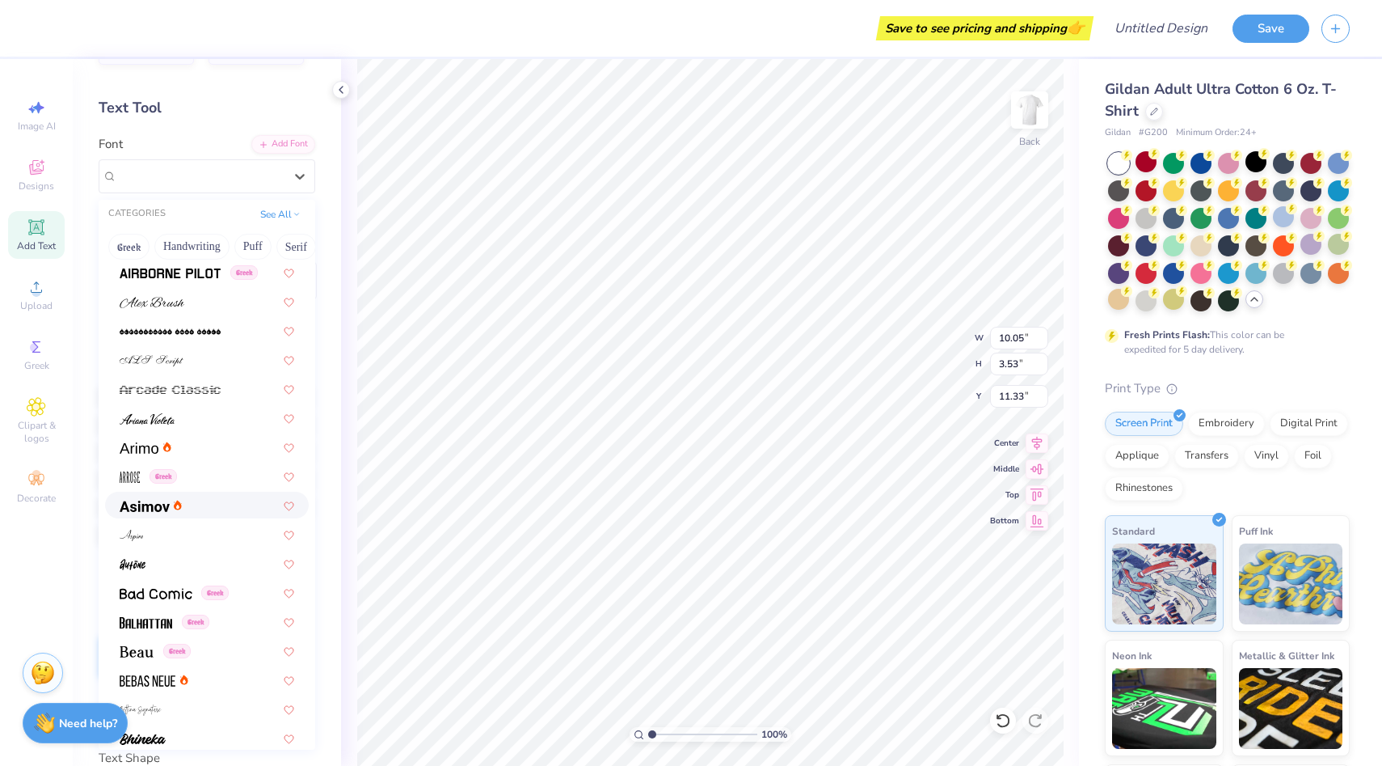
click at [204, 516] on div at bounding box center [207, 505] width 204 height 27
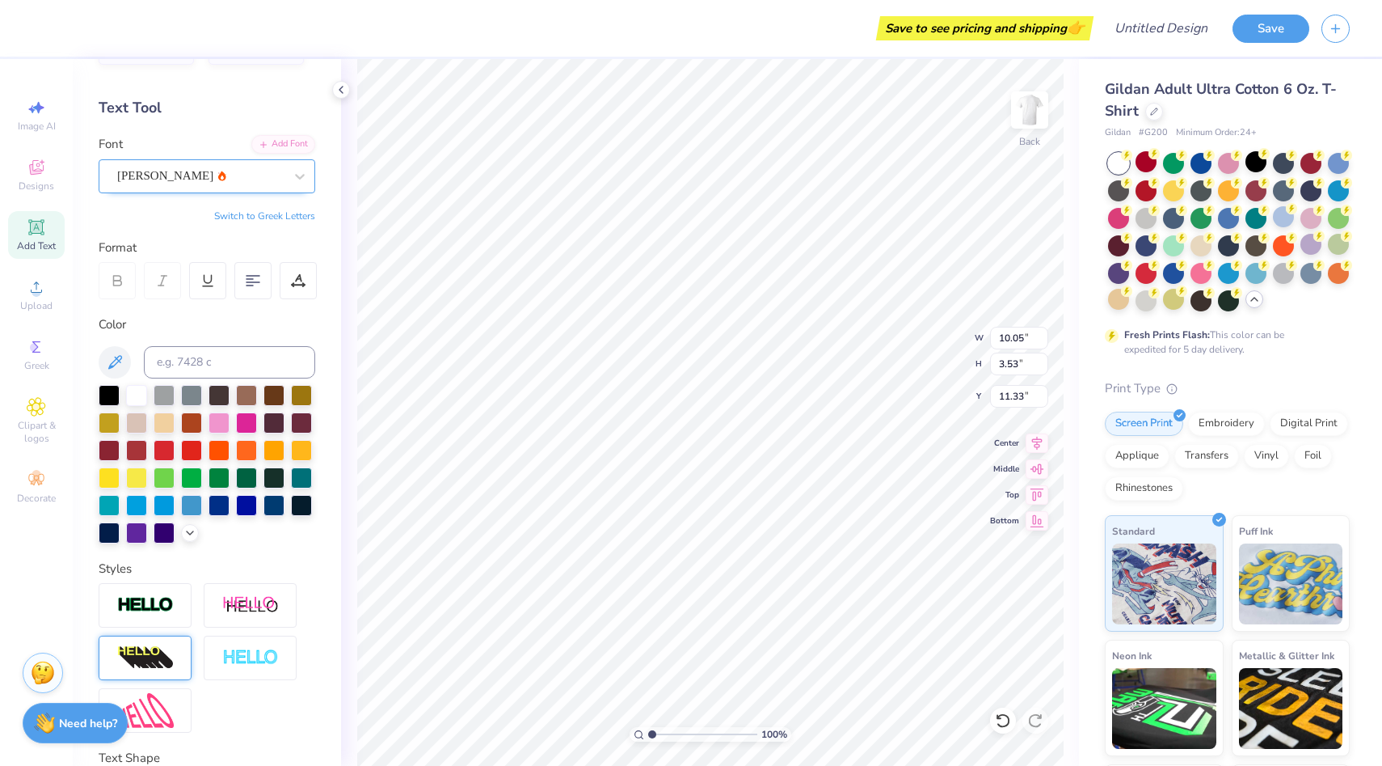
type input "10.32"
type input "3.54"
type input "11.32"
click at [226, 168] on div "[PERSON_NAME]" at bounding box center [201, 175] width 170 height 25
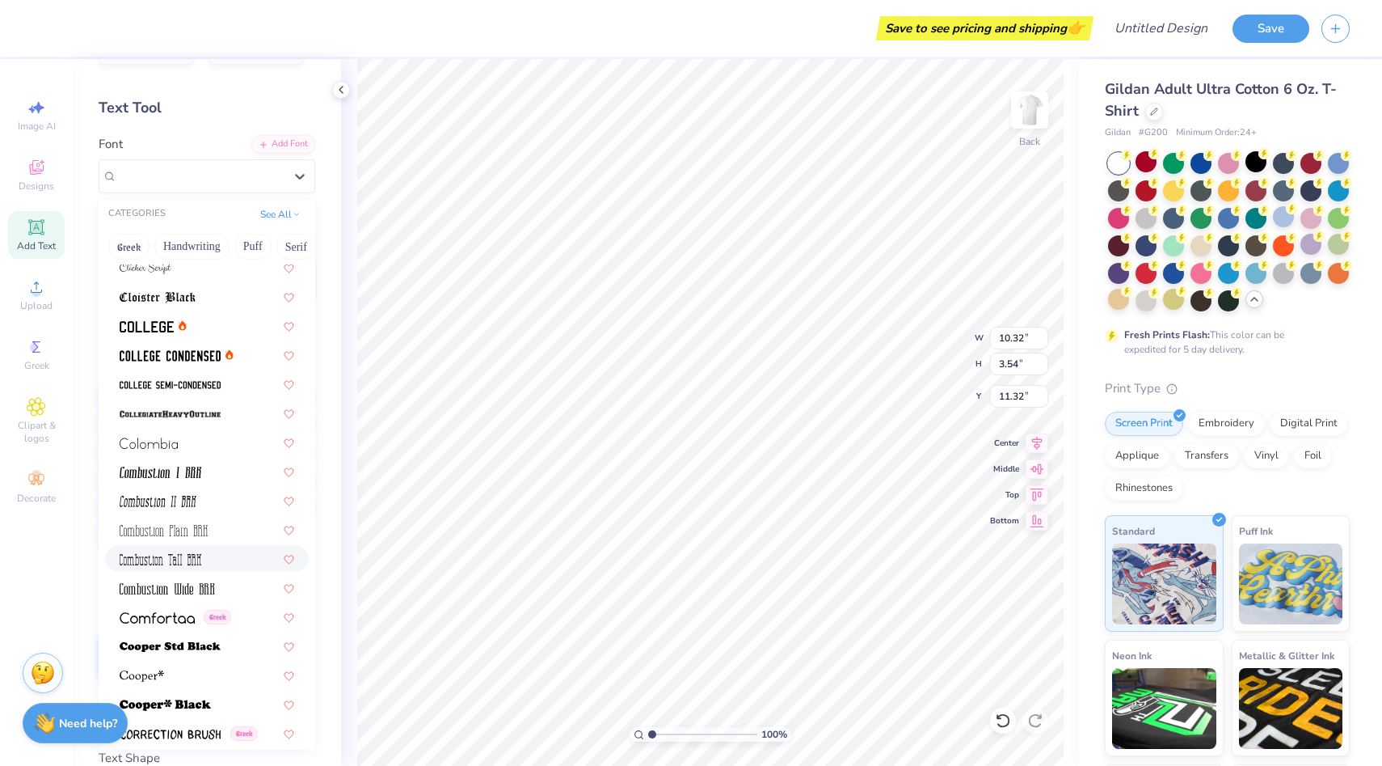
scroll to position [2075, 0]
click at [200, 357] on img at bounding box center [170, 353] width 101 height 11
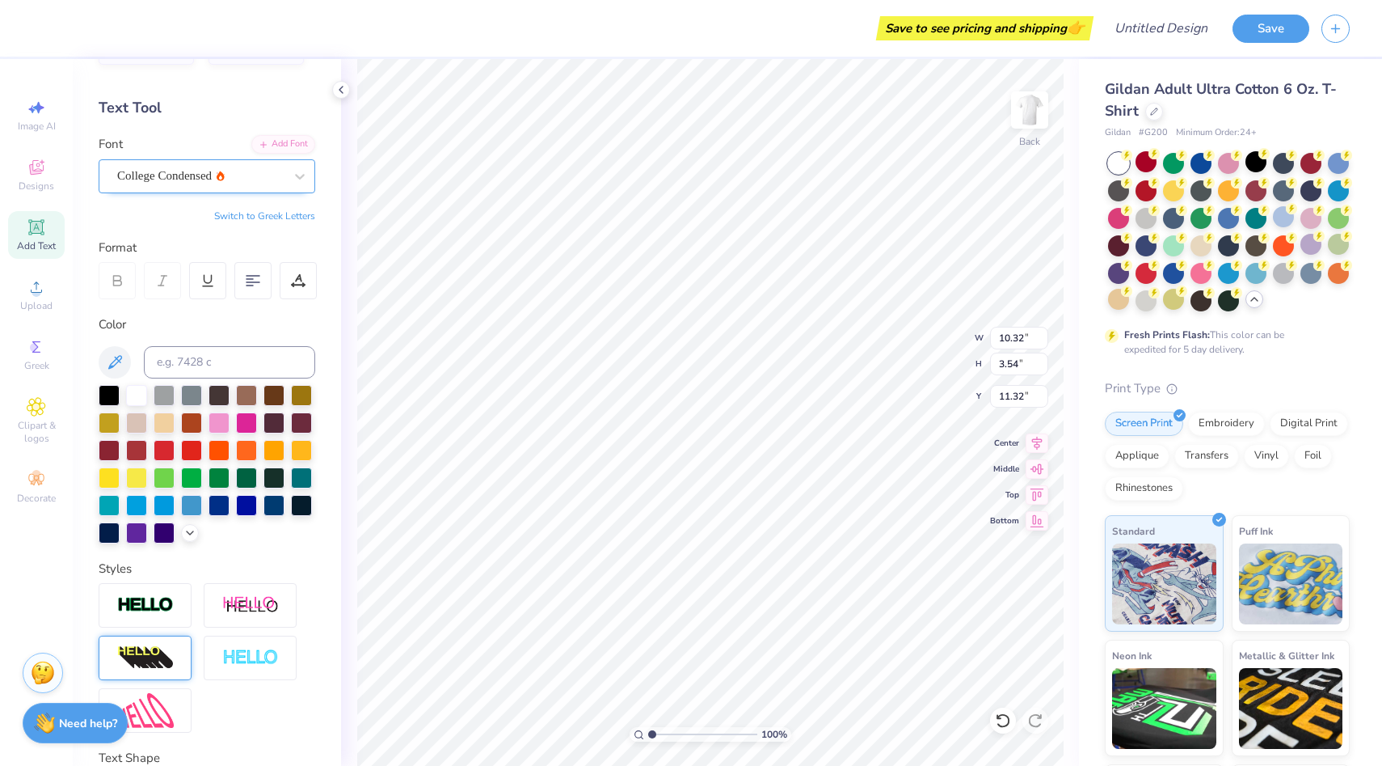
click at [225, 178] on div "College Condensed" at bounding box center [201, 175] width 170 height 25
type input "7.62"
type input "2.93"
type input "11.63"
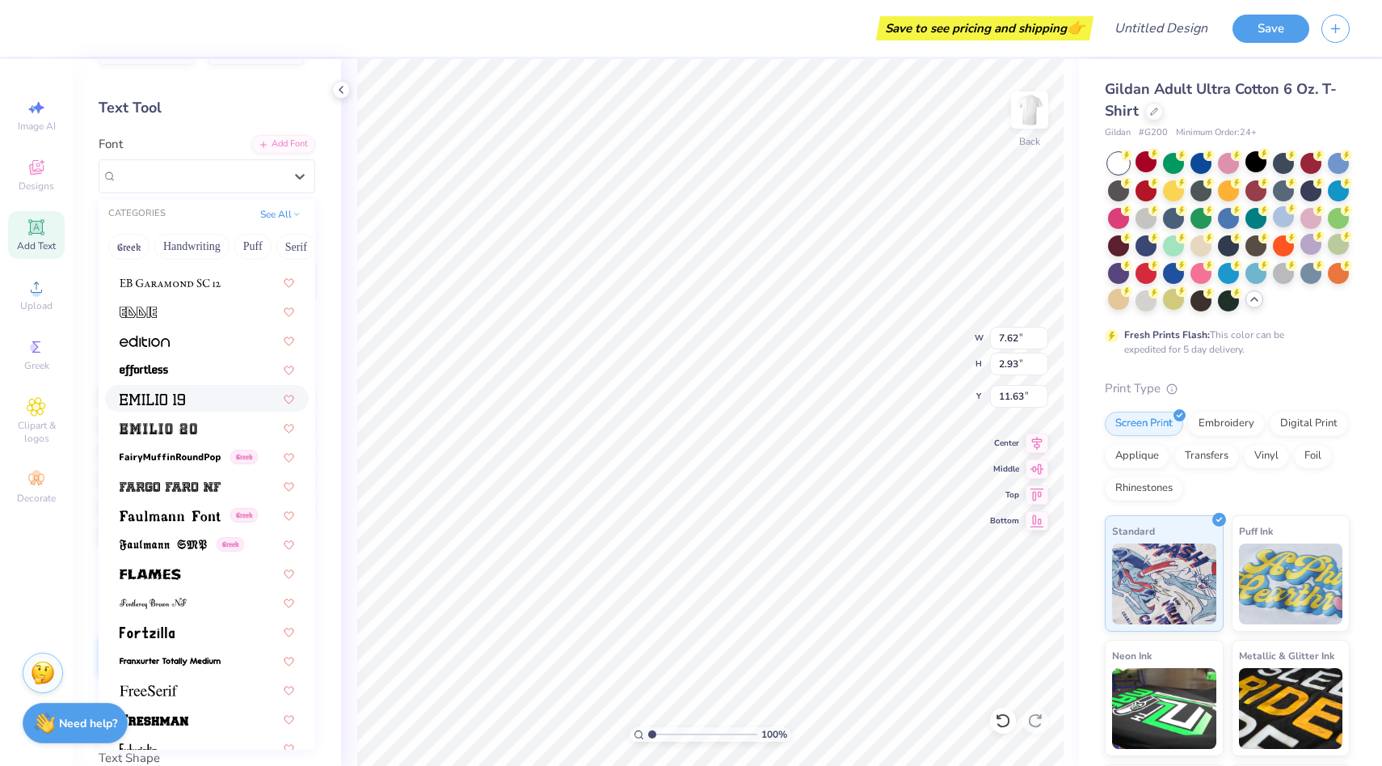
scroll to position [3204, 0]
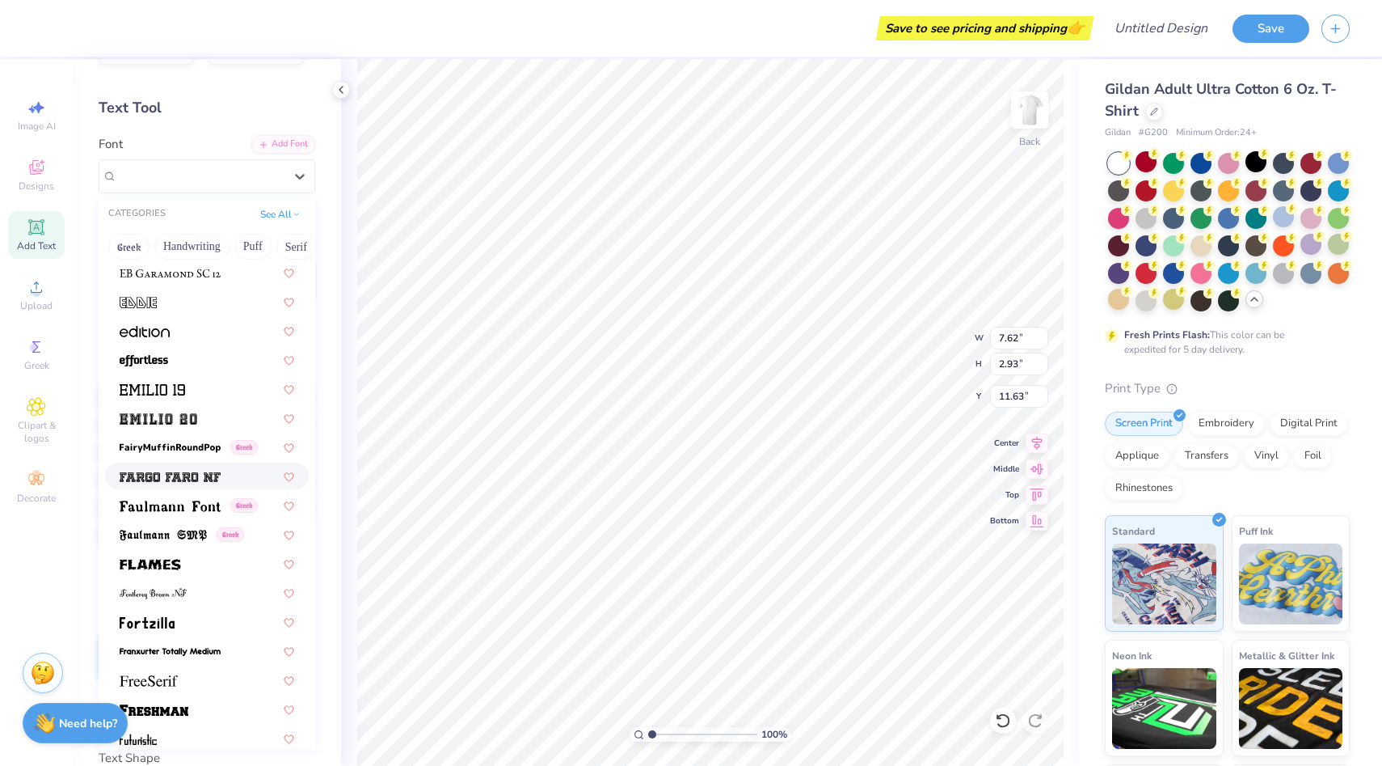
click at [229, 468] on div at bounding box center [207, 475] width 175 height 17
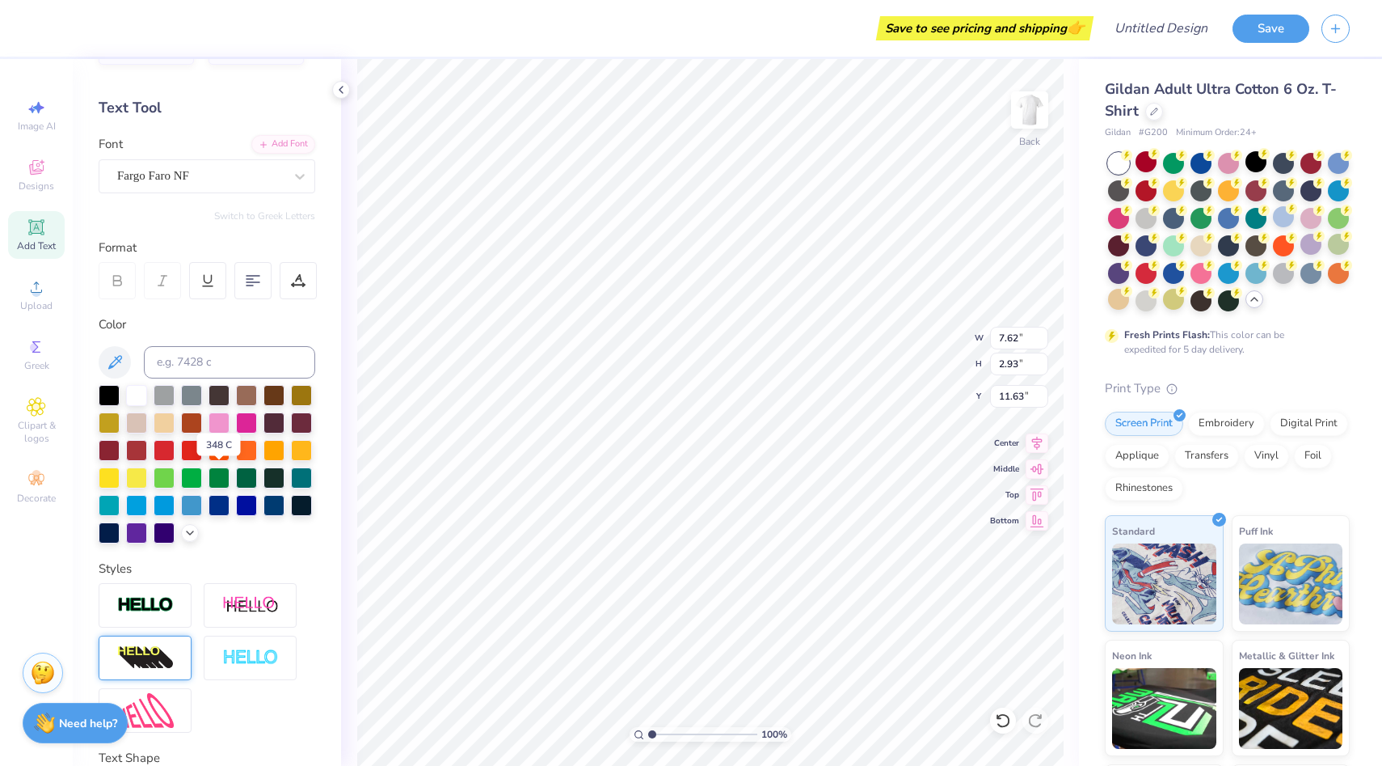
type input "11.48"
type input "3.88"
type input "4.94"
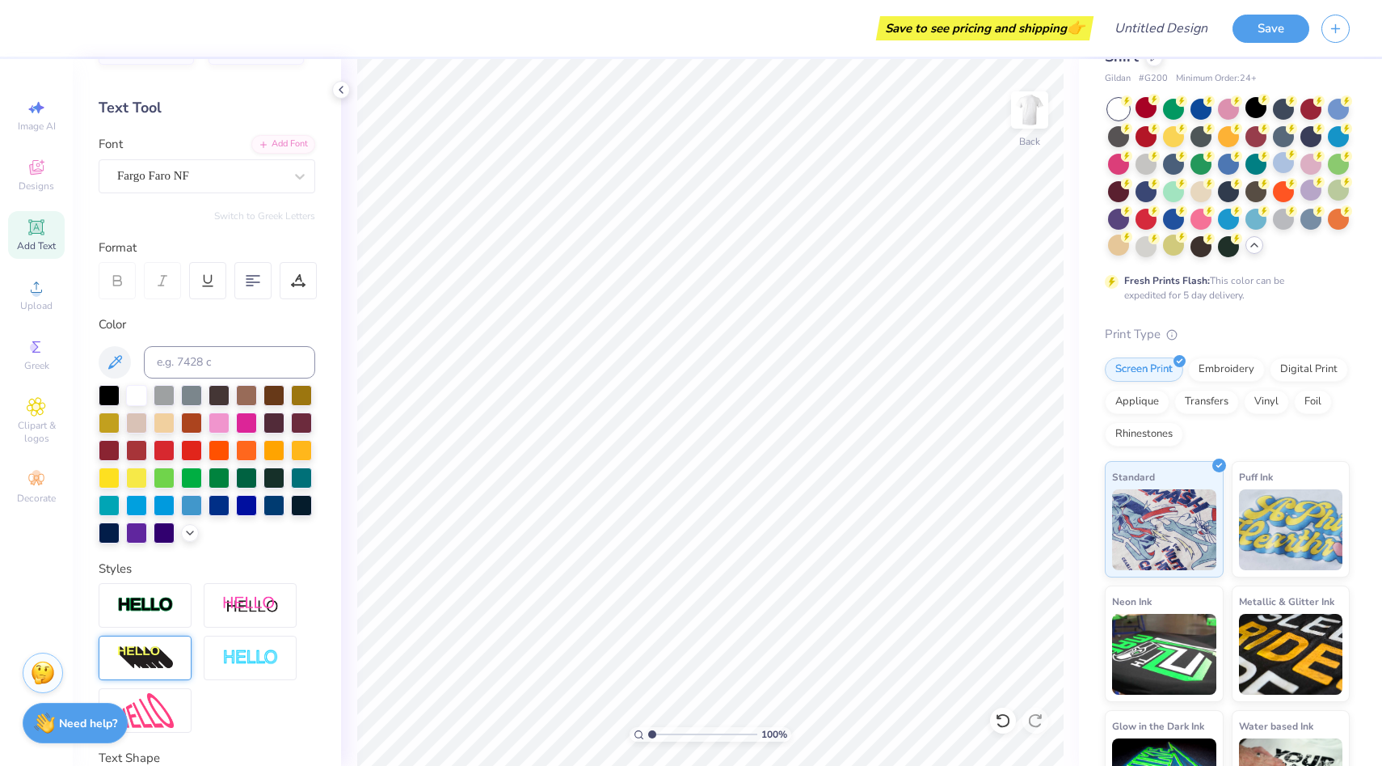
scroll to position [115, 0]
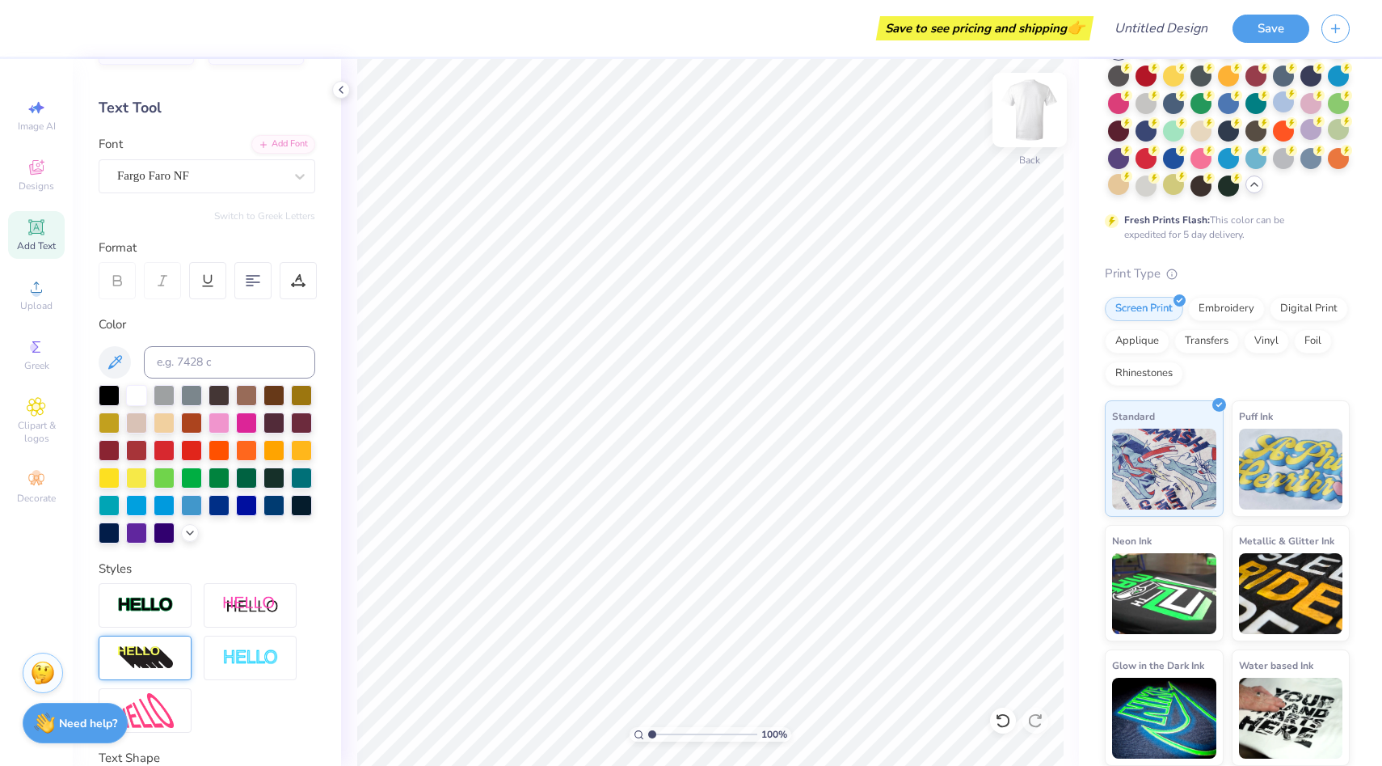
click at [1022, 131] on img at bounding box center [1030, 110] width 65 height 65
click at [1118, 192] on div at bounding box center [1118, 184] width 21 height 21
click at [1252, 188] on icon at bounding box center [1254, 184] width 13 height 13
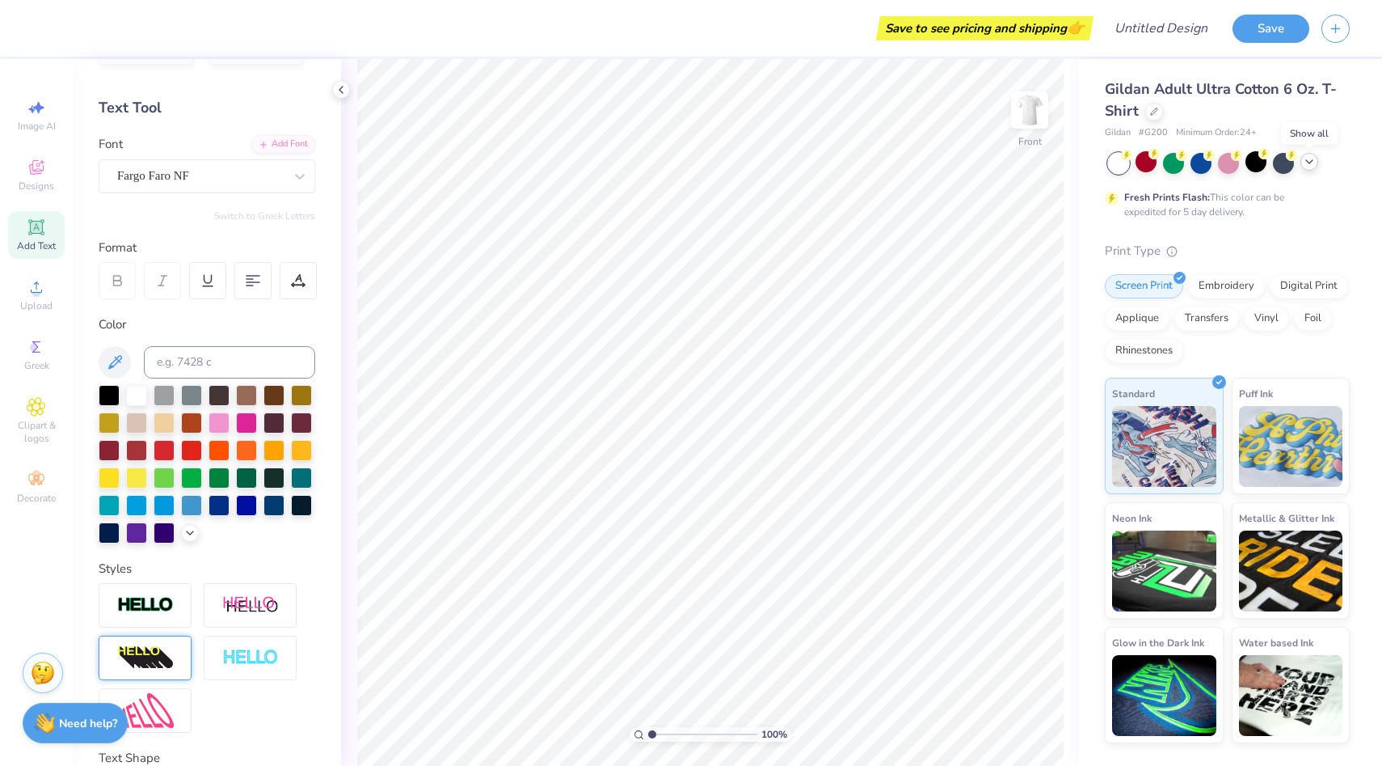
click at [1303, 163] on icon at bounding box center [1309, 161] width 13 height 13
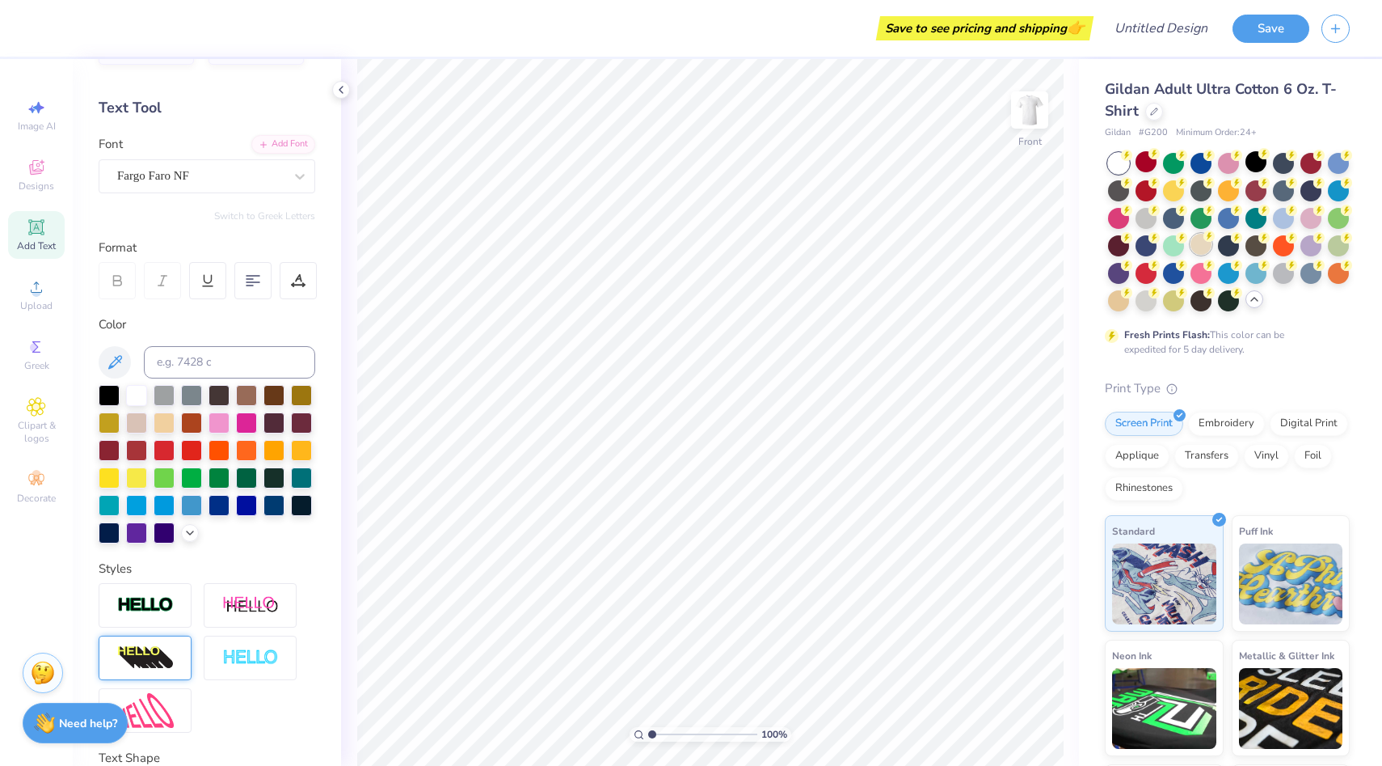
click at [1199, 242] on div at bounding box center [1201, 244] width 21 height 21
